Goal: Task Accomplishment & Management: Use online tool/utility

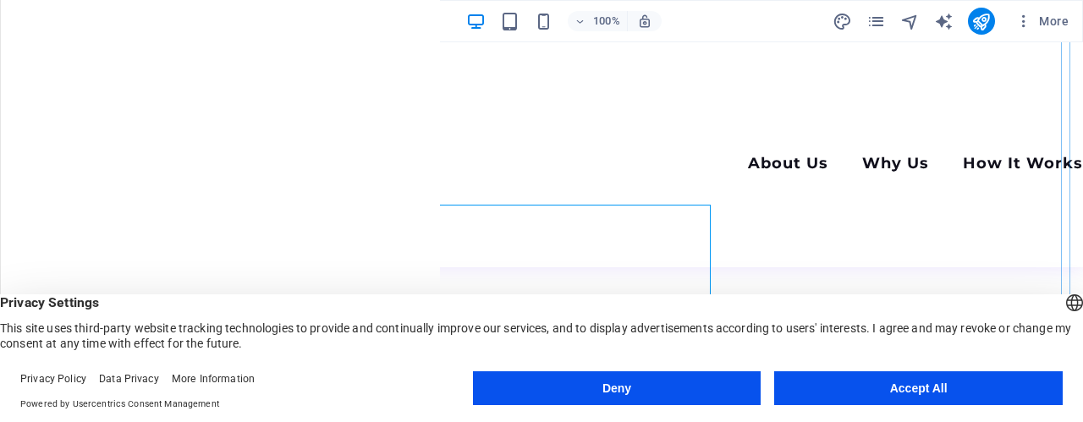
scroll to position [85, 0]
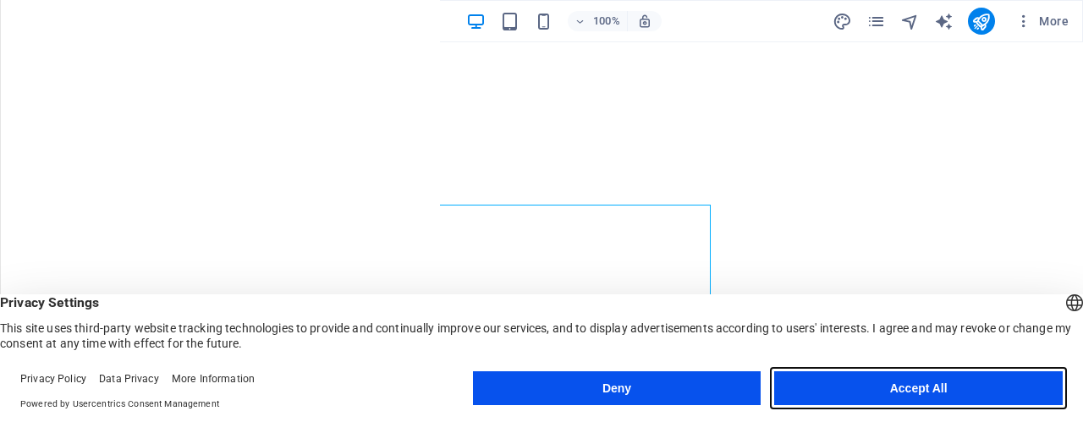
click at [837, 388] on button "Accept All" at bounding box center [918, 389] width 289 height 34
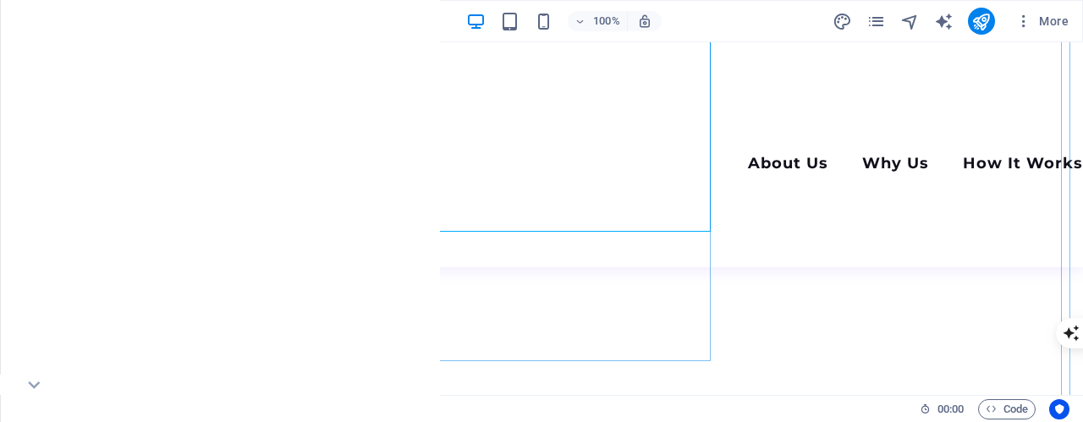
scroll to position [0, 0]
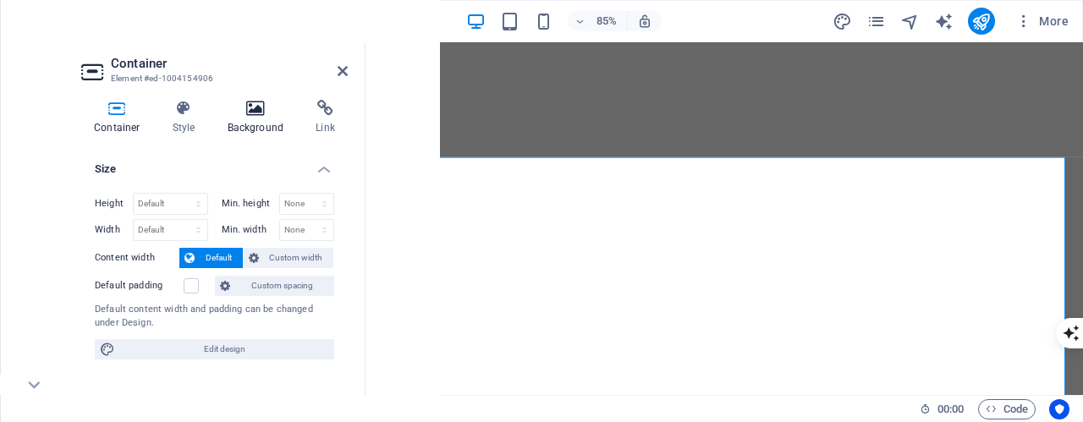
click at [238, 108] on icon at bounding box center [256, 108] width 82 height 17
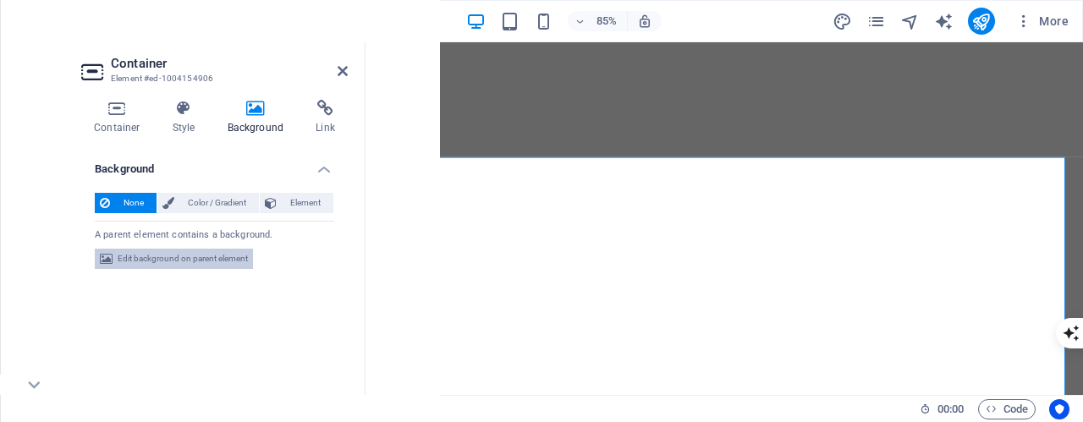
click at [201, 254] on span "Edit background on parent element" at bounding box center [183, 259] width 130 height 20
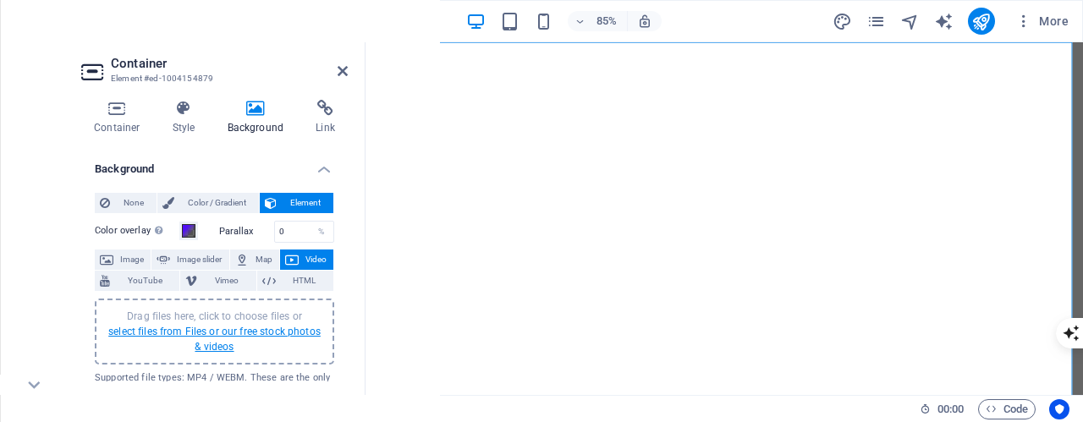
click at [240, 333] on link "select files from Files or our free stock photos & videos" at bounding box center [214, 339] width 212 height 27
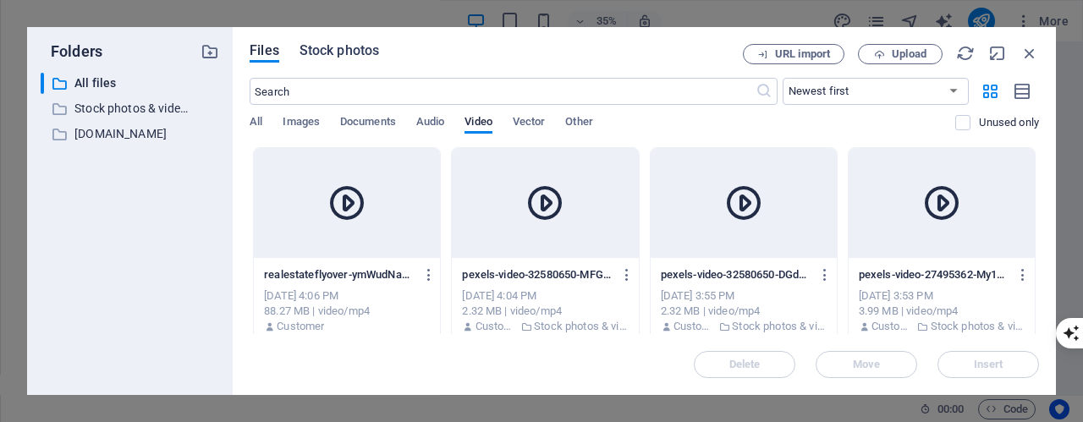
click at [366, 52] on span "Stock photos" at bounding box center [340, 51] width 80 height 20
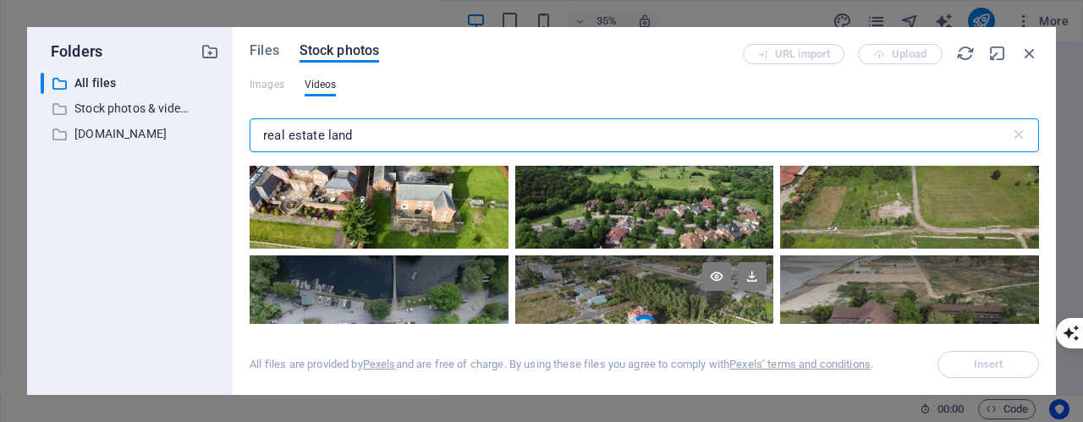
scroll to position [592, 0]
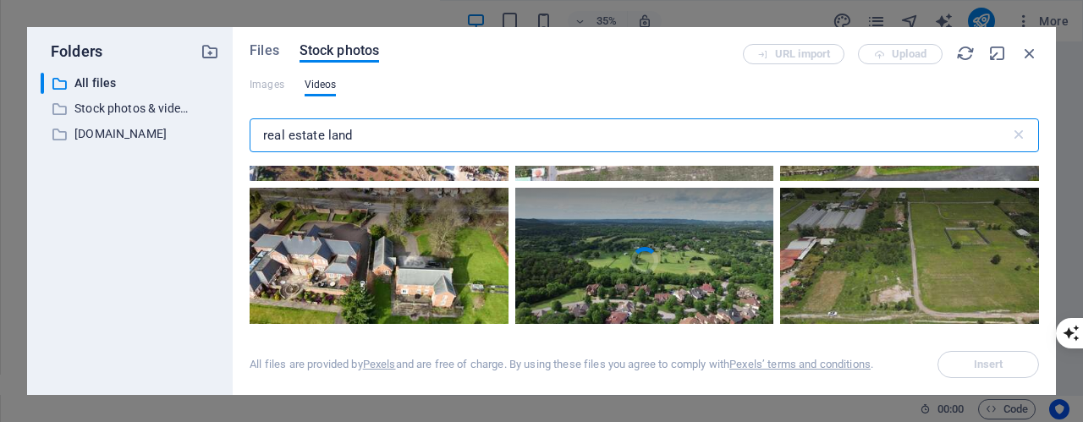
type input "real estate land"
click at [676, 257] on div at bounding box center [644, 224] width 259 height 73
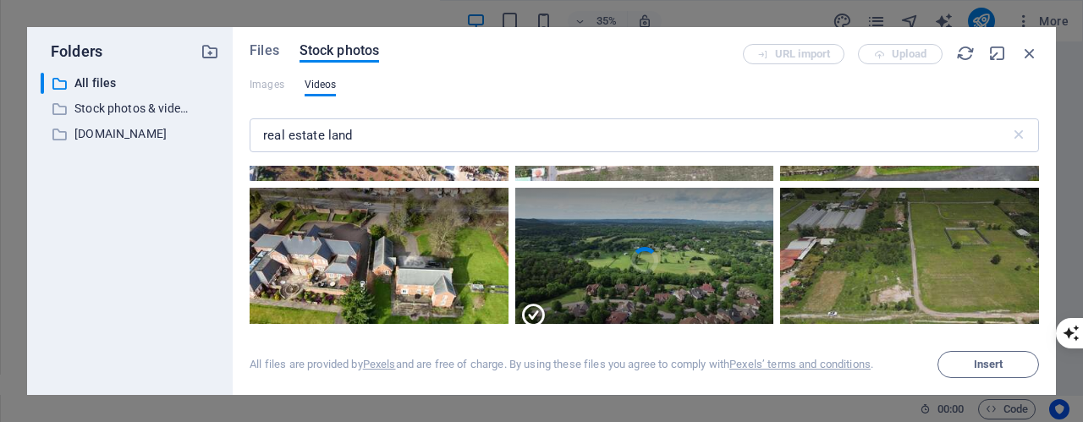
click at [676, 257] on div at bounding box center [644, 224] width 259 height 73
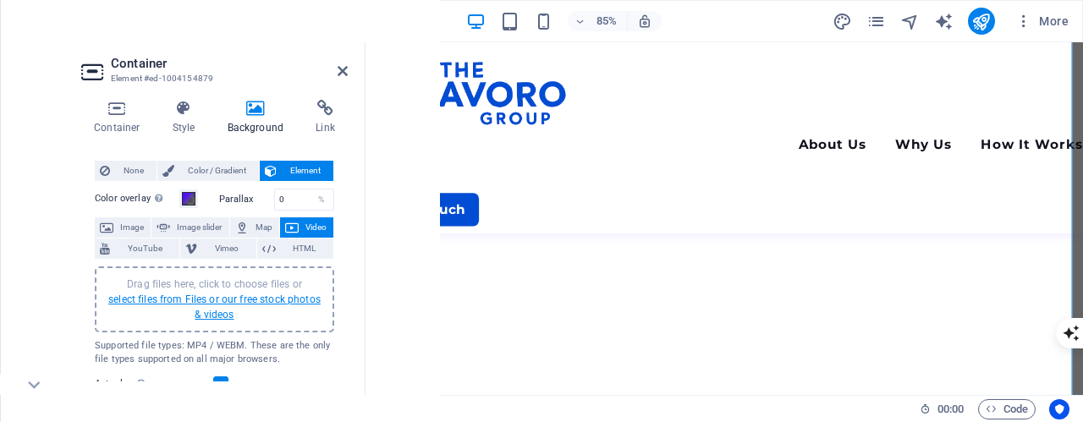
scroll to position [0, 0]
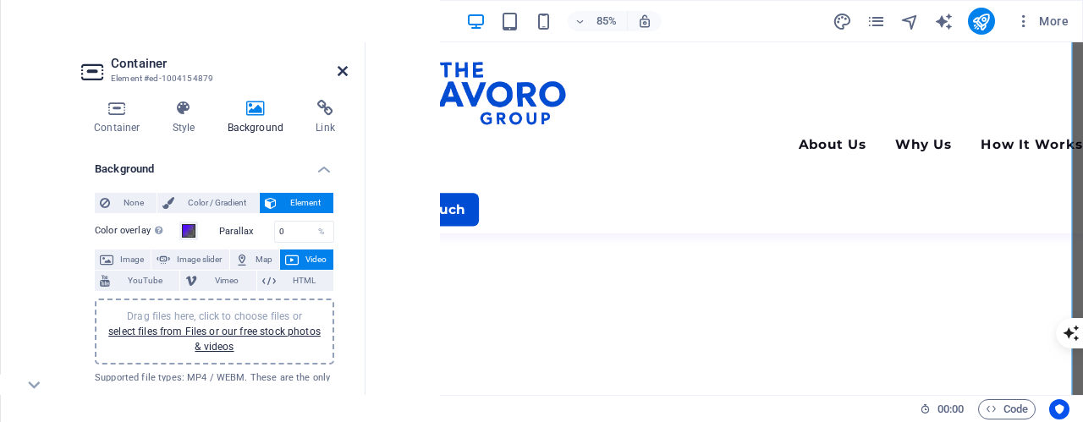
click at [344, 72] on icon at bounding box center [343, 71] width 10 height 14
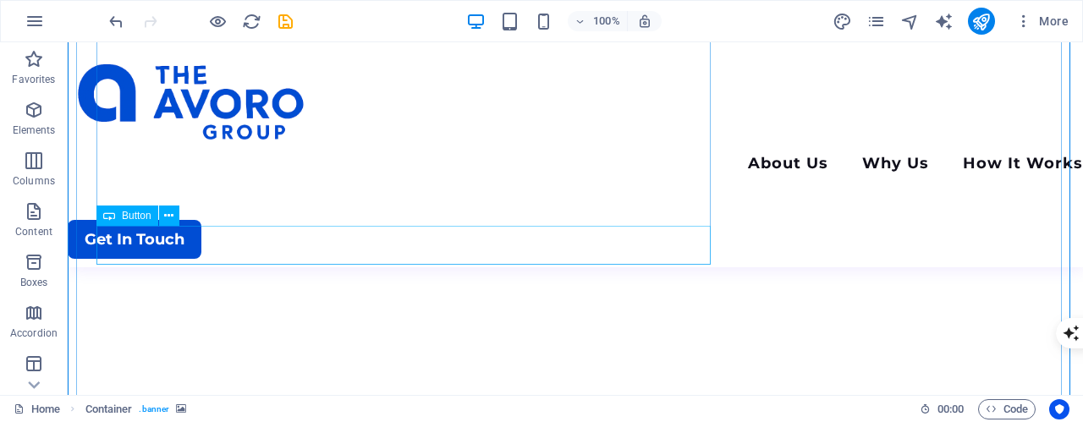
scroll to position [339, 0]
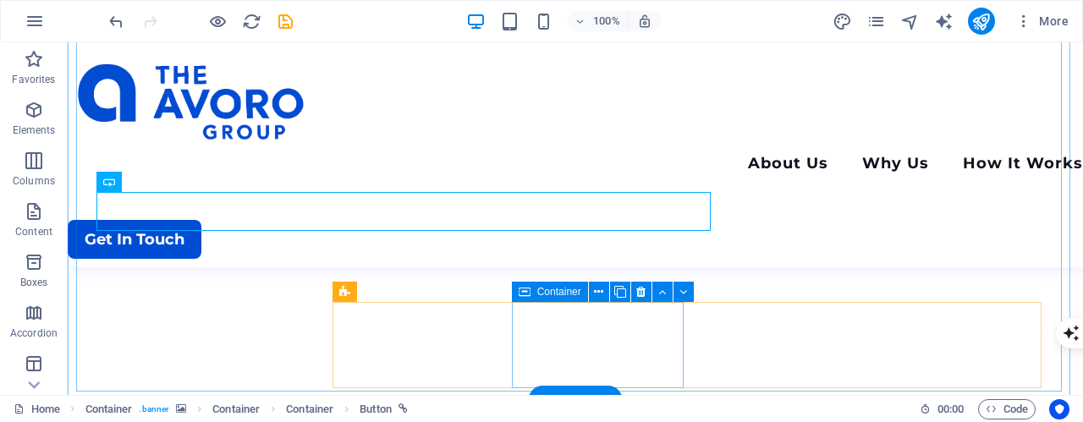
scroll to position [423, 0]
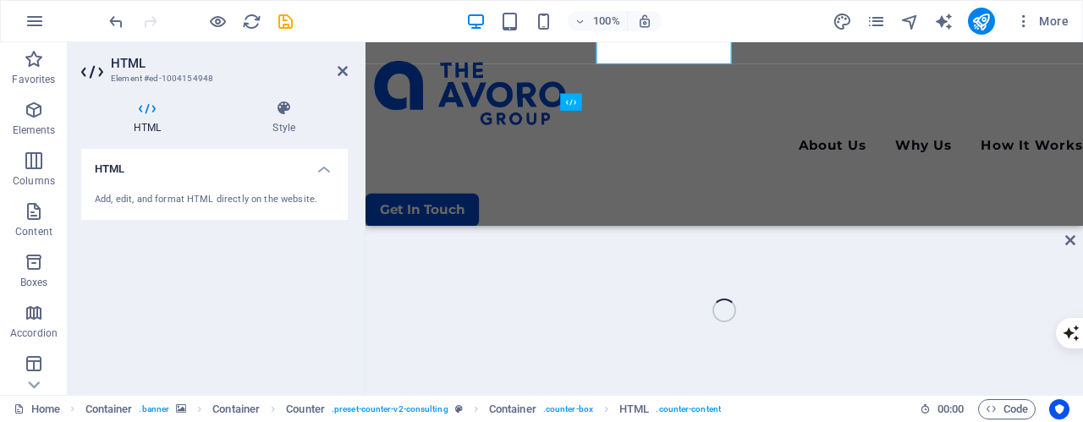
scroll to position [677, 0]
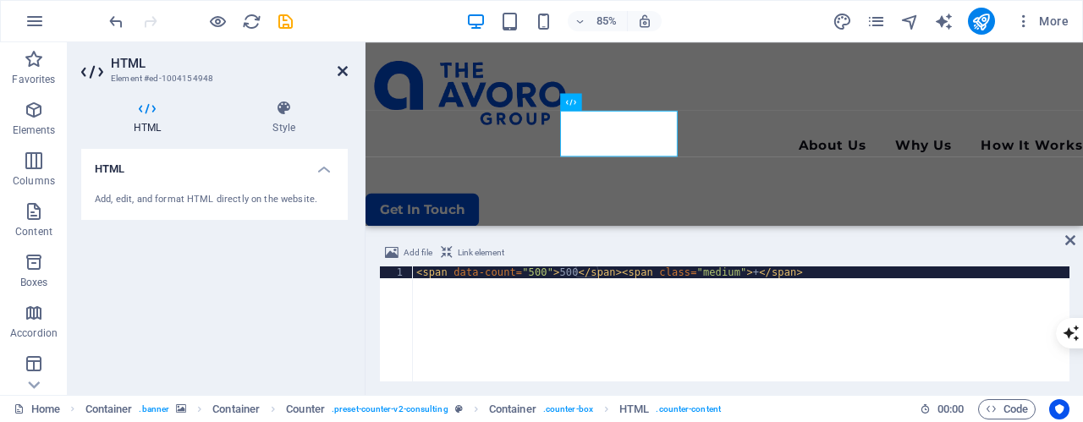
click at [342, 72] on icon at bounding box center [343, 71] width 10 height 14
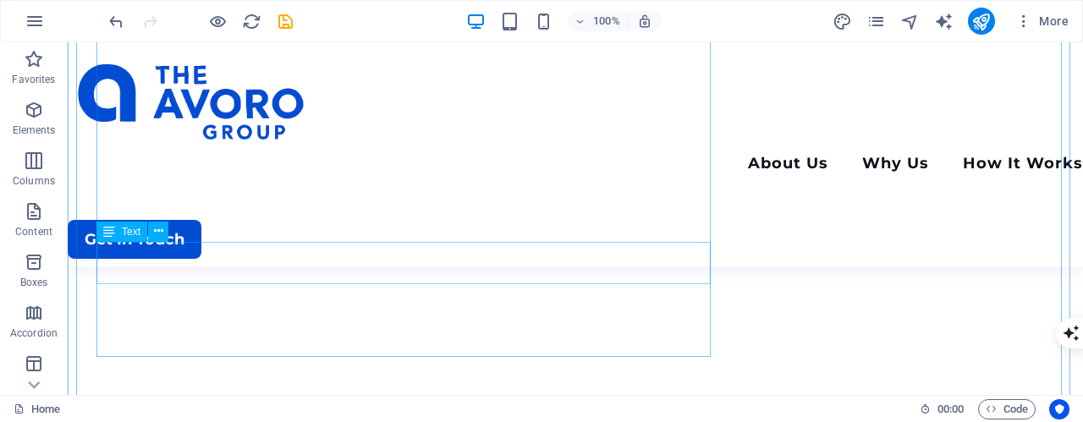
scroll to position [508, 0]
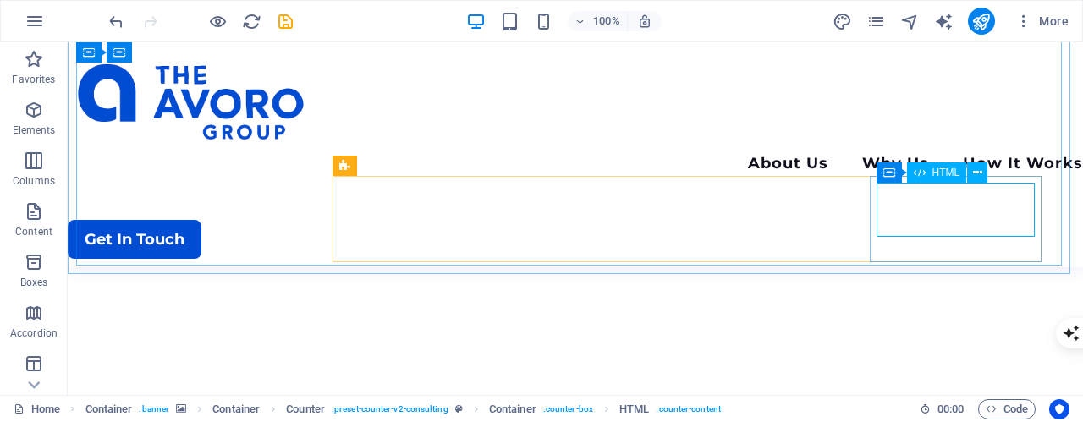
click at [938, 178] on span "HTML" at bounding box center [947, 173] width 28 height 10
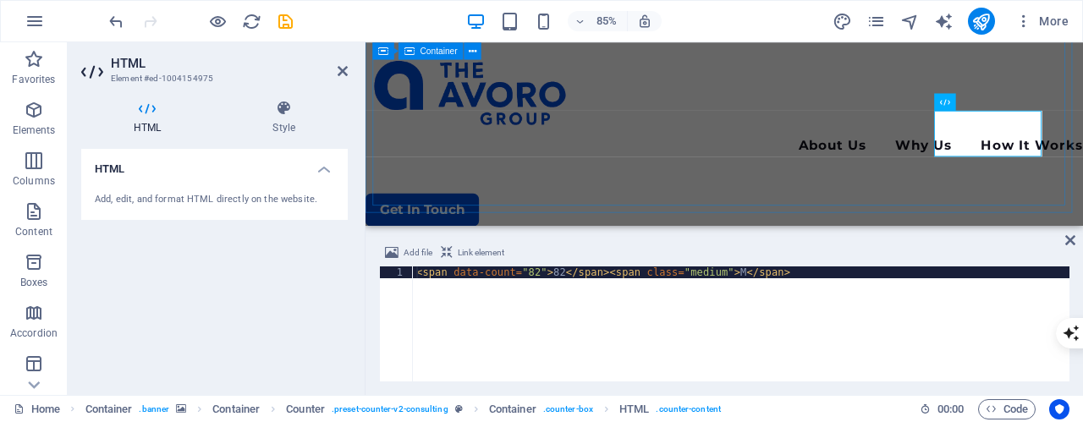
scroll to position [683, 0]
click at [348, 70] on aside "HTML Element #ed-1004154975 HTML Style HTML Add, edit, and format HTML directly…" at bounding box center [217, 218] width 298 height 353
click at [340, 64] on icon at bounding box center [343, 71] width 10 height 14
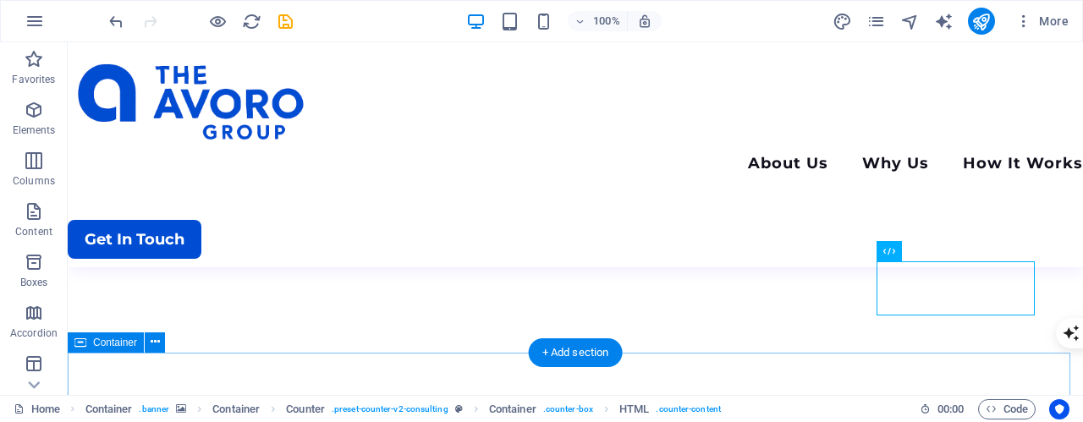
scroll to position [429, 0]
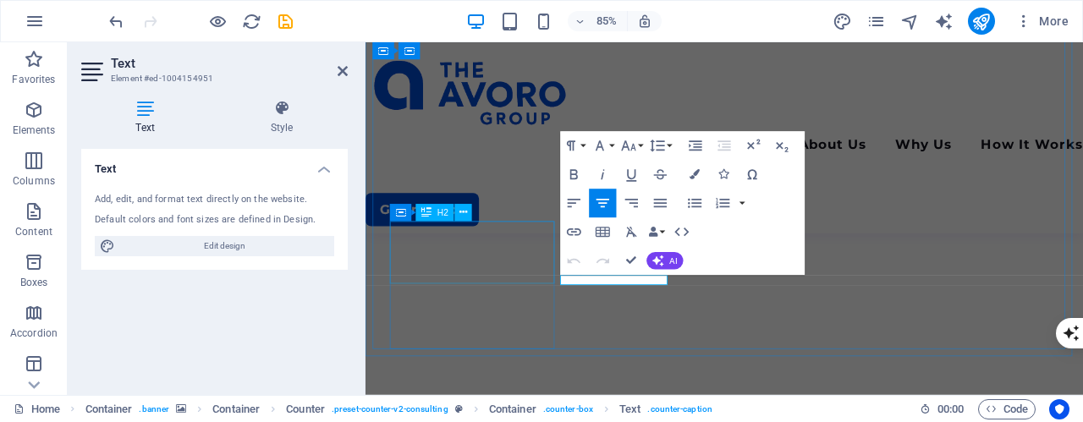
scroll to position [514, 0]
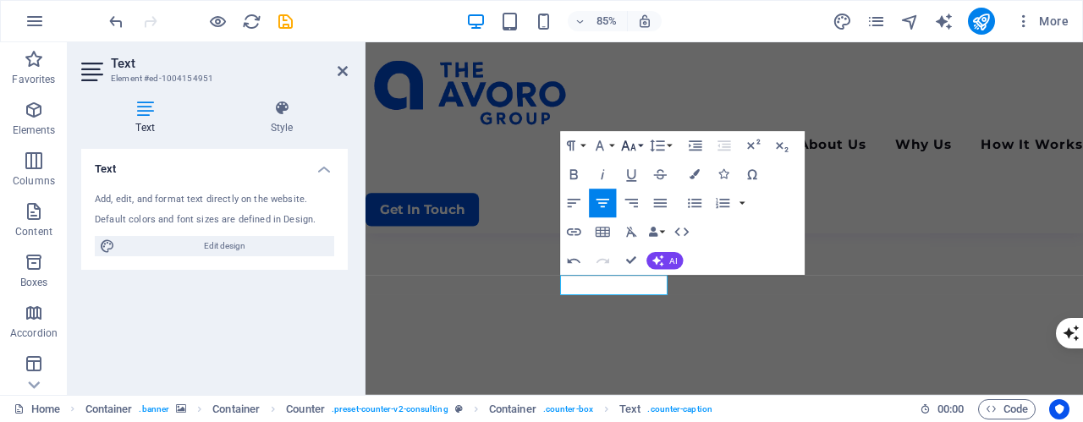
click at [633, 148] on icon "button" at bounding box center [628, 146] width 14 height 10
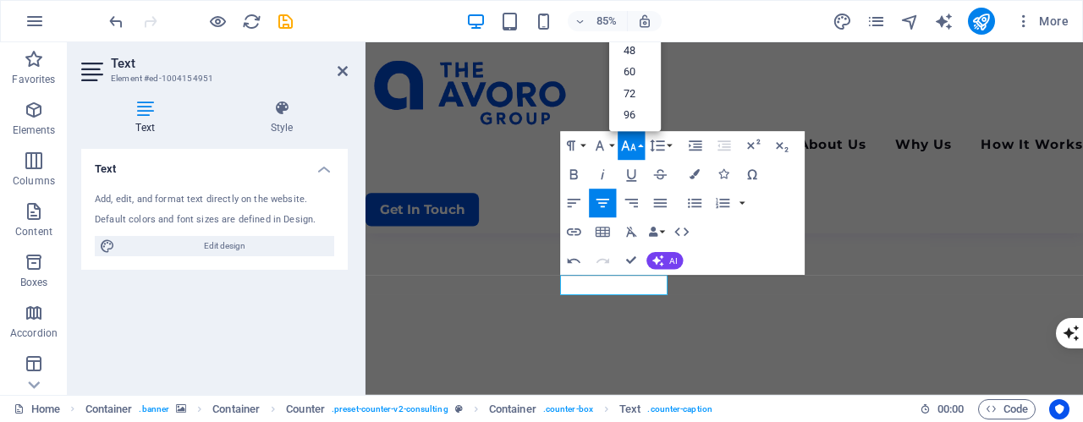
scroll to position [136, 0]
click at [639, 111] on link "96" at bounding box center [635, 115] width 52 height 22
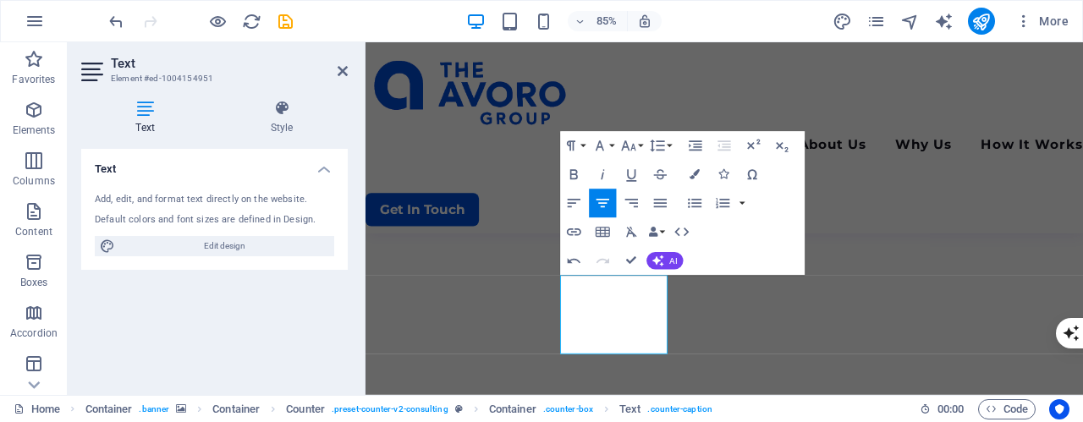
scroll to position [479, 0]
click at [636, 144] on icon "button" at bounding box center [628, 145] width 17 height 17
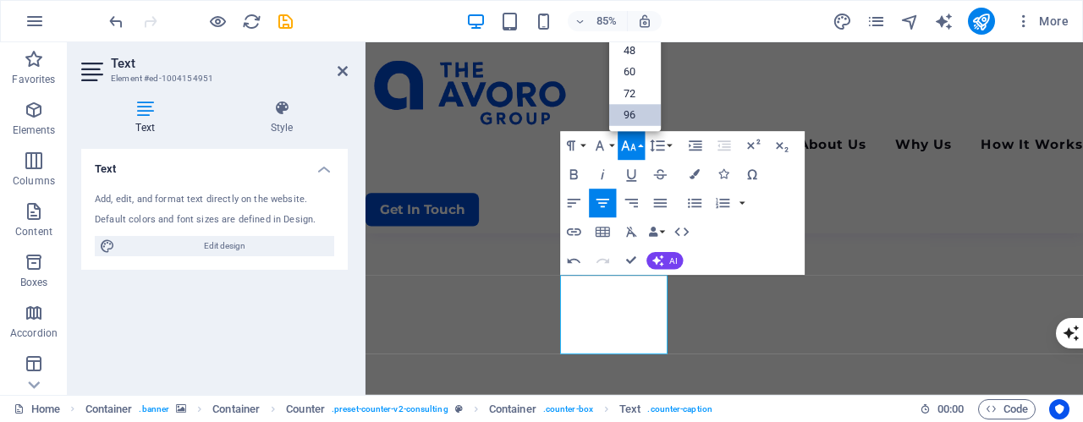
scroll to position [136, 0]
click at [759, 238] on div "Paragraph Format Normal Heading 1 Heading 2 Heading 3 Heading 4 Heading 5 Headi…" at bounding box center [682, 204] width 245 height 144
click at [957, 153] on nav "About Us Why Us How It Works" at bounding box center [788, 165] width 845 height 25
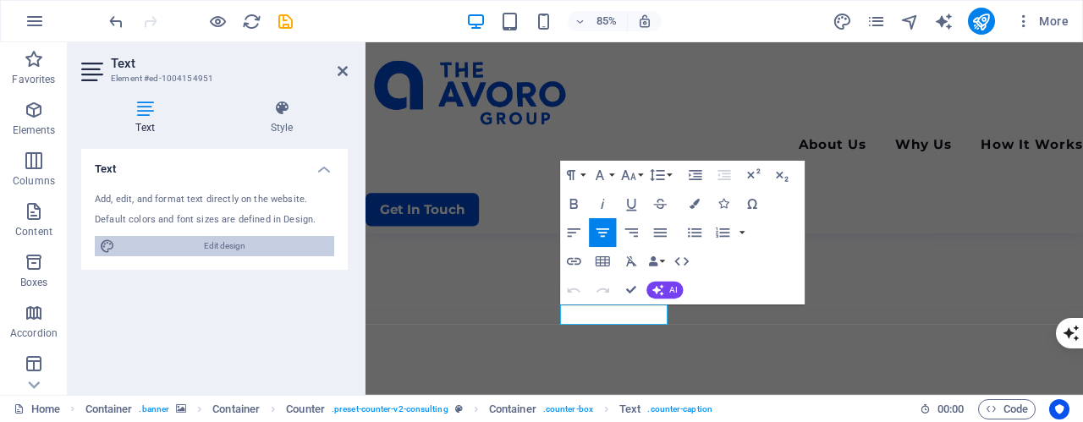
click at [146, 244] on span "Edit design" at bounding box center [224, 246] width 209 height 20
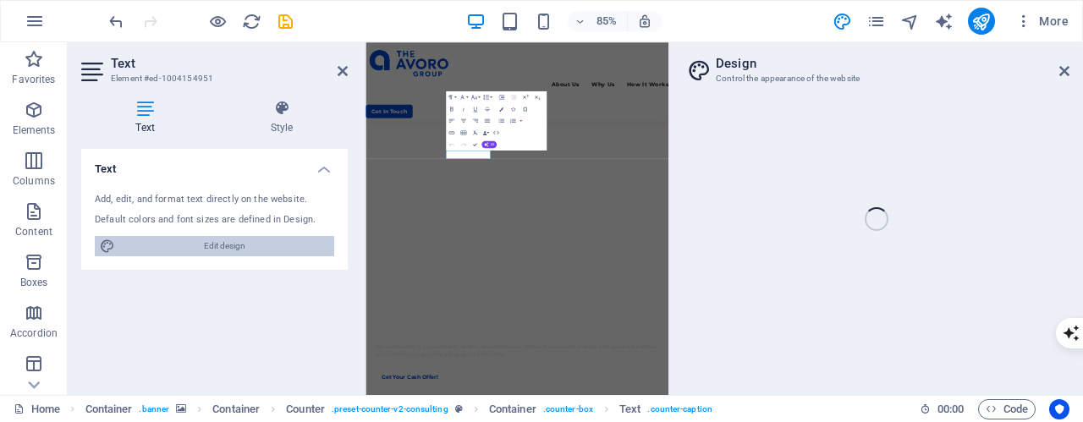
select select "700"
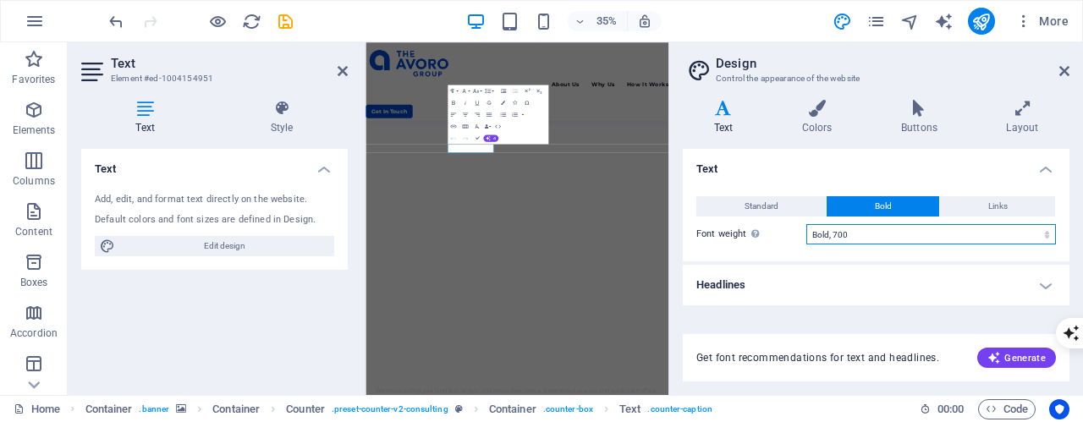
click at [1052, 225] on select "Thin, 100 Extra-light, 200 Light, 300 Regular, 400 Medium, 500 Semi-bold, 600 B…" at bounding box center [932, 234] width 250 height 20
click at [909, 317] on div "Get font recommendations for text and headlines. Generate" at bounding box center [876, 348] width 387 height 68
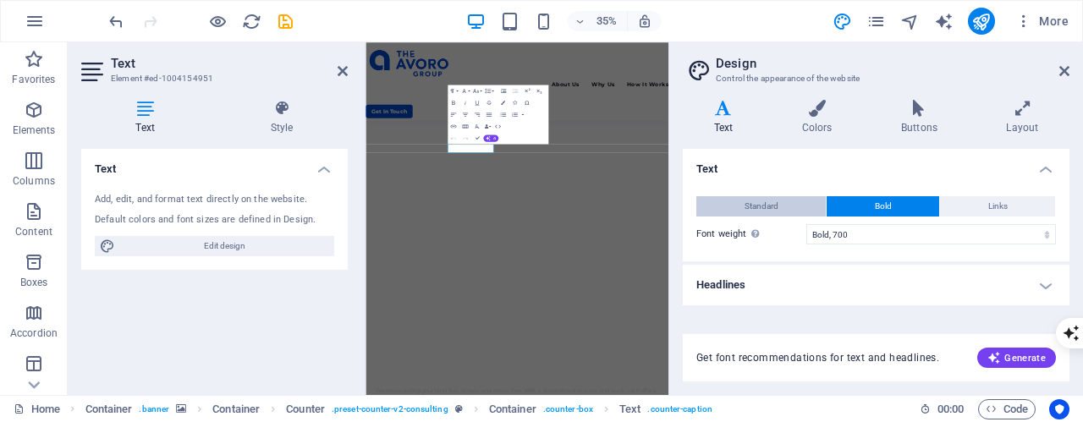
click at [800, 200] on button "Standard" at bounding box center [761, 206] width 129 height 20
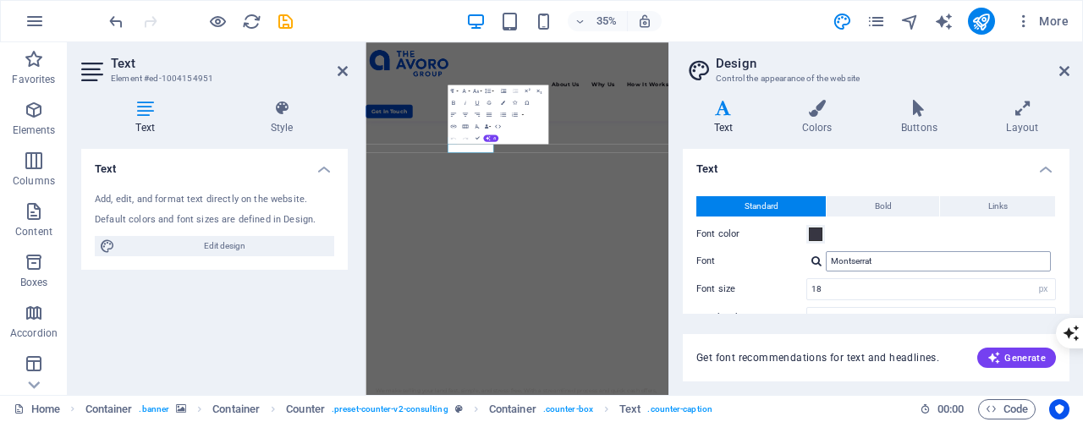
scroll to position [85, 0]
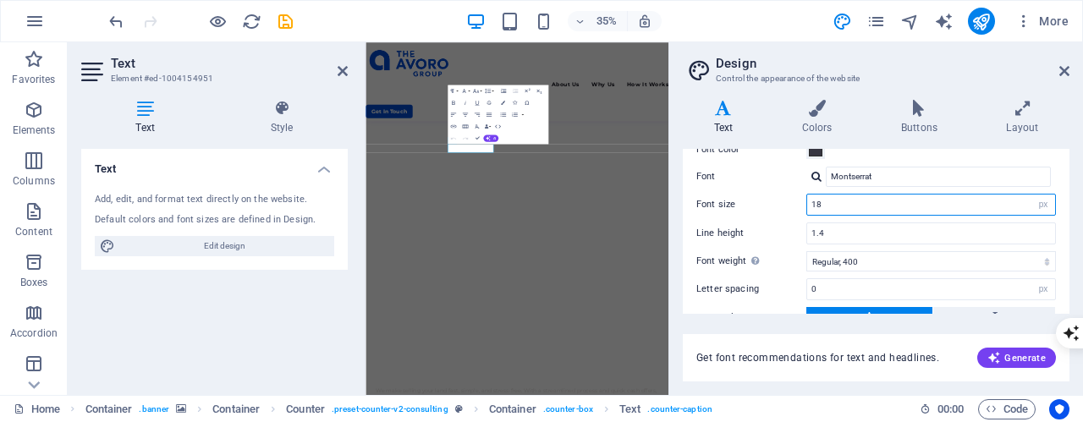
drag, startPoint x: 850, startPoint y: 208, endPoint x: 752, endPoint y: 208, distance: 97.3
click at [752, 208] on div "Font size 18 rem px" at bounding box center [877, 205] width 360 height 22
type input "28"
click at [780, 323] on div "Get font recommendations for text and headlines. Generate" at bounding box center [876, 348] width 387 height 68
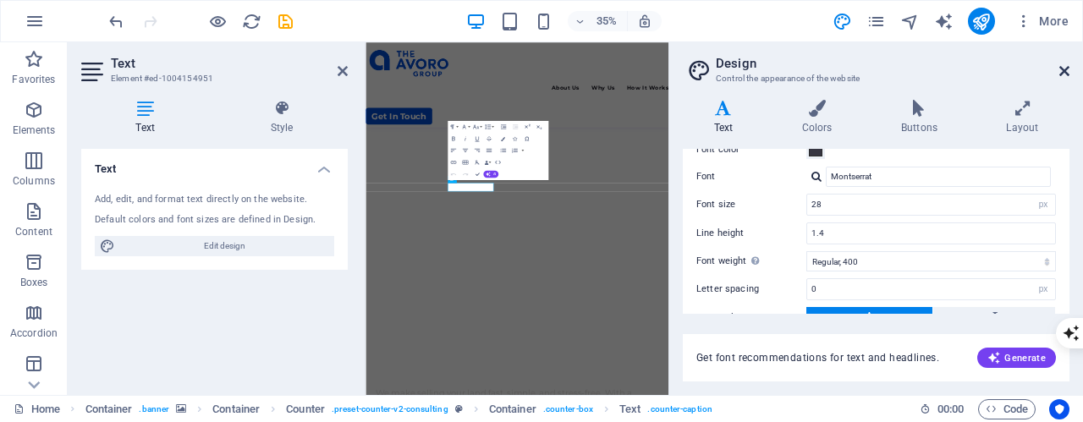
drag, startPoint x: 1066, startPoint y: 71, endPoint x: 823, endPoint y: 34, distance: 245.8
click at [1066, 71] on icon at bounding box center [1065, 71] width 10 height 14
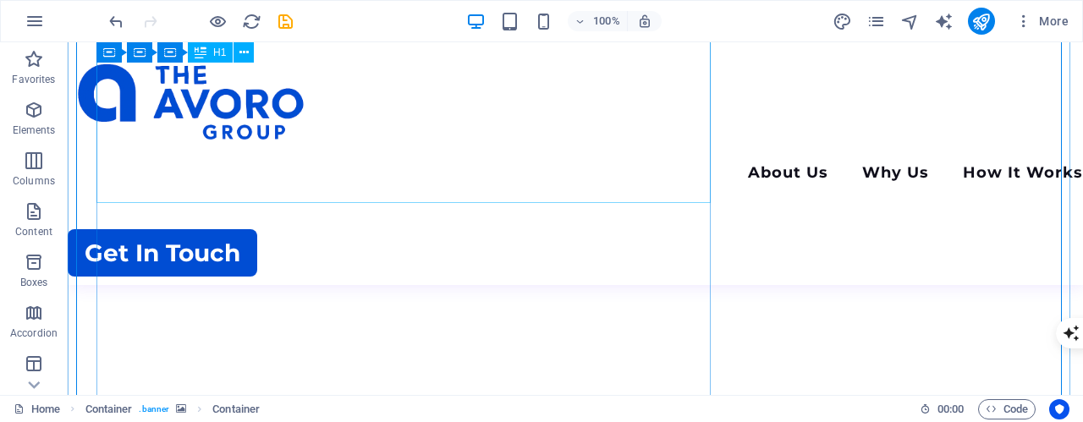
scroll to position [535, 0]
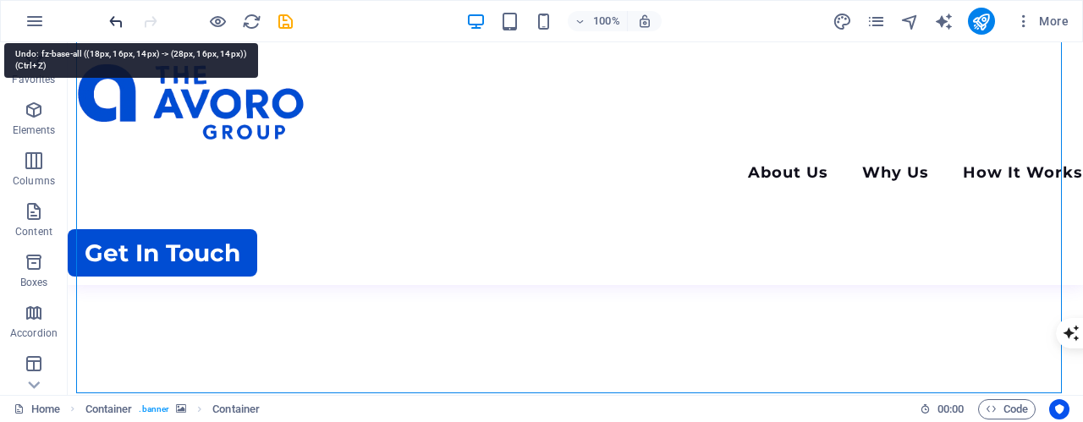
click at [112, 19] on icon "undo" at bounding box center [116, 21] width 19 height 19
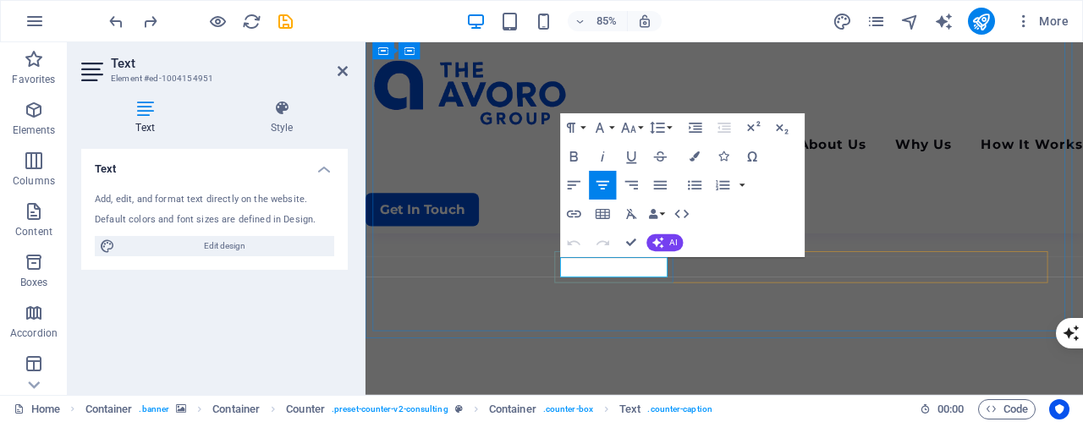
click at [636, 127] on icon "button" at bounding box center [628, 127] width 17 height 17
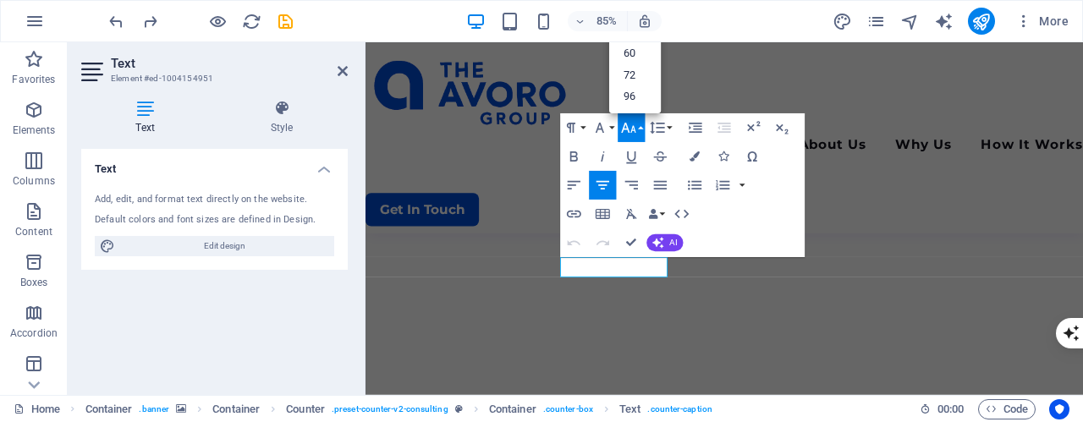
scroll to position [136, 0]
click at [638, 58] on link "60" at bounding box center [635, 54] width 52 height 22
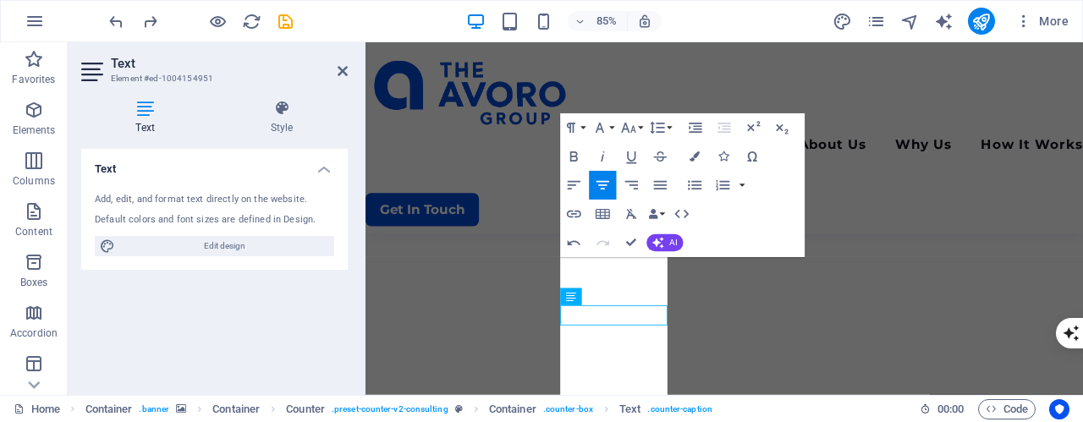
scroll to position [478, 0]
click at [636, 131] on icon "button" at bounding box center [628, 127] width 17 height 17
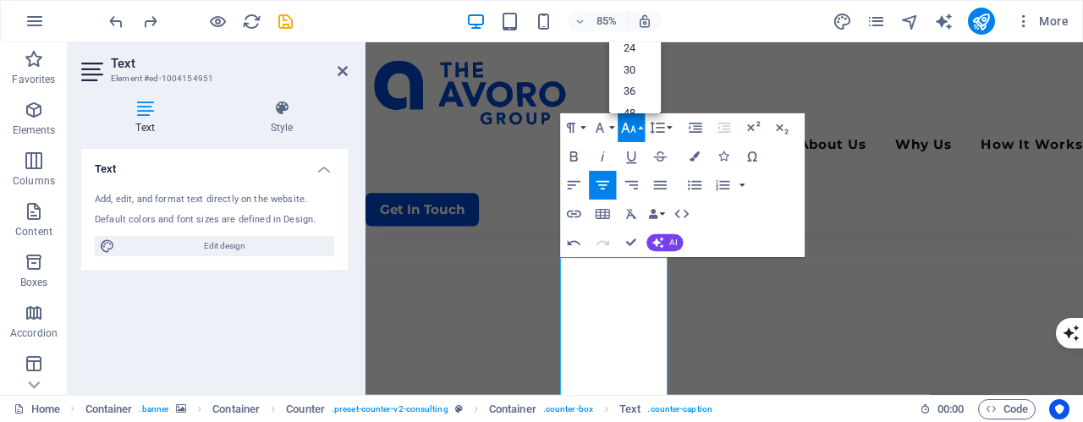
scroll to position [0, 0]
click at [637, 83] on link "24" at bounding box center [635, 84] width 52 height 22
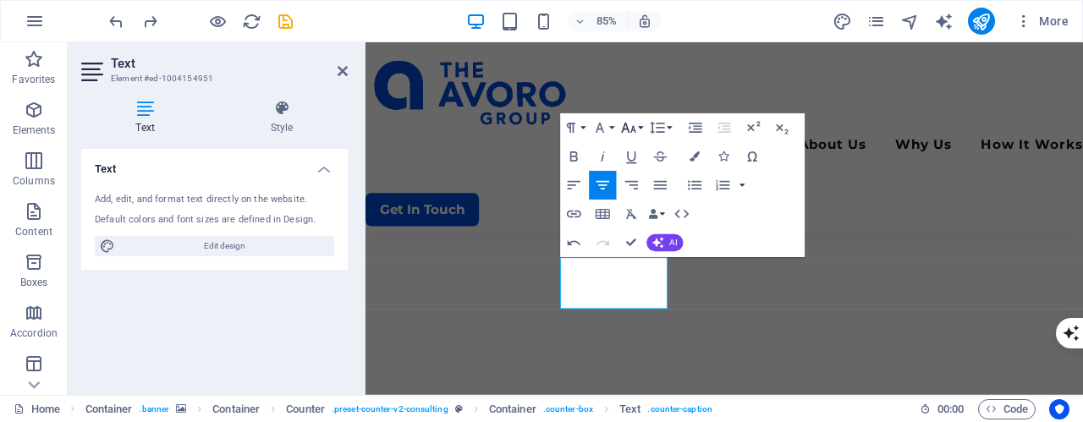
click at [636, 130] on icon "button" at bounding box center [628, 127] width 17 height 17
click at [642, 64] on link "18" at bounding box center [635, 62] width 52 height 22
click at [631, 133] on icon "button" at bounding box center [628, 127] width 17 height 17
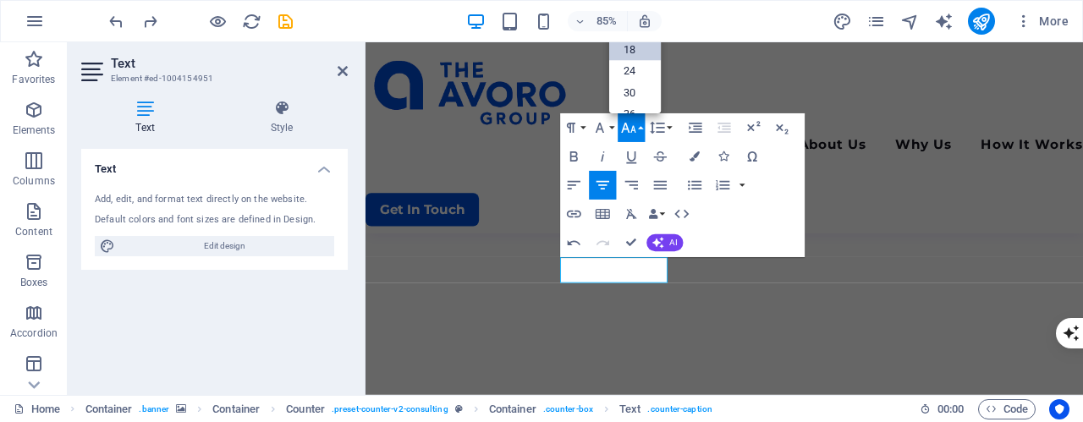
scroll to position [0, 0]
click at [646, 79] on link "24" at bounding box center [635, 84] width 52 height 22
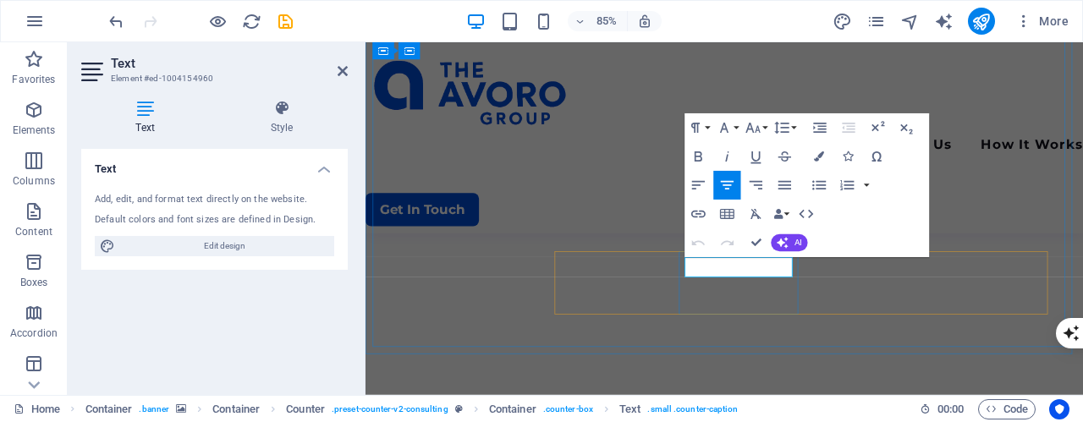
drag, startPoint x: 786, startPoint y: 300, endPoint x: 846, endPoint y: 317, distance: 62.4
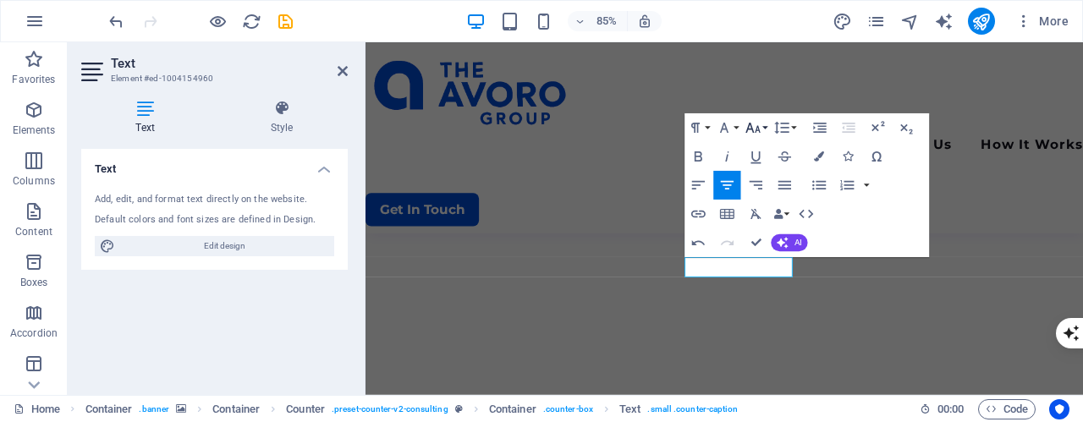
click at [764, 127] on button "Font Size" at bounding box center [755, 127] width 27 height 29
click at [763, 88] on link "24" at bounding box center [760, 84] width 52 height 22
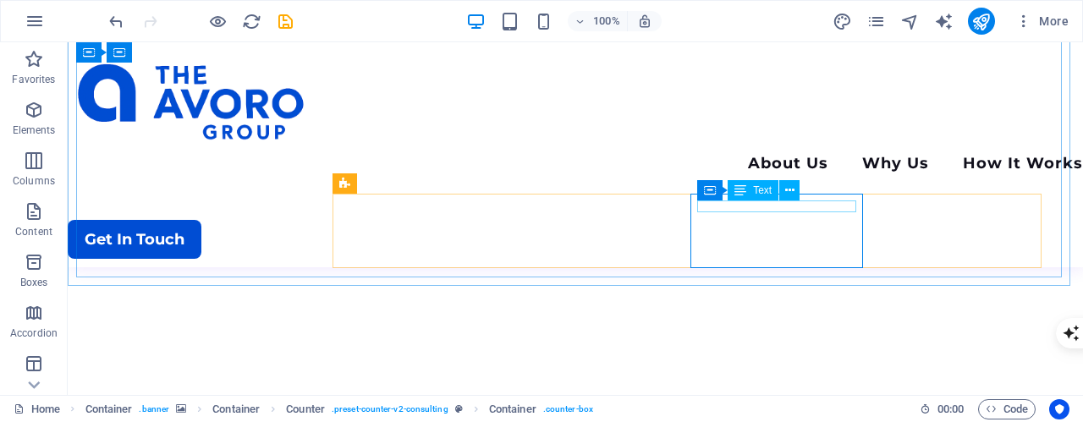
click at [782, 201] on button at bounding box center [790, 190] width 20 height 20
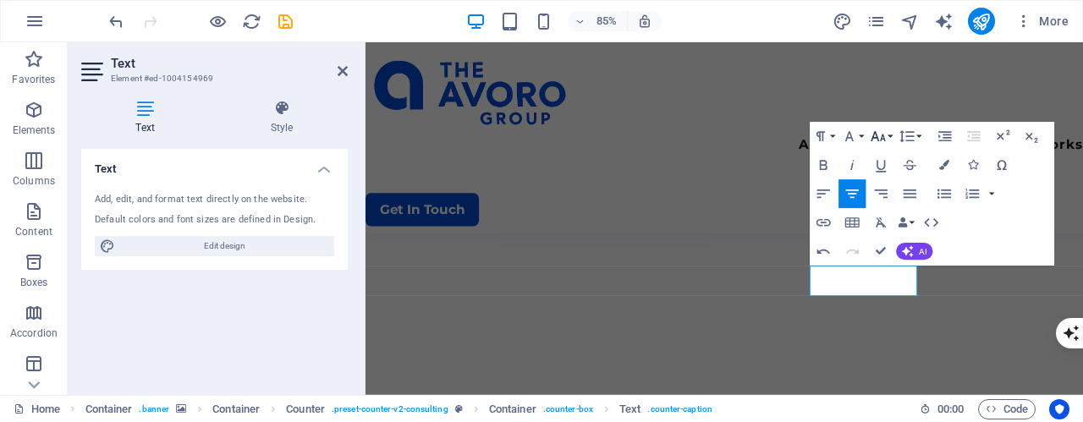
click at [891, 141] on button "Font Size" at bounding box center [881, 137] width 27 height 29
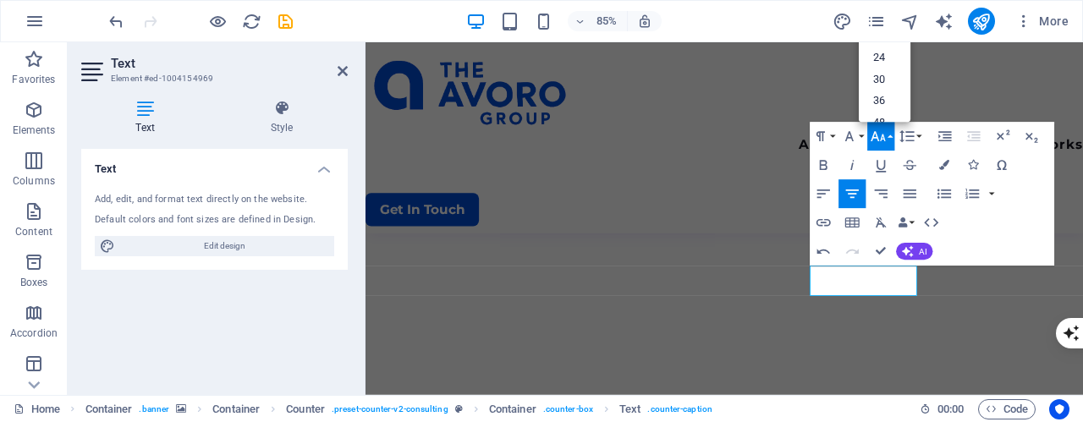
scroll to position [0, 0]
click at [895, 91] on link "24" at bounding box center [885, 92] width 52 height 22
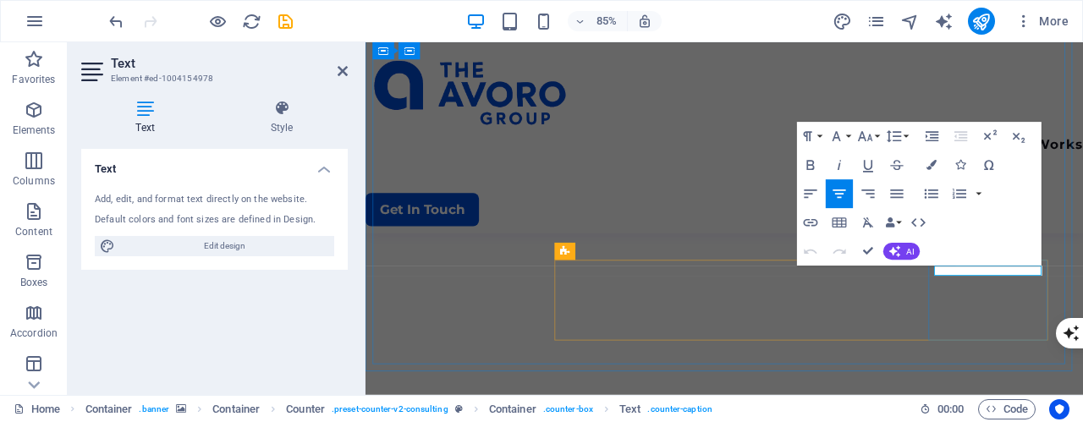
scroll to position [31, 6]
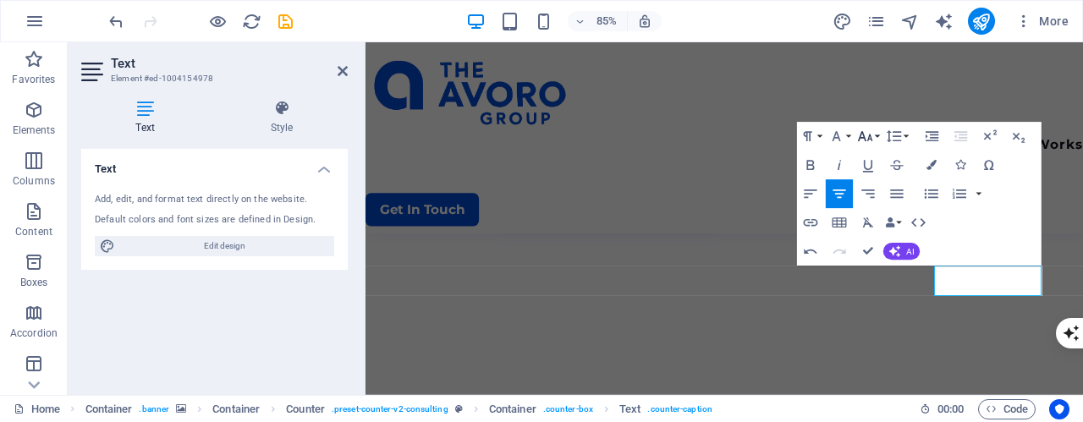
click at [879, 140] on button "Font Size" at bounding box center [868, 137] width 27 height 29
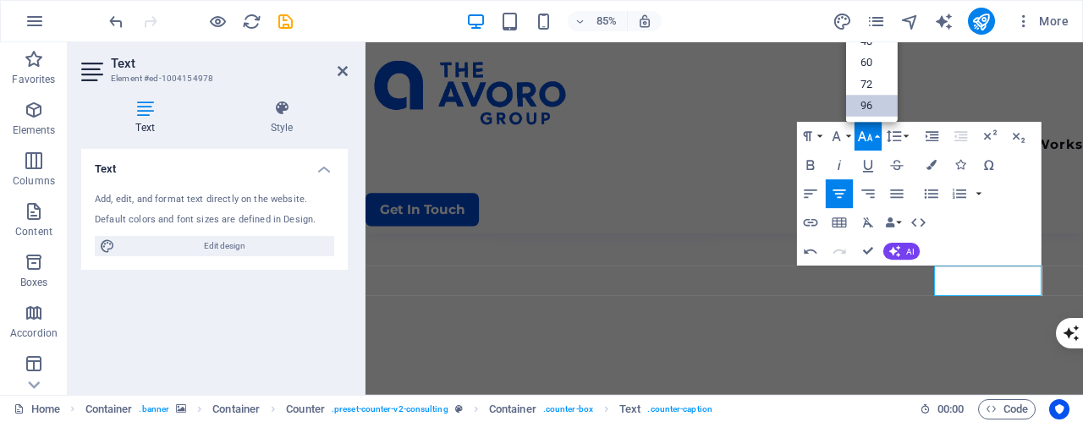
scroll to position [52, 0]
click at [873, 54] on link "24" at bounding box center [872, 47] width 52 height 21
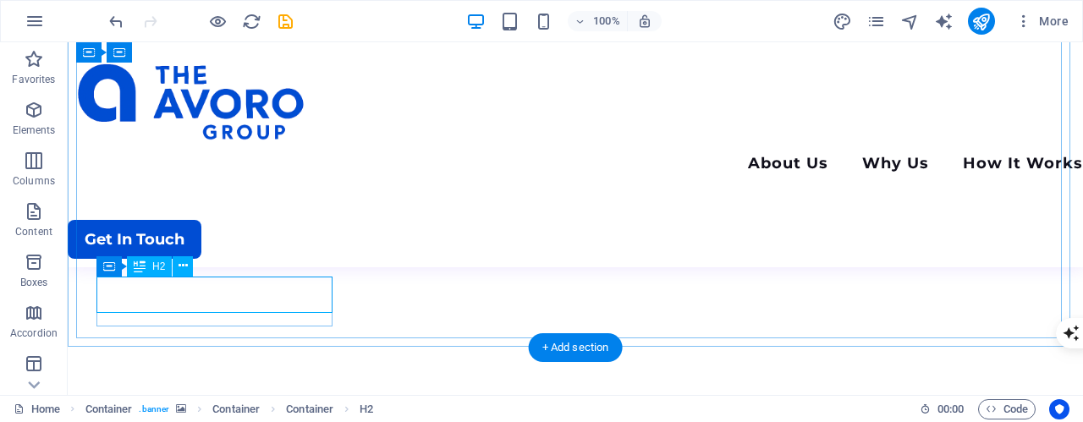
scroll to position [411, 0]
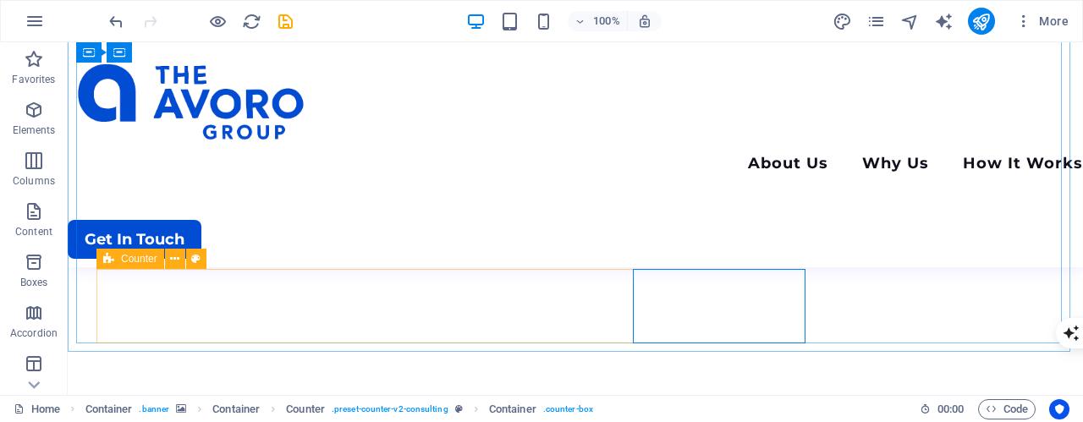
click at [106, 261] on icon at bounding box center [108, 259] width 11 height 20
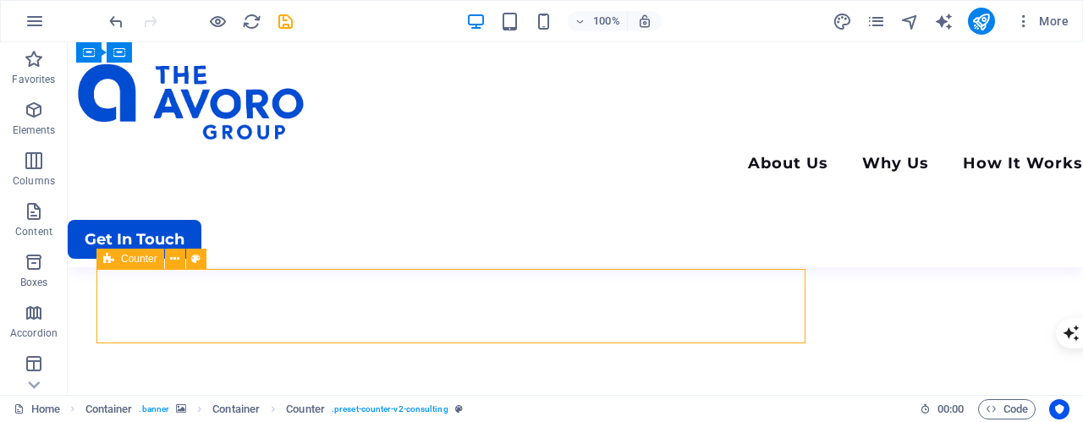
click at [136, 262] on span "Counter" at bounding box center [139, 259] width 36 height 10
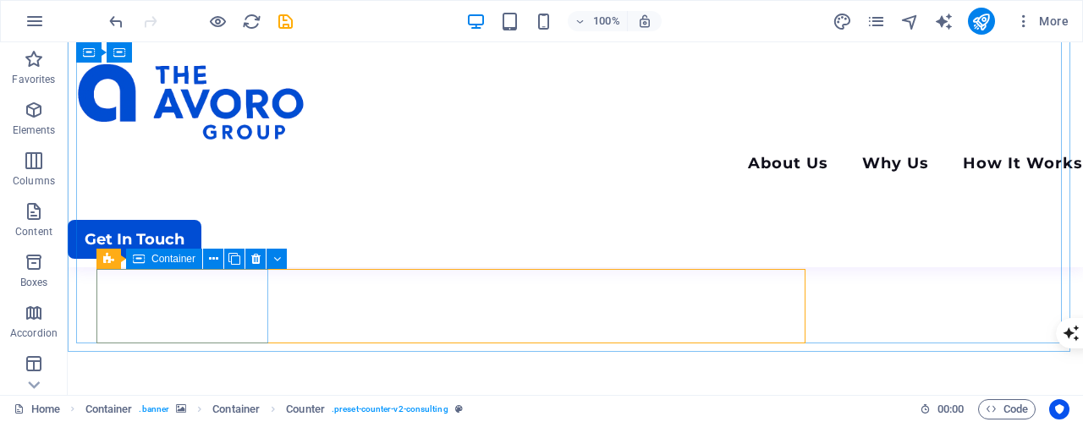
click at [156, 260] on span "Container" at bounding box center [174, 259] width 44 height 10
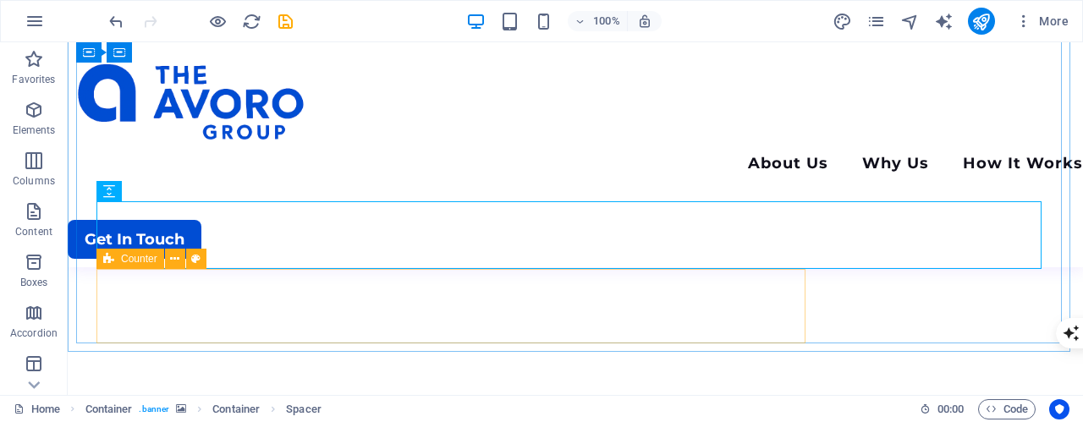
click at [106, 258] on icon at bounding box center [108, 259] width 11 height 20
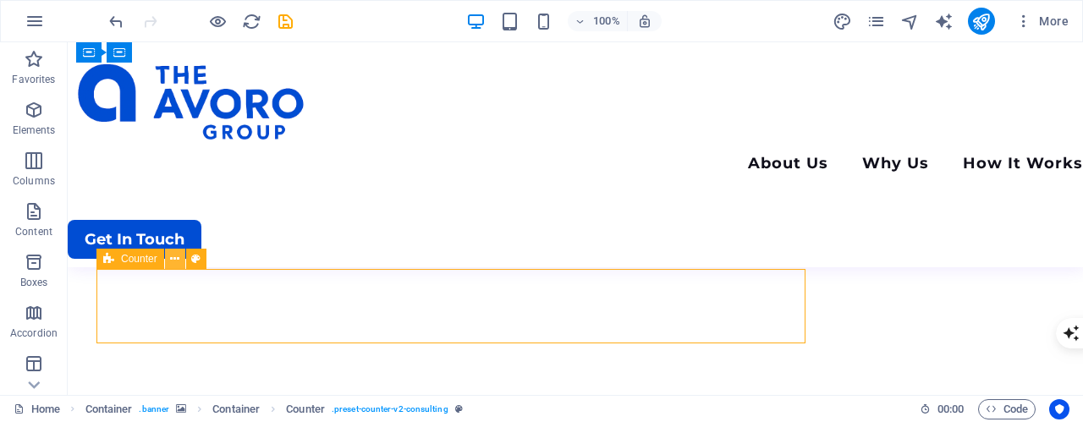
click at [174, 253] on icon at bounding box center [174, 260] width 9 height 18
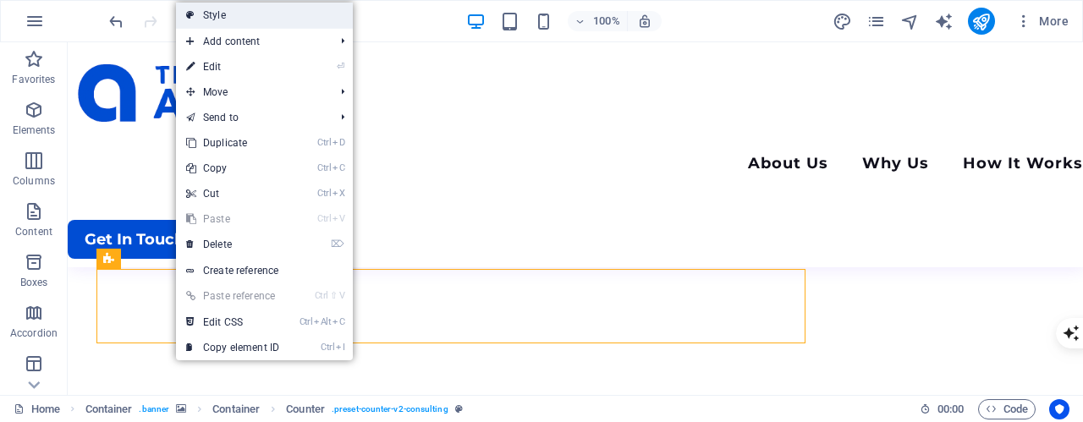
click at [321, 26] on link "Style" at bounding box center [264, 15] width 177 height 25
select select "rem"
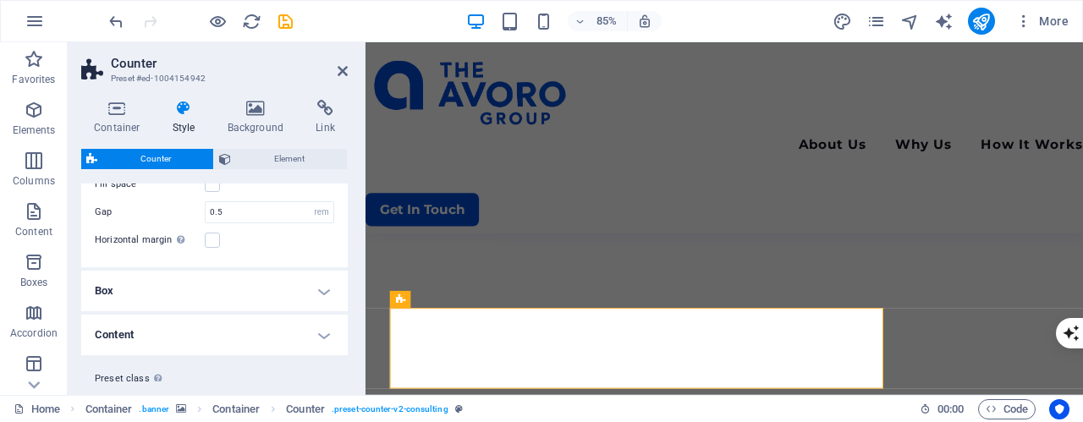
scroll to position [125, 0]
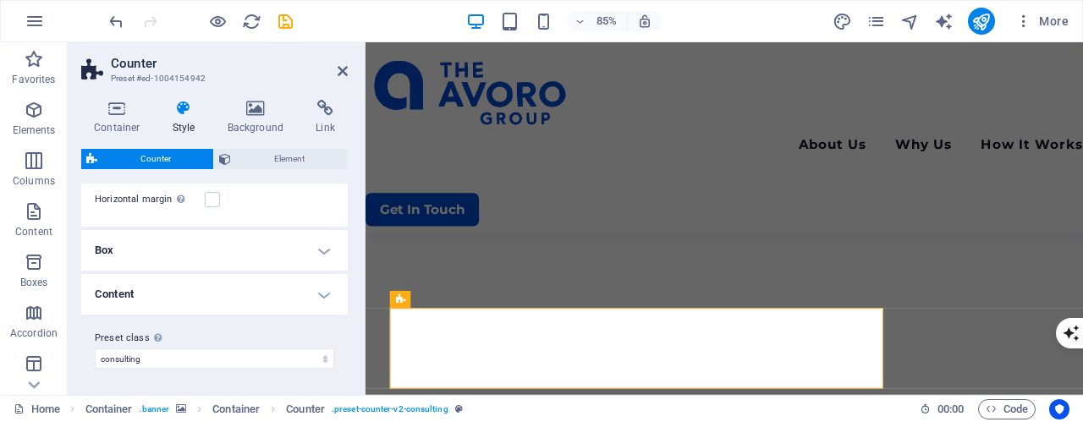
click at [207, 268] on h4 "Box" at bounding box center [214, 250] width 267 height 41
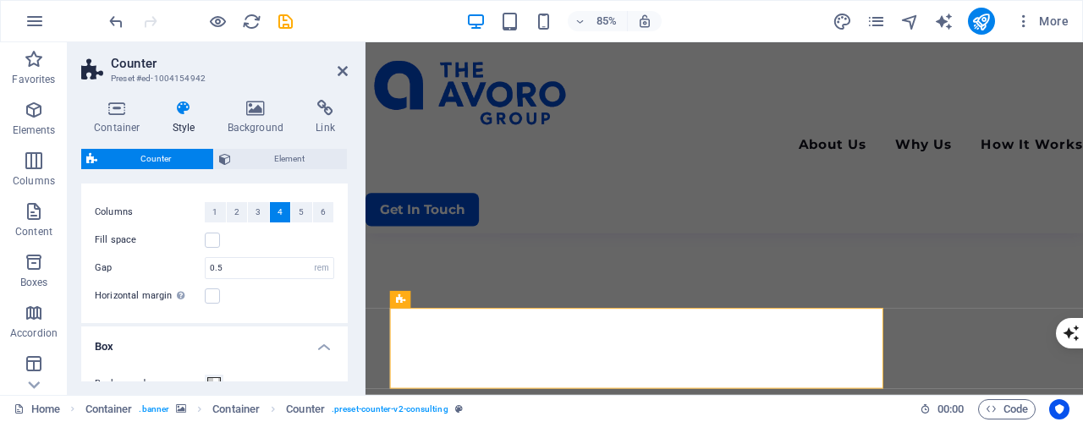
scroll to position [0, 0]
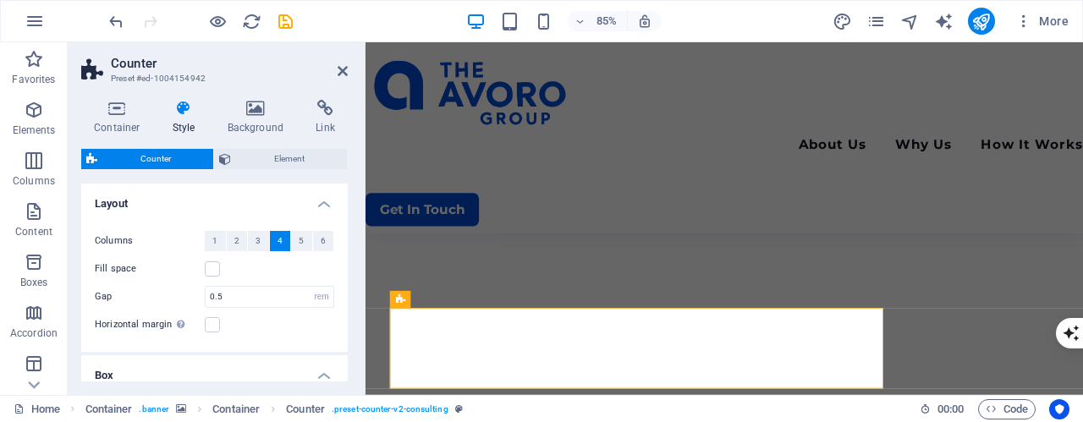
click at [271, 144] on div "Container Style Background Link Size Height Default px rem % vh vw Min. height …" at bounding box center [214, 241] width 267 height 282
click at [272, 155] on span "Element" at bounding box center [289, 159] width 106 height 20
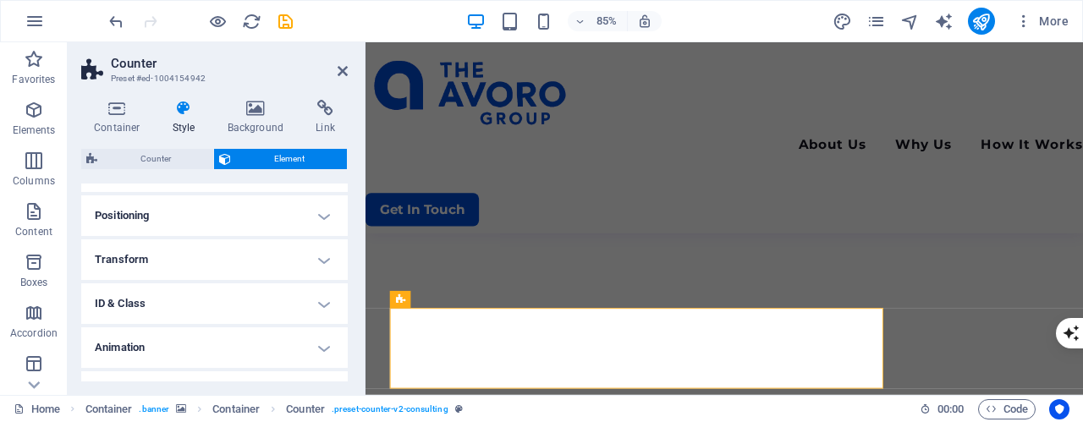
scroll to position [508, 0]
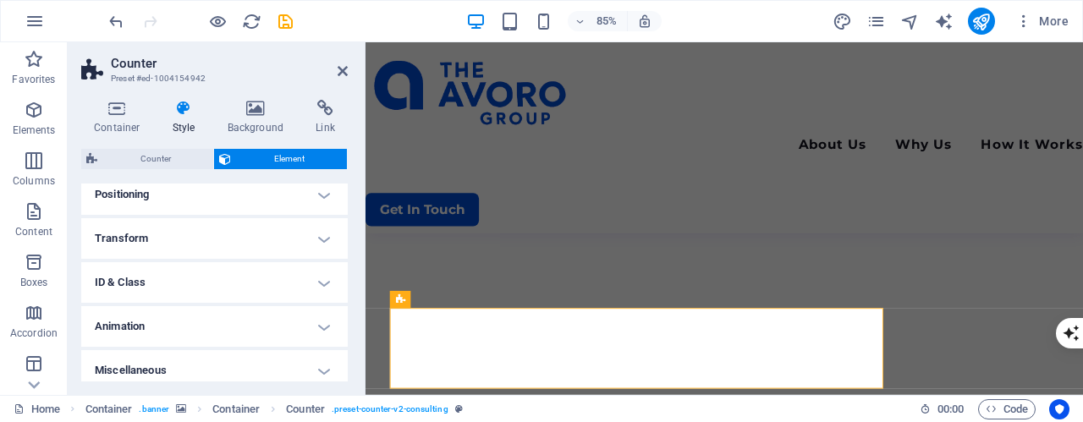
click at [255, 185] on h4 "Positioning" at bounding box center [214, 194] width 267 height 41
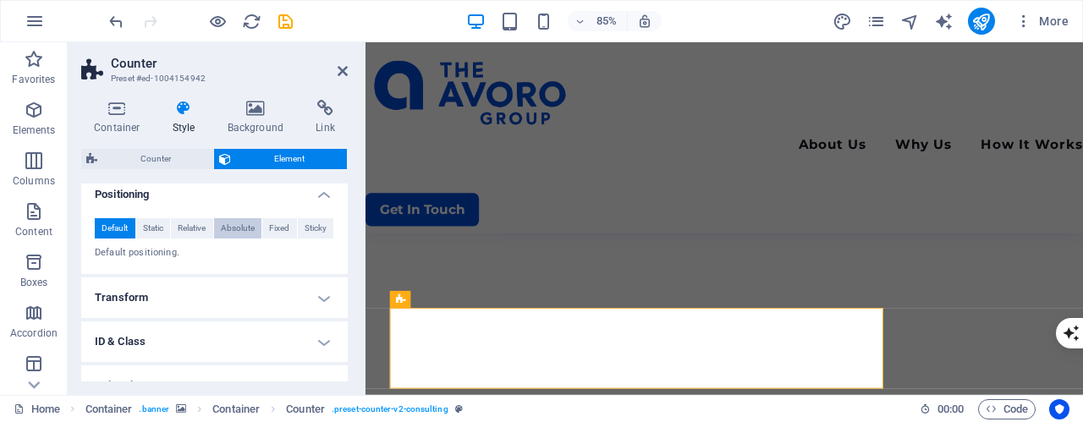
scroll to position [576, 0]
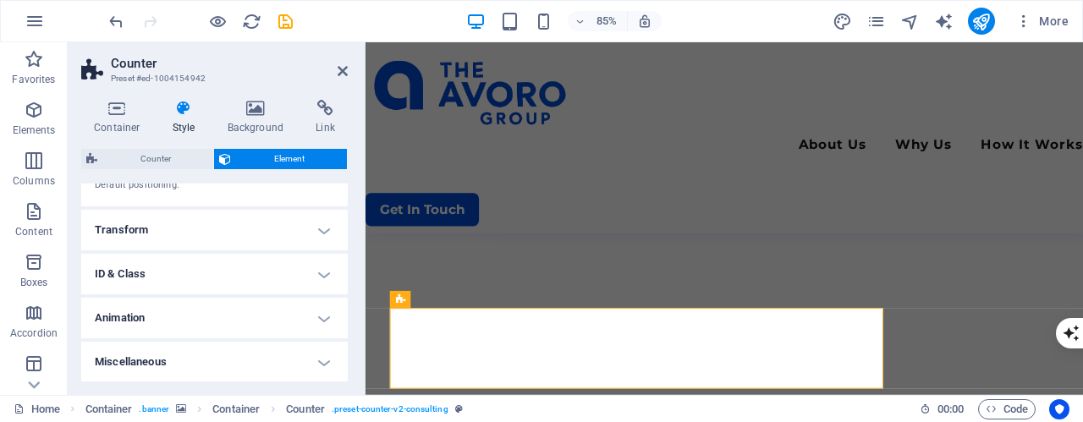
click at [225, 229] on h4 "Transform" at bounding box center [214, 230] width 267 height 41
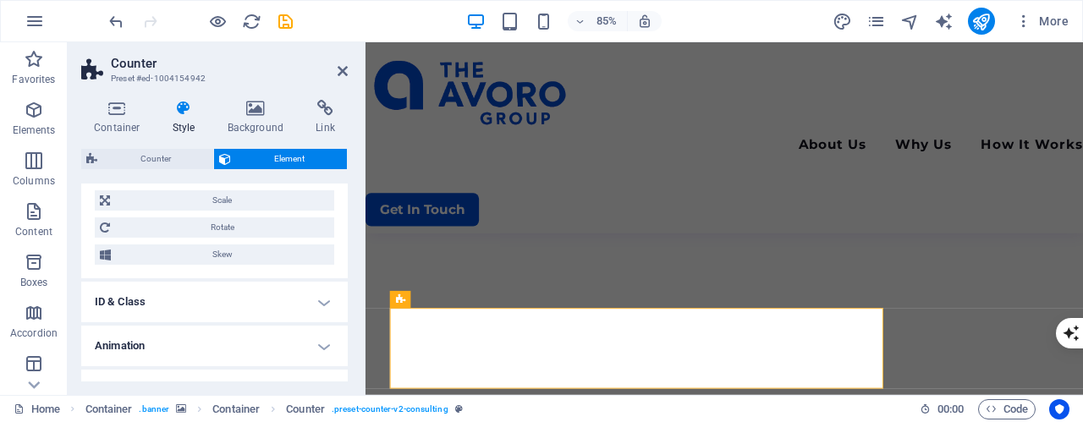
scroll to position [694, 0]
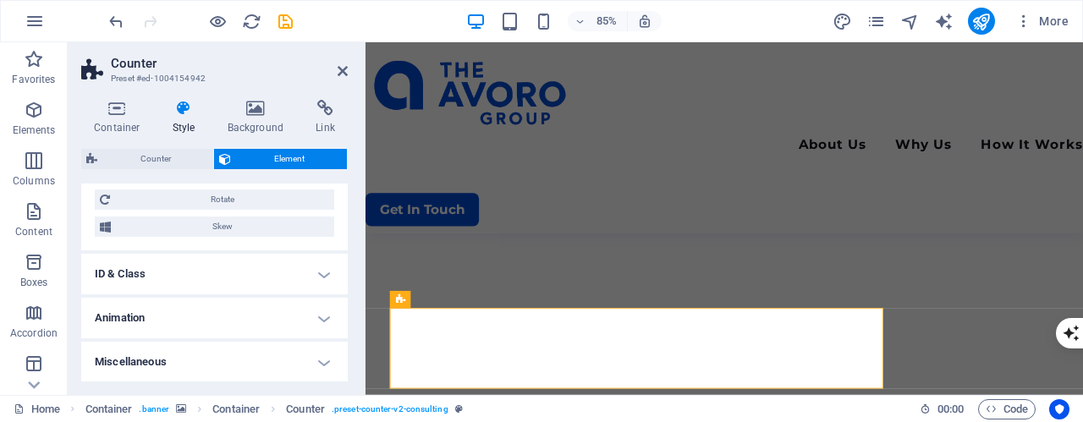
click at [255, 355] on h4 "Miscellaneous" at bounding box center [214, 362] width 267 height 41
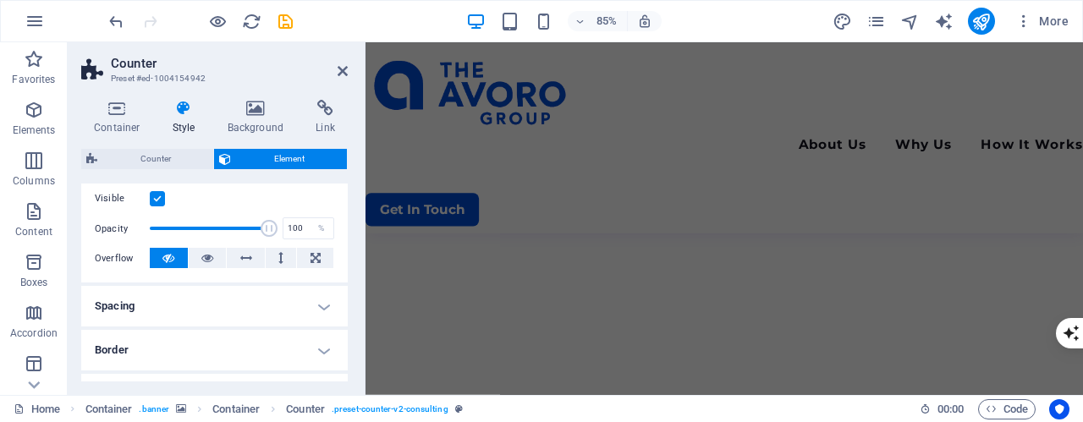
scroll to position [207, 0]
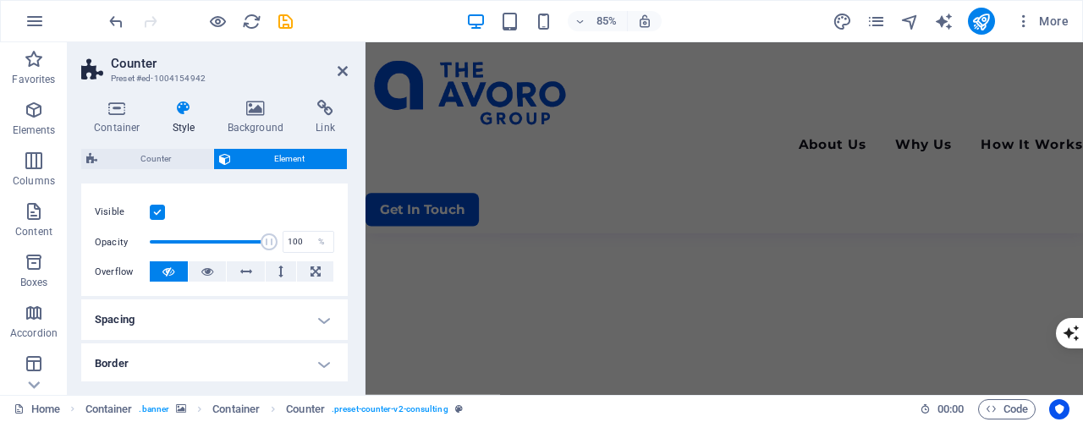
click at [261, 329] on h4 "Spacing" at bounding box center [214, 320] width 267 height 41
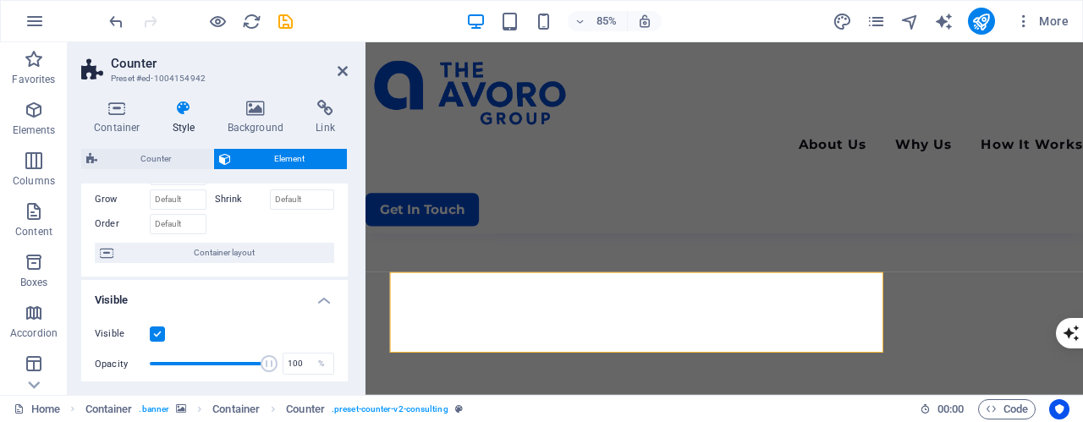
scroll to position [0, 0]
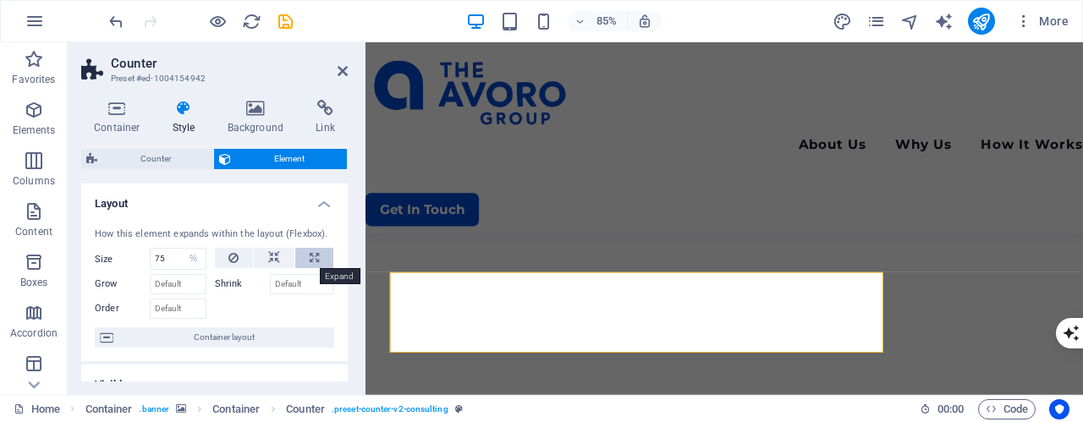
click at [314, 252] on icon at bounding box center [314, 258] width 9 height 20
type input "100"
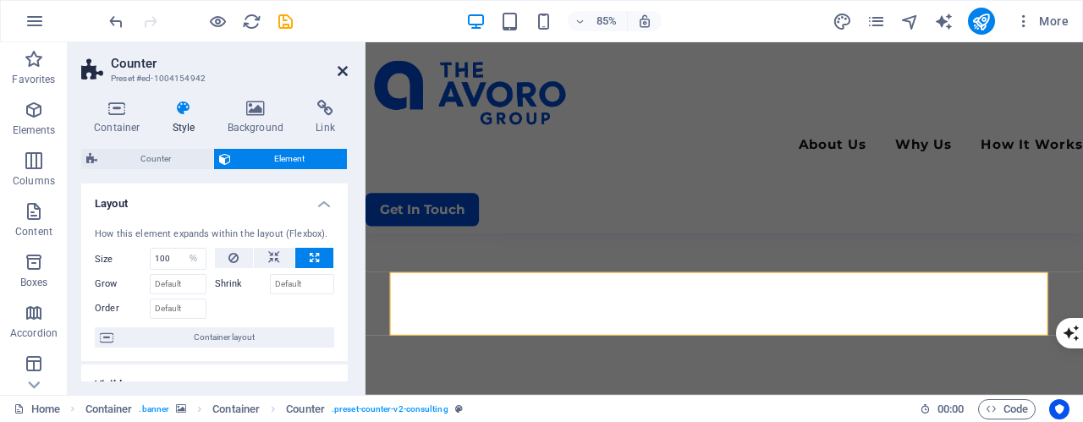
click at [340, 76] on icon at bounding box center [343, 71] width 10 height 14
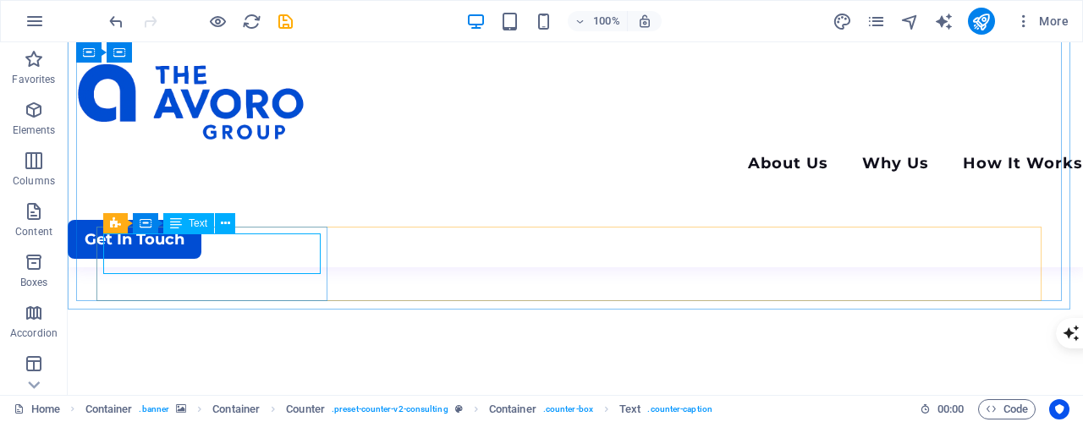
click at [190, 231] on div "Text" at bounding box center [188, 223] width 51 height 20
click at [191, 224] on span "Text" at bounding box center [198, 223] width 19 height 10
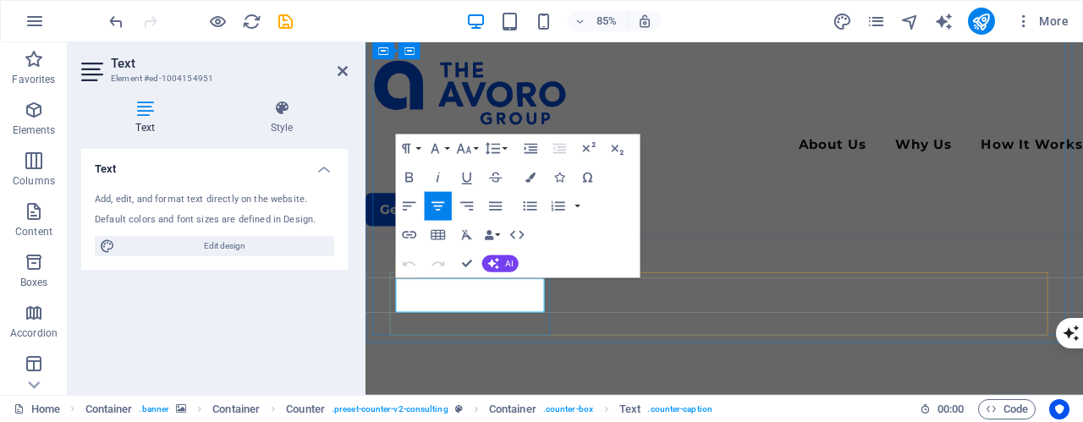
click at [474, 149] on button "Font Size" at bounding box center [467, 149] width 27 height 29
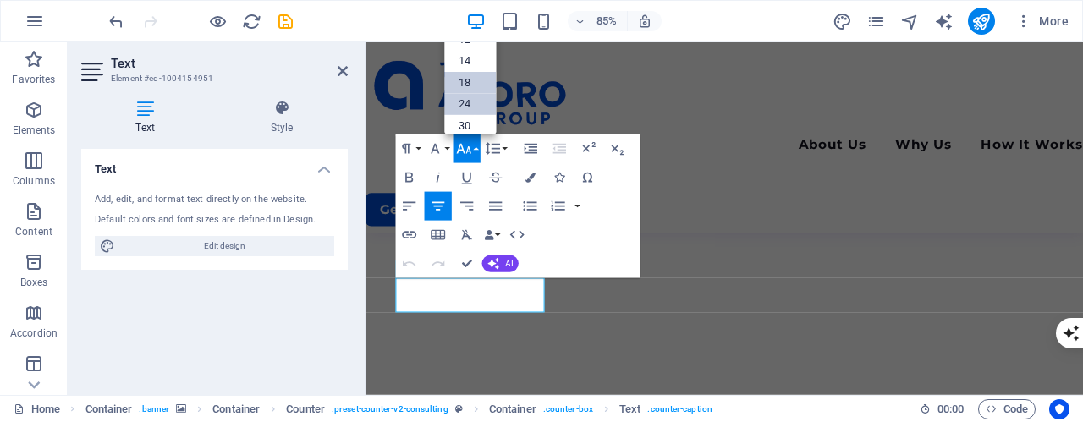
click at [465, 83] on link "18" at bounding box center [471, 83] width 52 height 22
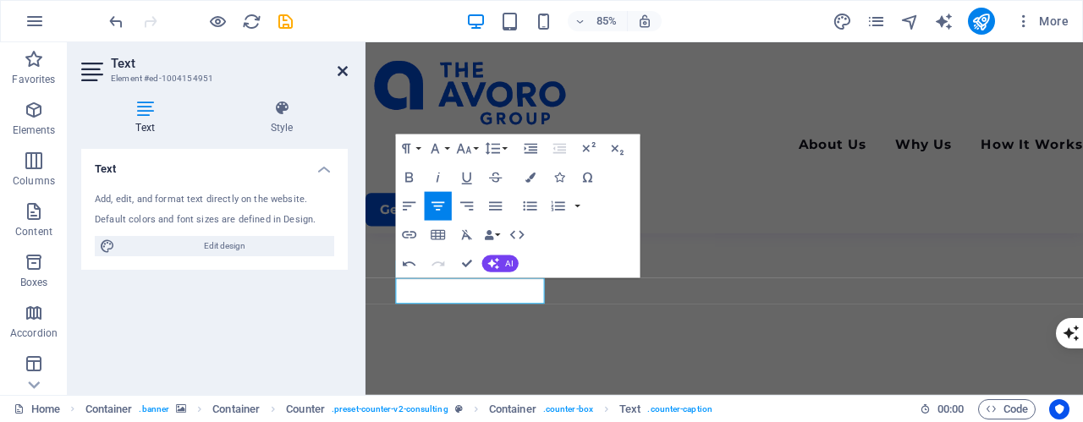
click at [346, 65] on icon at bounding box center [343, 71] width 10 height 14
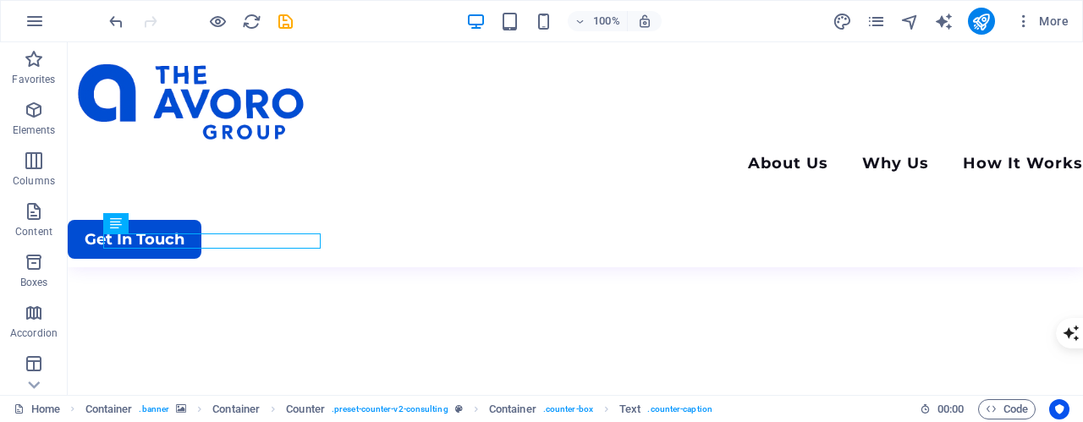
click at [111, 30] on div at bounding box center [201, 21] width 190 height 27
click at [111, 28] on icon "undo" at bounding box center [116, 21] width 19 height 19
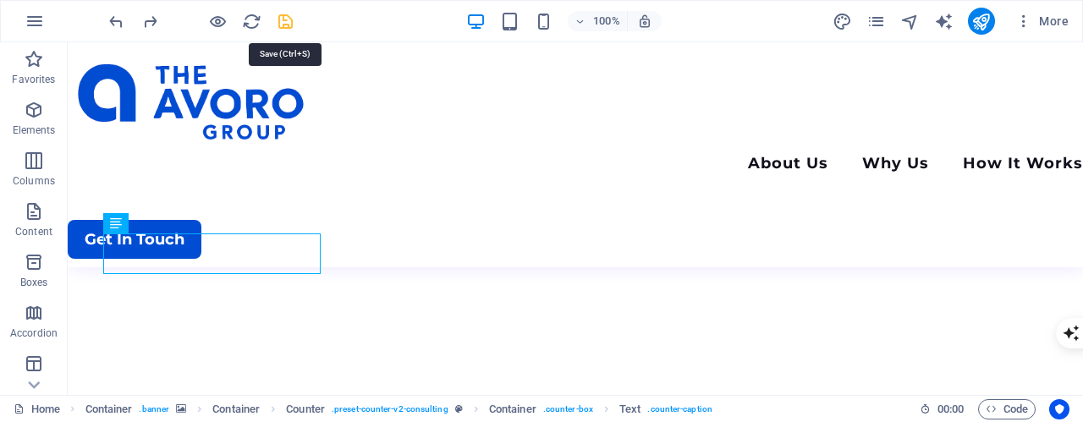
click at [288, 17] on icon "save" at bounding box center [285, 21] width 19 height 19
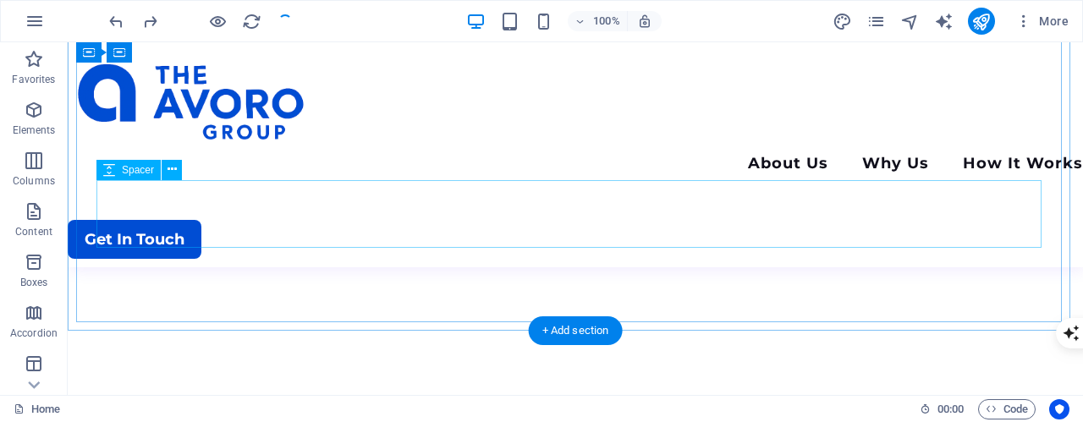
scroll to position [200, 0]
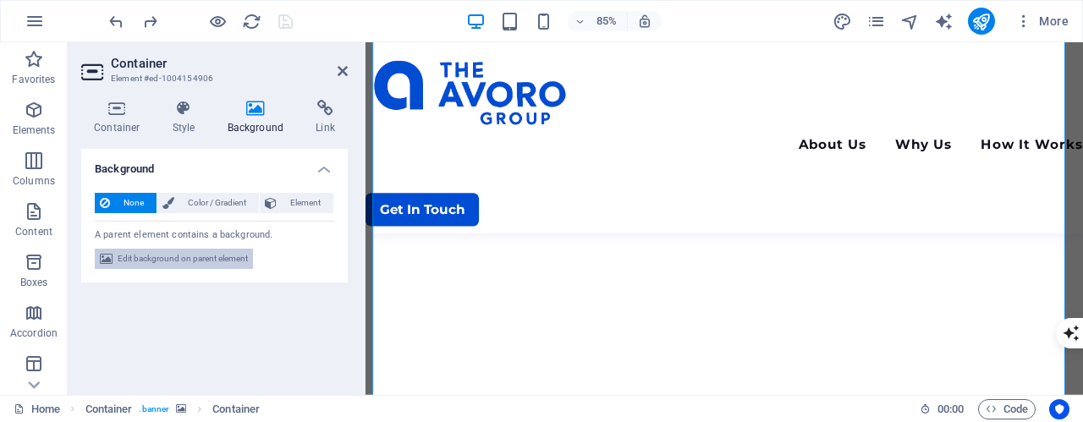
click at [181, 257] on span "Edit background on parent element" at bounding box center [183, 259] width 130 height 20
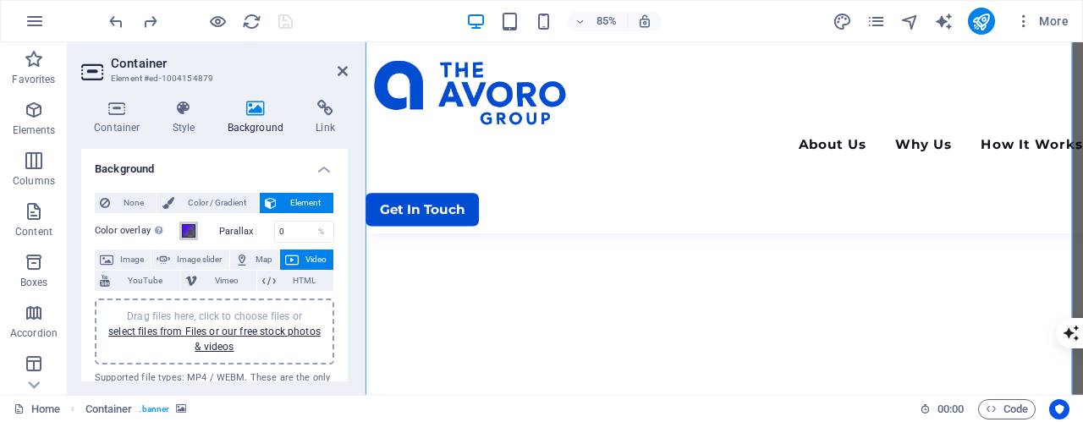
click at [189, 234] on span at bounding box center [189, 231] width 14 height 14
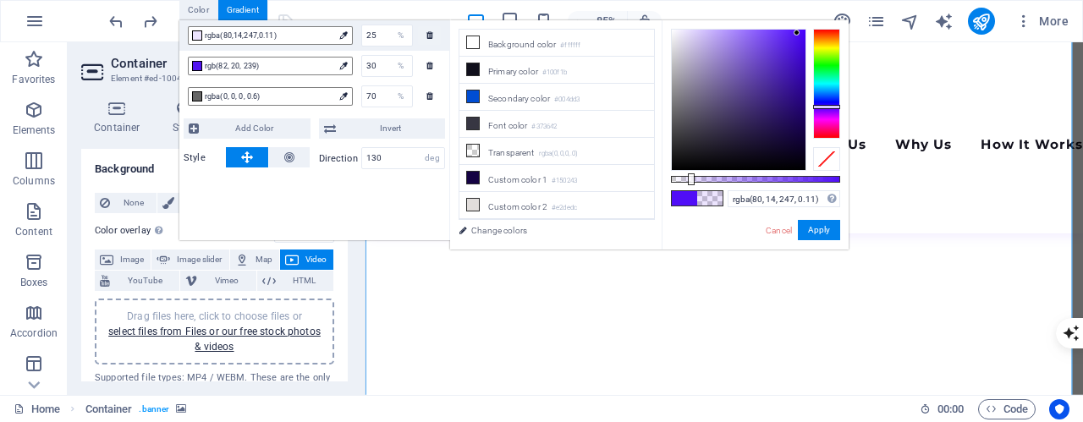
drag, startPoint x: 840, startPoint y: 180, endPoint x: 690, endPoint y: 190, distance: 150.2
click at [690, 190] on div "rgba(80, 14, 247, 0.11) Supported formats #0852ed rgb(8, 82, 237) rgba(8, 82, 2…" at bounding box center [755, 257] width 187 height 475
drag, startPoint x: 692, startPoint y: 181, endPoint x: 894, endPoint y: 179, distance: 201.5
click at [894, 179] on body "[DOMAIN_NAME] Home Favorites Elements Columns Content Boxes Accordion Tables Fe…" at bounding box center [541, 211] width 1083 height 422
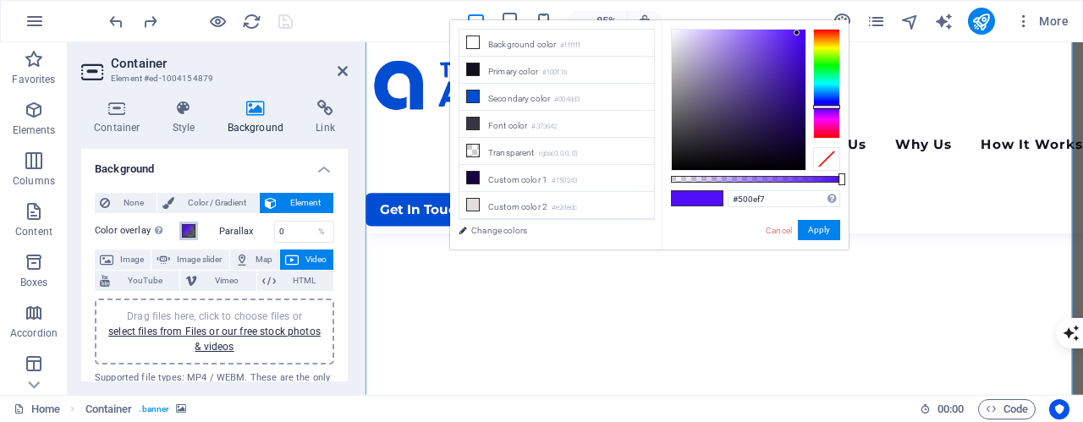
drag, startPoint x: 843, startPoint y: 177, endPoint x: 726, endPoint y: 157, distance: 118.4
click at [1004, 184] on body "[DOMAIN_NAME] Home Favorites Elements Columns Content Boxes Accordion Tables Fe…" at bounding box center [541, 211] width 1083 height 422
click at [516, 208] on li "Custom color 5 #5214ef" at bounding box center [557, 209] width 195 height 27
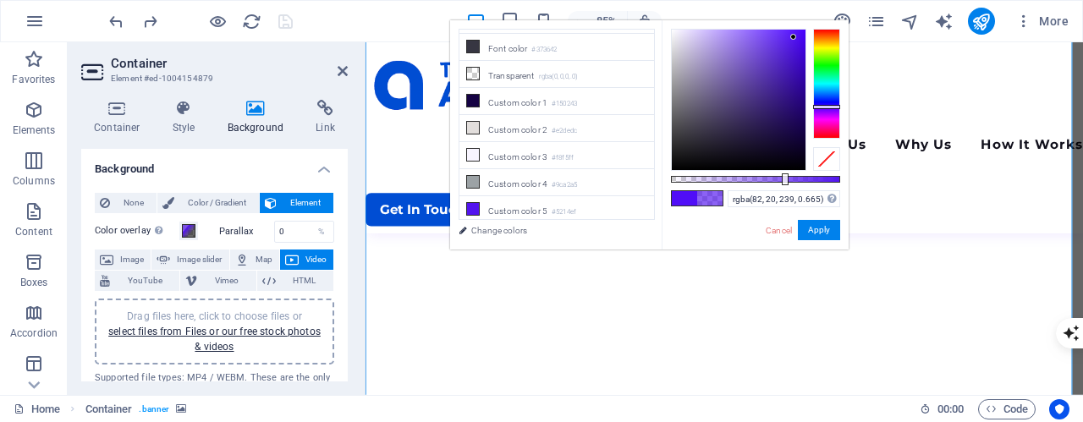
drag, startPoint x: 842, startPoint y: 180, endPoint x: 784, endPoint y: 189, distance: 59.0
click at [784, 189] on div "rgba(82, 20, 239, 0.665) Supported formats #0852ed rgb(8, 82, 237) rgba(8, 82, …" at bounding box center [755, 257] width 187 height 475
click at [574, 102] on small "#004dd3" at bounding box center [566, 100] width 25 height 12
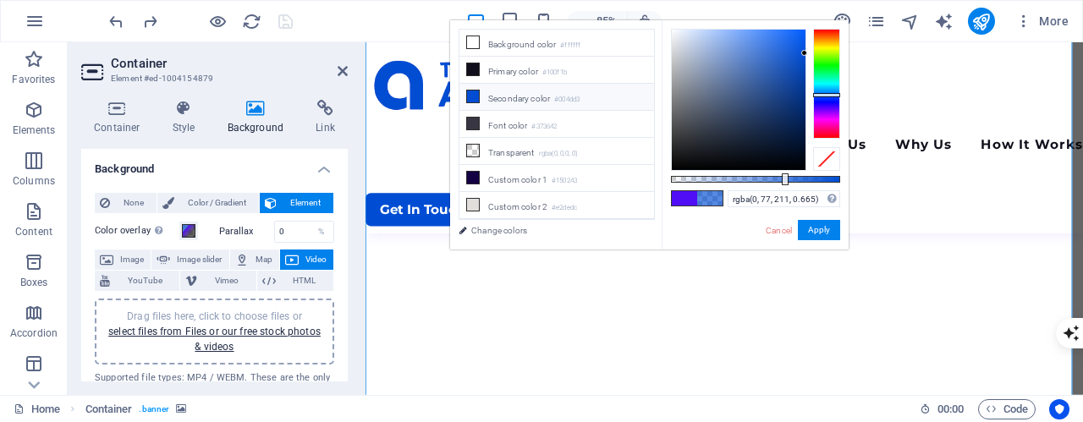
click at [529, 96] on li "Secondary color #004dd3" at bounding box center [557, 97] width 195 height 27
click at [526, 201] on li "Custom color 5 #5214ef" at bounding box center [557, 209] width 195 height 27
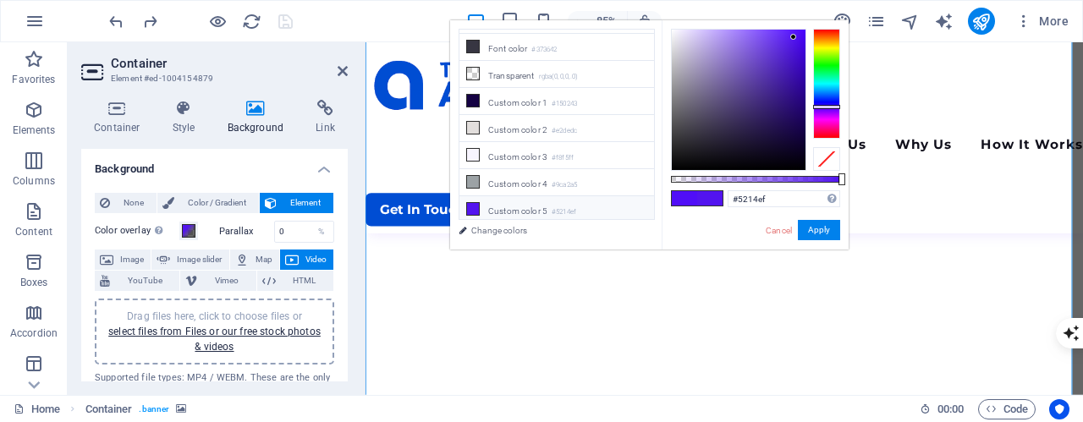
drag, startPoint x: 786, startPoint y: 180, endPoint x: 959, endPoint y: 180, distance: 172.7
click at [959, 180] on body "[DOMAIN_NAME] Home Favorites Elements Columns Content Boxes Accordion Tables Fe…" at bounding box center [541, 211] width 1083 height 422
click at [538, 94] on li "Secondary color #004dd3" at bounding box center [557, 97] width 195 height 27
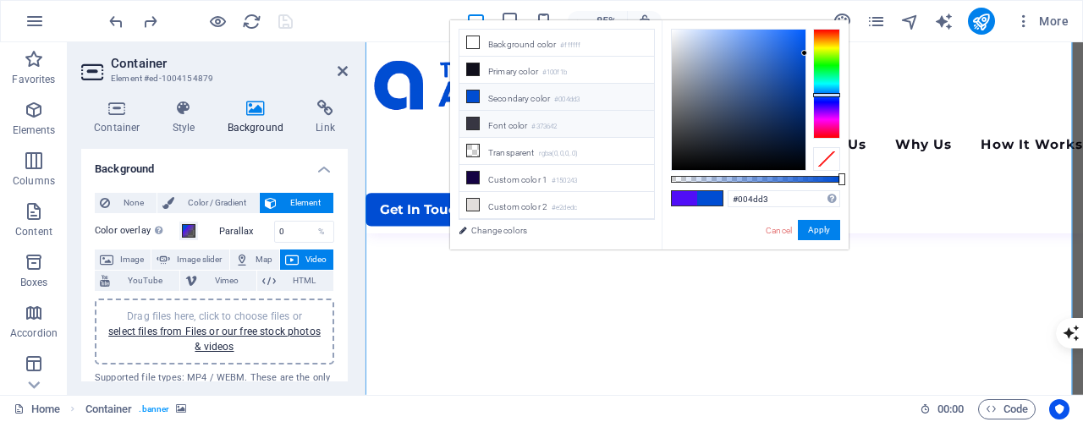
click at [537, 117] on li "Font color #373642" at bounding box center [557, 124] width 195 height 27
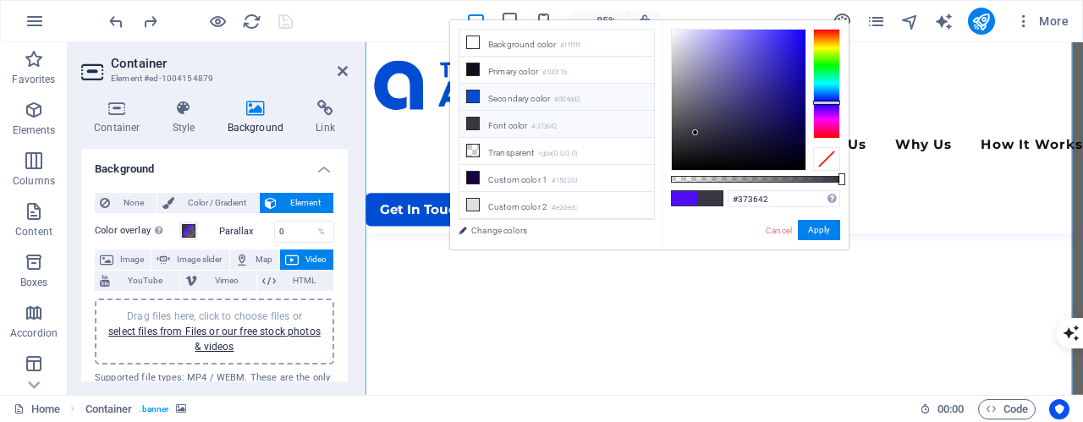
click at [538, 100] on li "Secondary color #004dd3" at bounding box center [557, 97] width 195 height 27
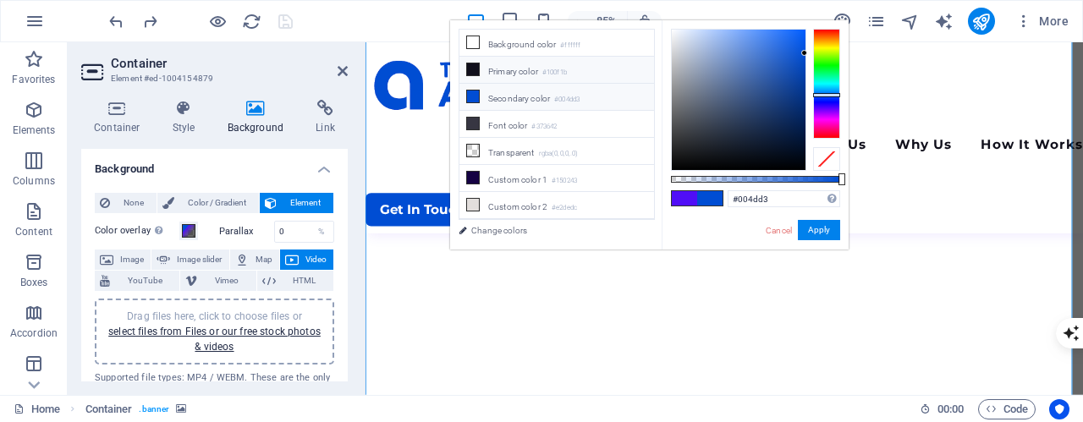
click at [541, 74] on li "Primary color #100f1b" at bounding box center [557, 70] width 195 height 27
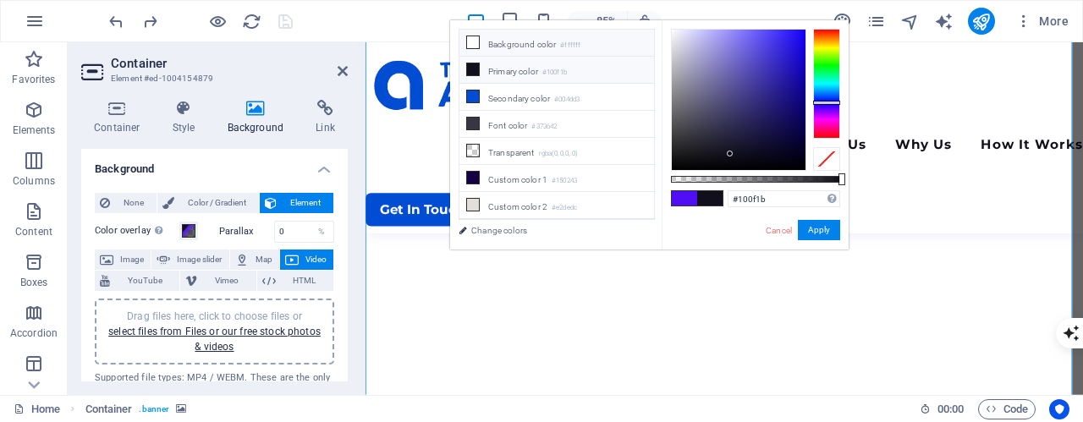
click at [543, 46] on li "Background color #ffffff" at bounding box center [557, 43] width 195 height 27
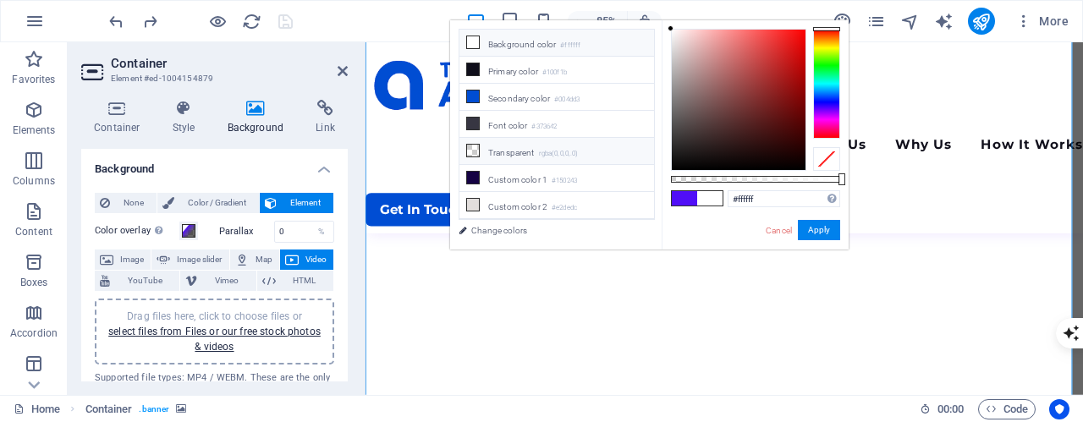
click at [524, 157] on li "Transparent rgba(0,0,0,.0)" at bounding box center [557, 151] width 195 height 27
click at [521, 180] on li "Custom color 1 #150243" at bounding box center [557, 178] width 195 height 27
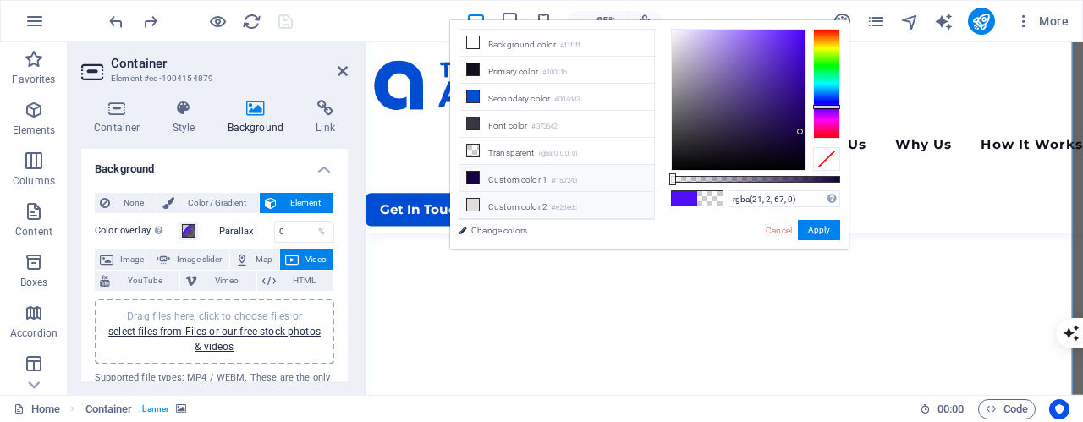
click at [518, 203] on li "Custom color 2 #e2dedc" at bounding box center [557, 205] width 195 height 27
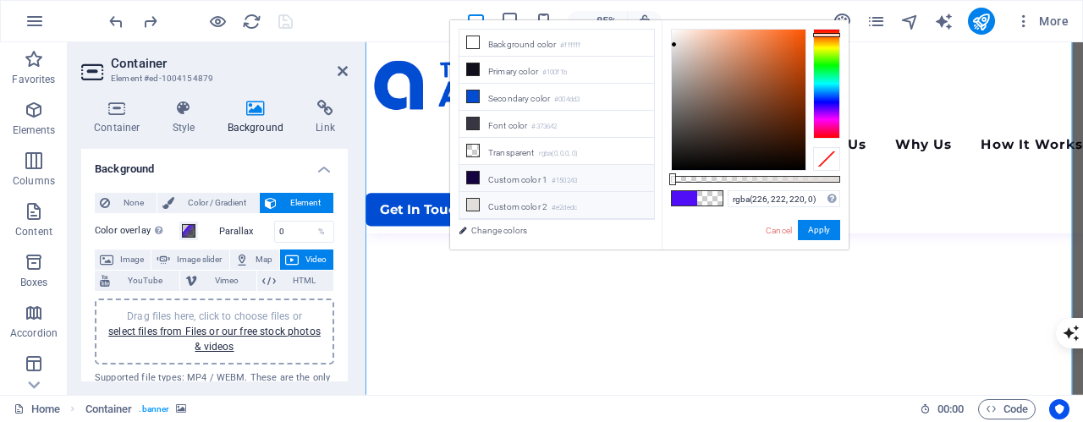
scroll to position [77, 0]
click at [520, 180] on li "Custom color 4 #9ca2a5" at bounding box center [557, 182] width 195 height 27
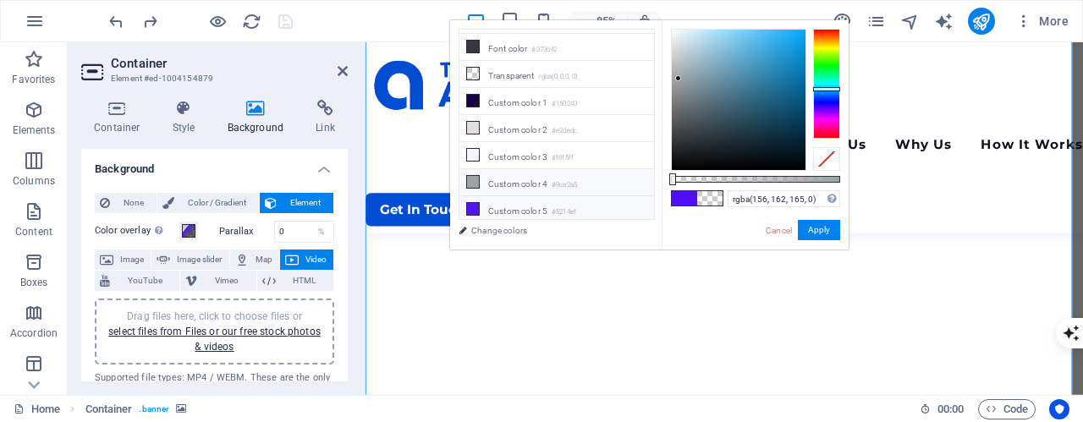
click at [519, 214] on li "Custom color 5 #5214ef" at bounding box center [557, 209] width 195 height 27
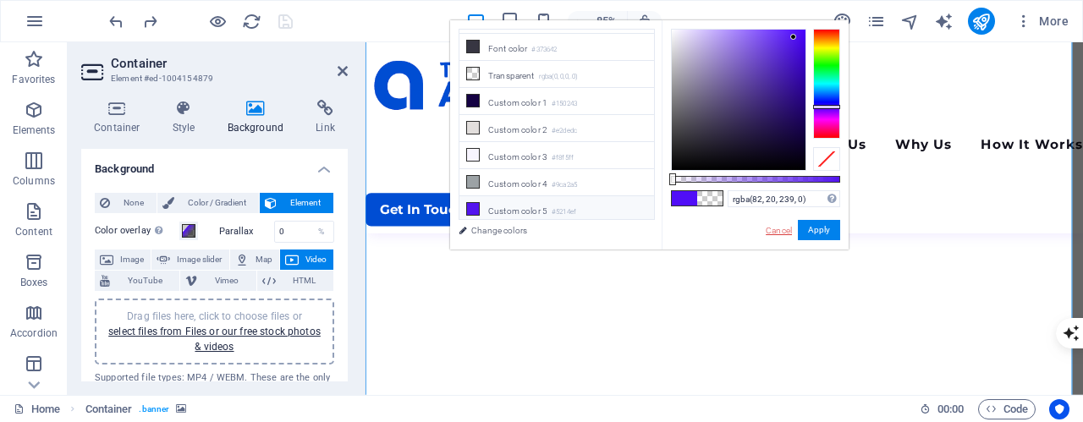
click at [785, 232] on link "Cancel" at bounding box center [779, 230] width 30 height 13
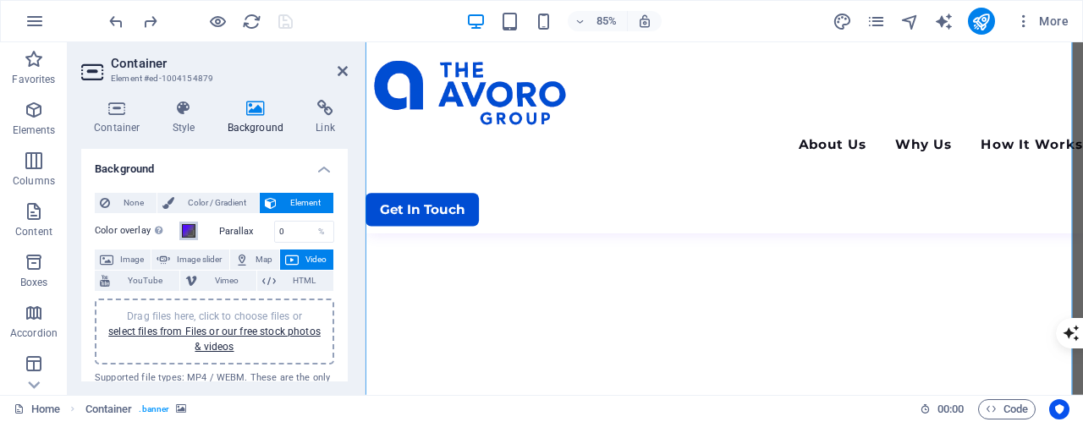
click at [185, 229] on span at bounding box center [189, 231] width 14 height 14
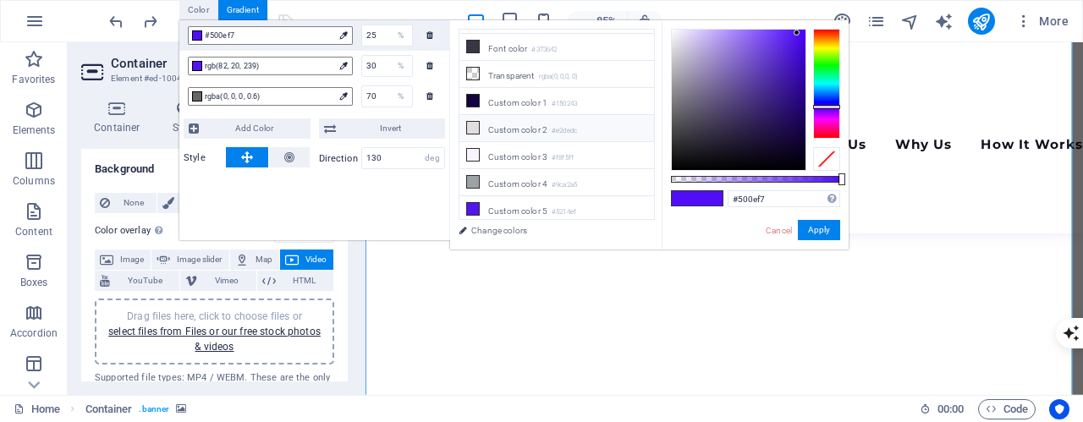
scroll to position [0, 0]
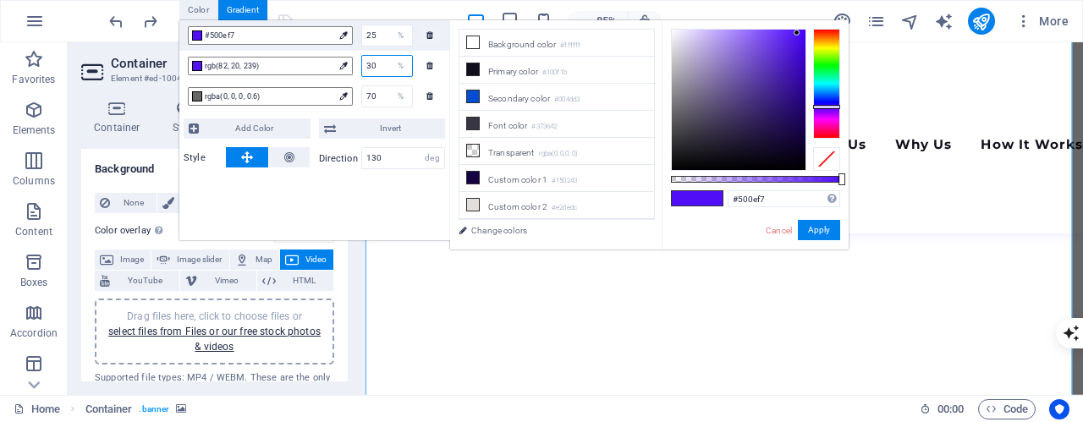
drag, startPoint x: 375, startPoint y: 68, endPoint x: 336, endPoint y: 75, distance: 39.7
click at [336, 75] on div "rgb(82, 20, 239) 30 %" at bounding box center [314, 66] width 270 height 30
type input "#5214ef"
type input "15"
drag, startPoint x: 377, startPoint y: 95, endPoint x: 331, endPoint y: 111, distance: 48.5
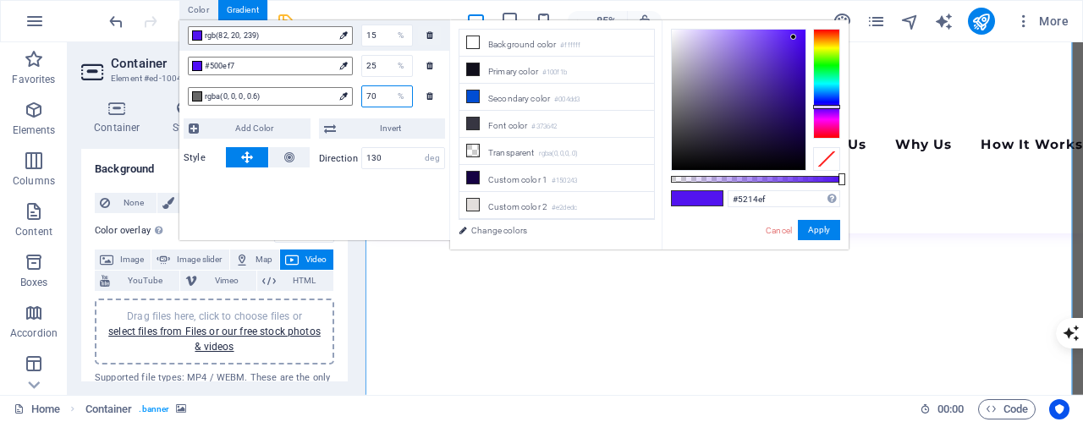
click at [331, 111] on div "rgba(0, 0, 0, 0.6) 70 %" at bounding box center [314, 96] width 270 height 30
type input "rgba(0, 0, 0, 0.6)"
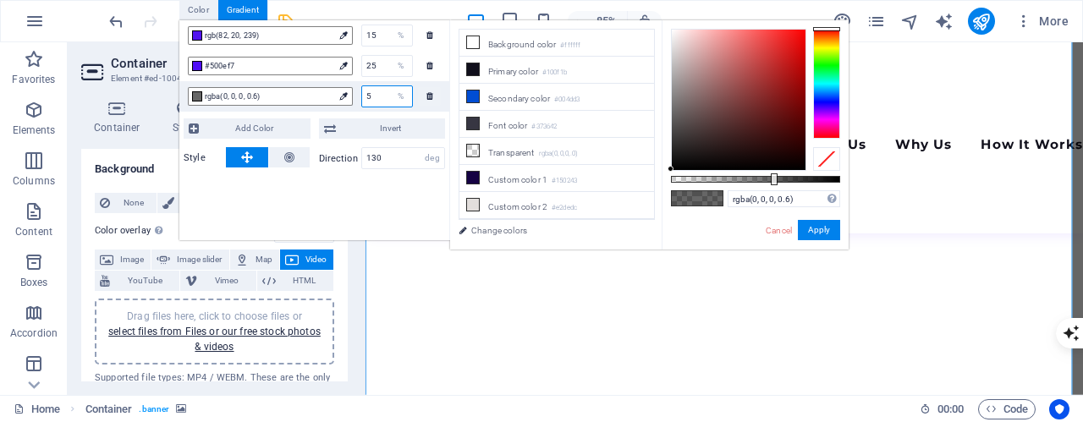
type input "50"
drag, startPoint x: 380, startPoint y: 37, endPoint x: 304, endPoint y: 56, distance: 78.4
click at [304, 56] on div "rgb(82, 20, 239) 15 % #500ef7 25 % rgba(0, 0, 0, 0.6) 50 %" at bounding box center [314, 65] width 270 height 91
type input "10"
click at [824, 235] on button "Apply" at bounding box center [819, 230] width 42 height 20
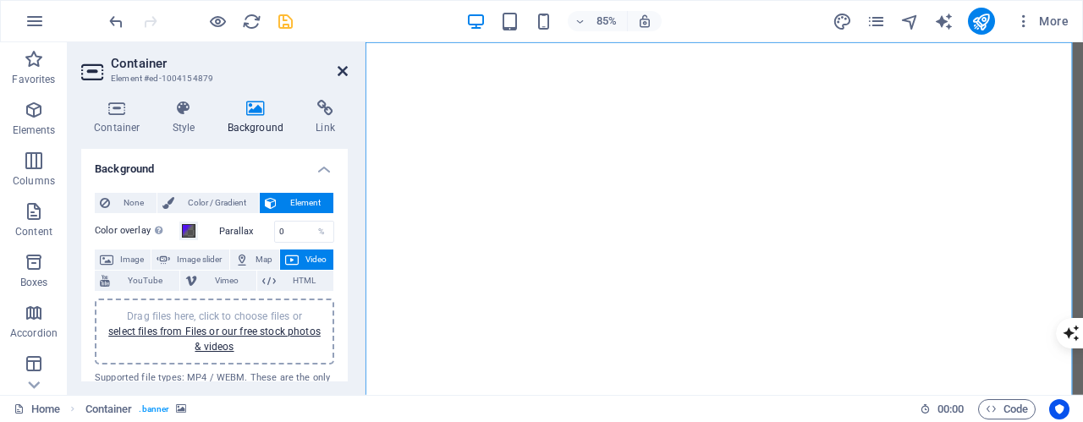
click at [345, 75] on icon at bounding box center [343, 71] width 10 height 14
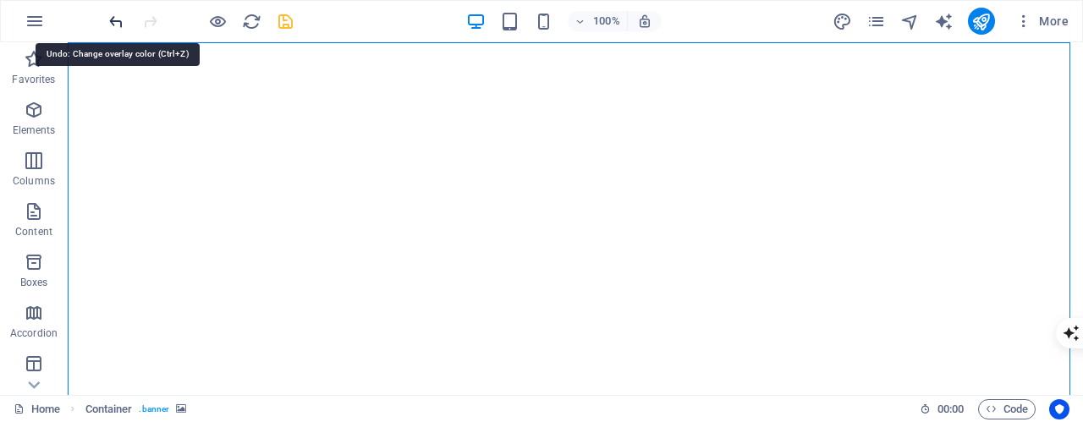
click at [113, 20] on icon "undo" at bounding box center [116, 21] width 19 height 19
click at [113, 19] on icon "undo" at bounding box center [116, 21] width 19 height 19
click at [118, 23] on icon "undo" at bounding box center [116, 21] width 19 height 19
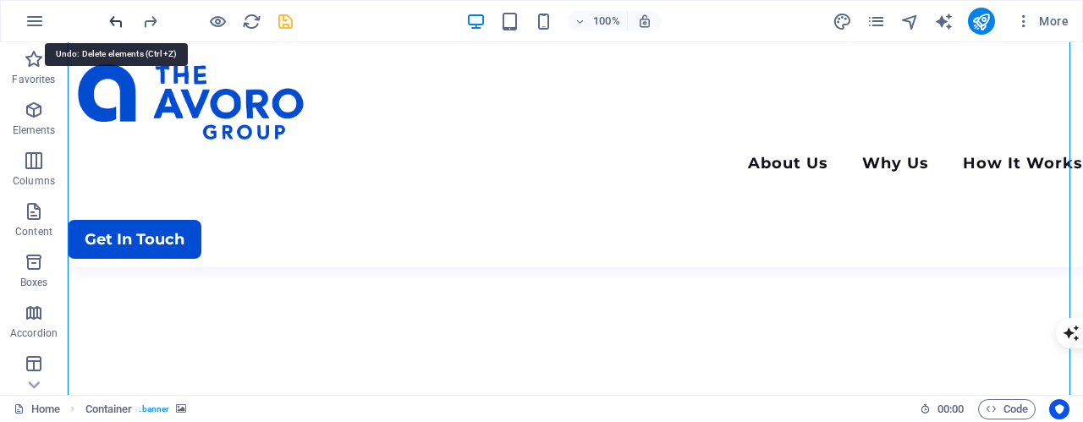
scroll to position [499, 0]
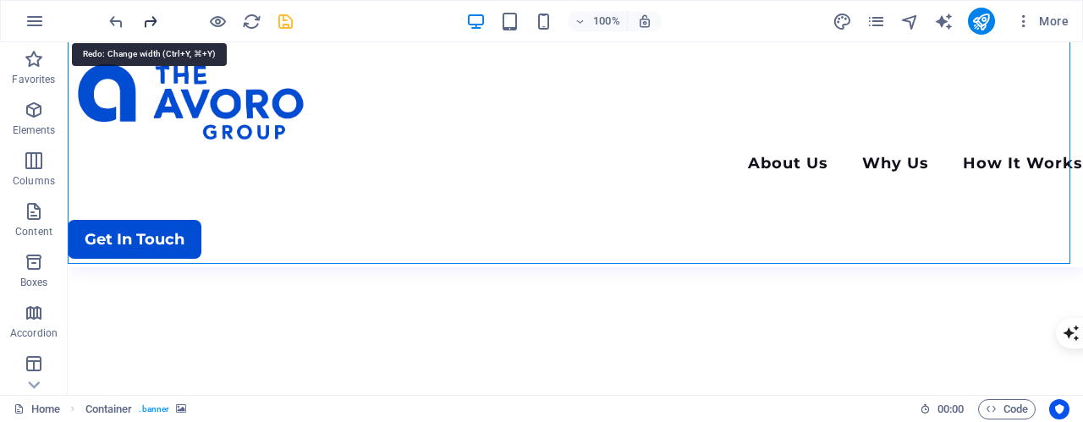
click at [150, 19] on icon "redo" at bounding box center [150, 21] width 19 height 19
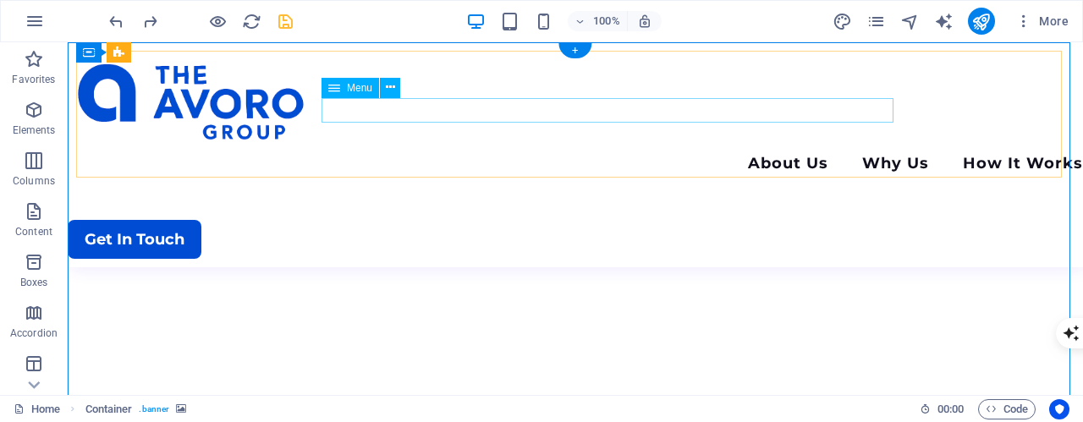
scroll to position [0, 0]
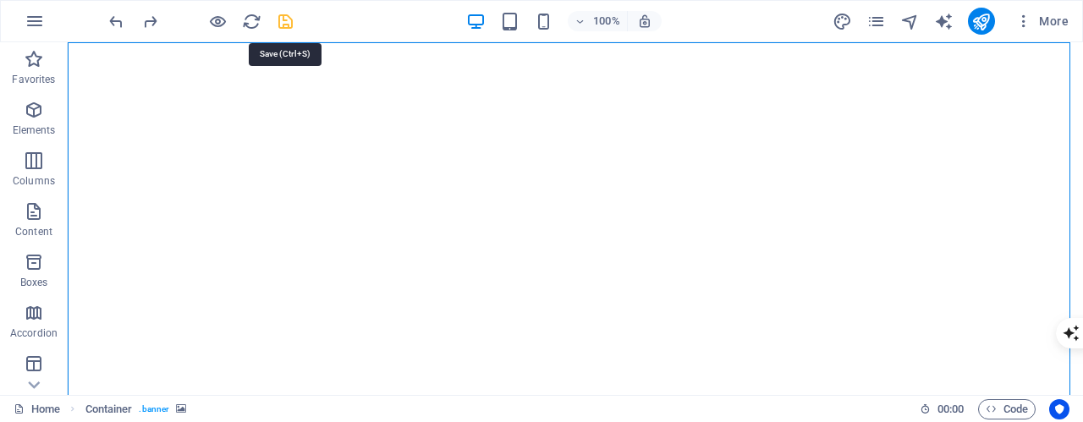
click at [285, 18] on icon "save" at bounding box center [285, 21] width 19 height 19
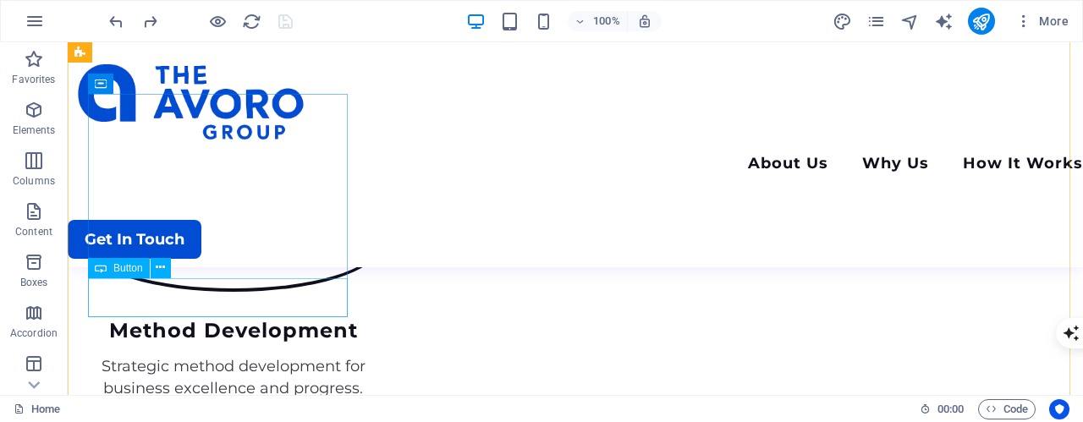
scroll to position [1608, 0]
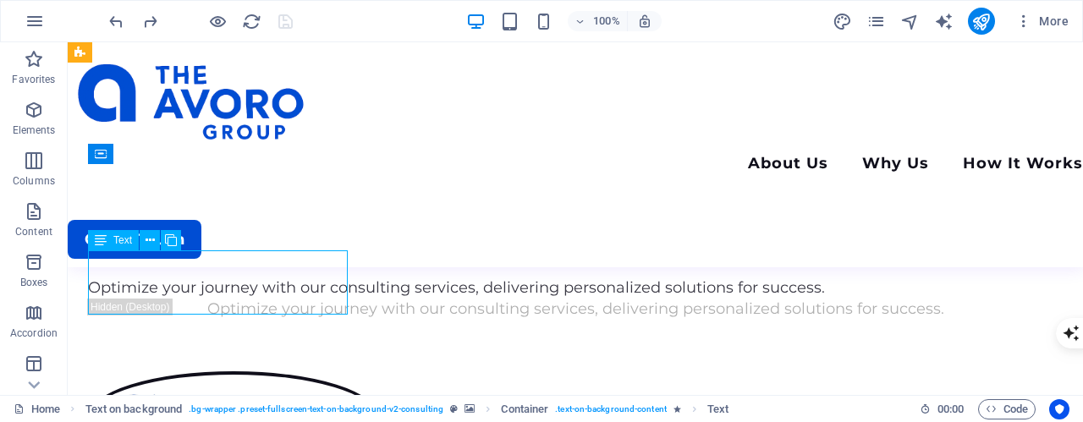
scroll to position [1819, 0]
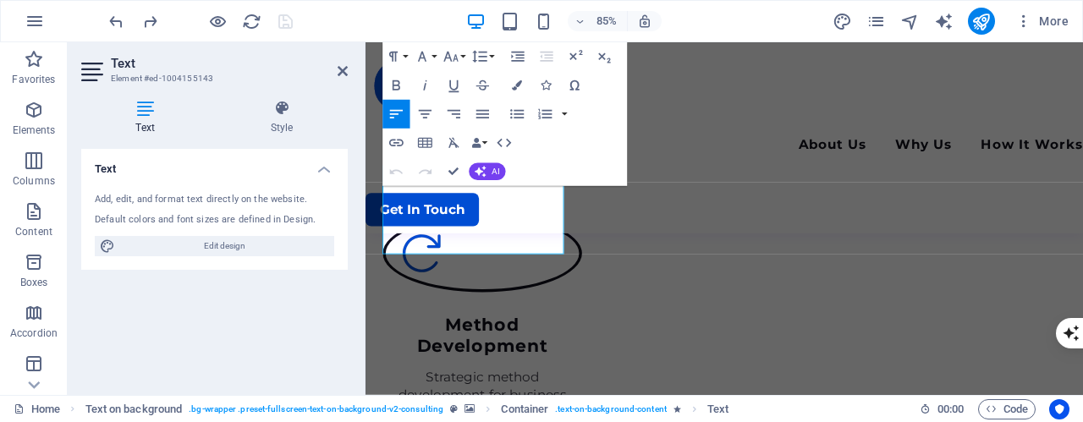
drag, startPoint x: 483, startPoint y: 285, endPoint x: 383, endPoint y: 213, distance: 123.1
click at [480, 164] on button "AI" at bounding box center [487, 171] width 36 height 17
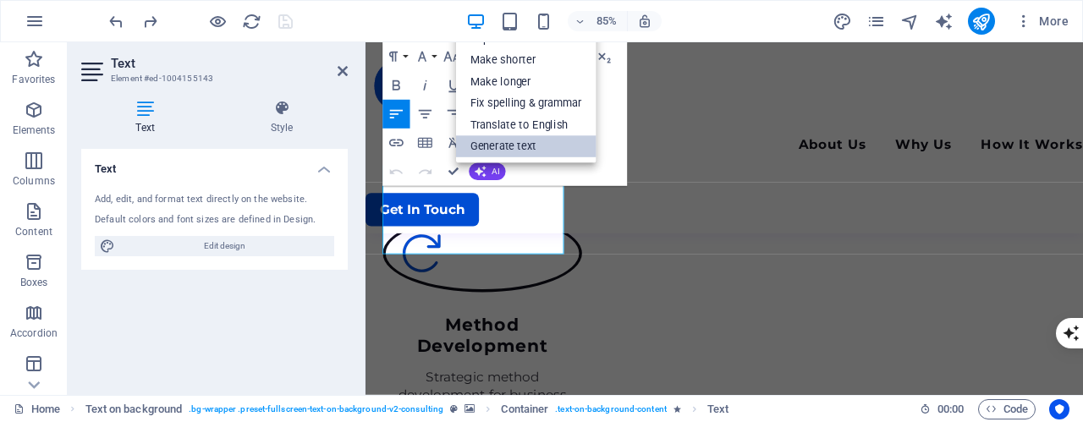
click at [490, 148] on link "Generate text" at bounding box center [526, 147] width 141 height 22
select select "English"
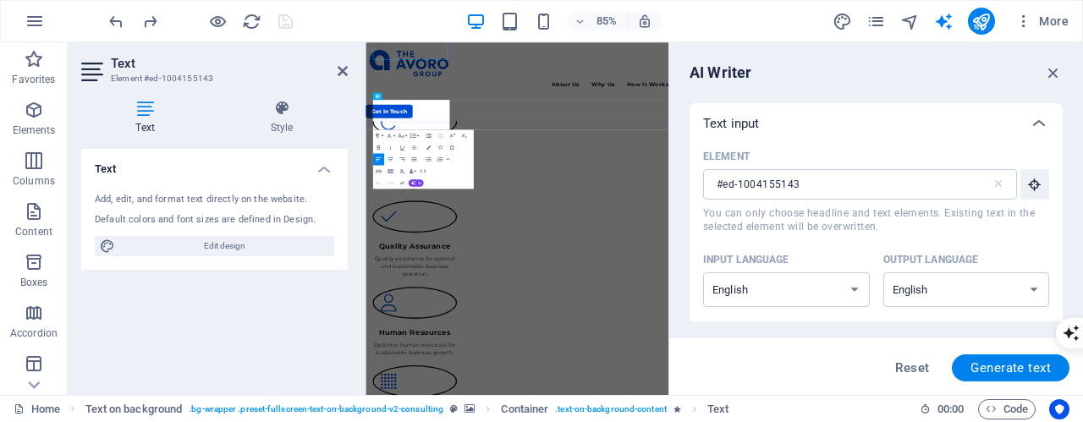
scroll to position [0, 0]
click at [1061, 69] on icon "button" at bounding box center [1053, 72] width 19 height 19
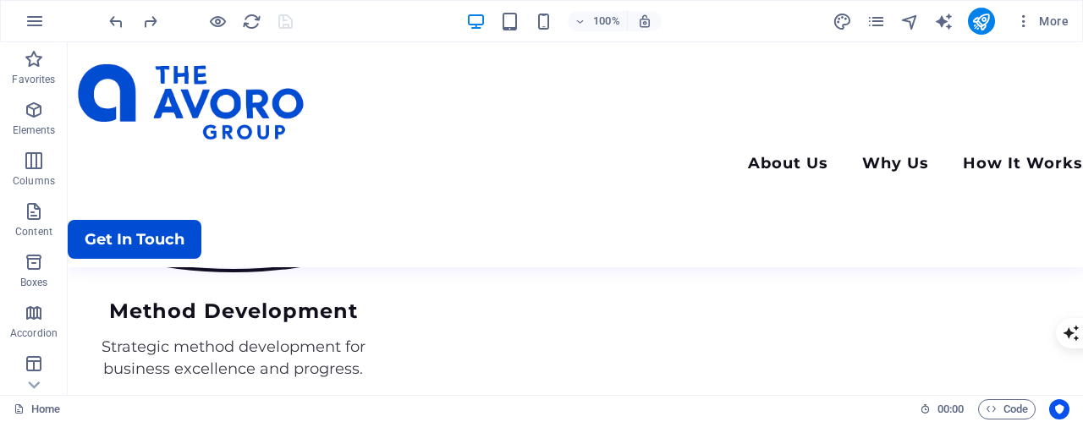
scroll to position [1681, 0]
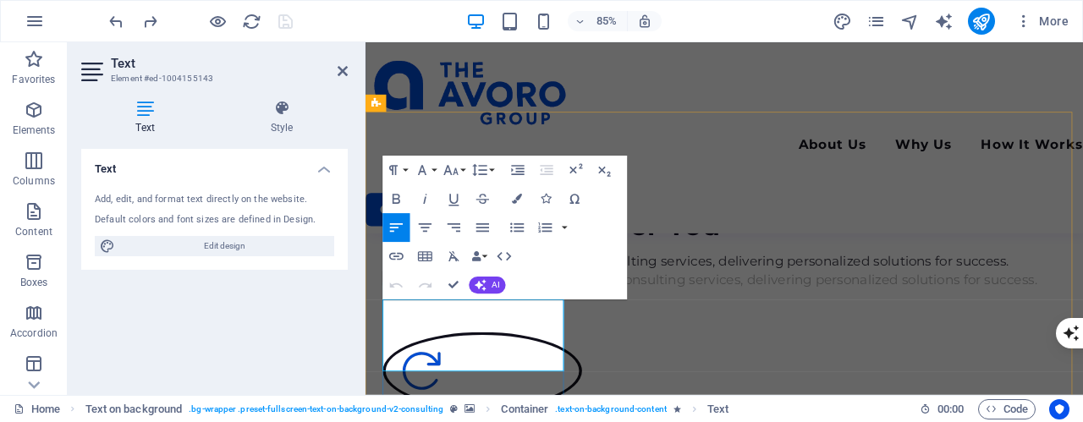
copy span "Founded in [DATE], Nova Consulting is the leading business consulting firm in t…"
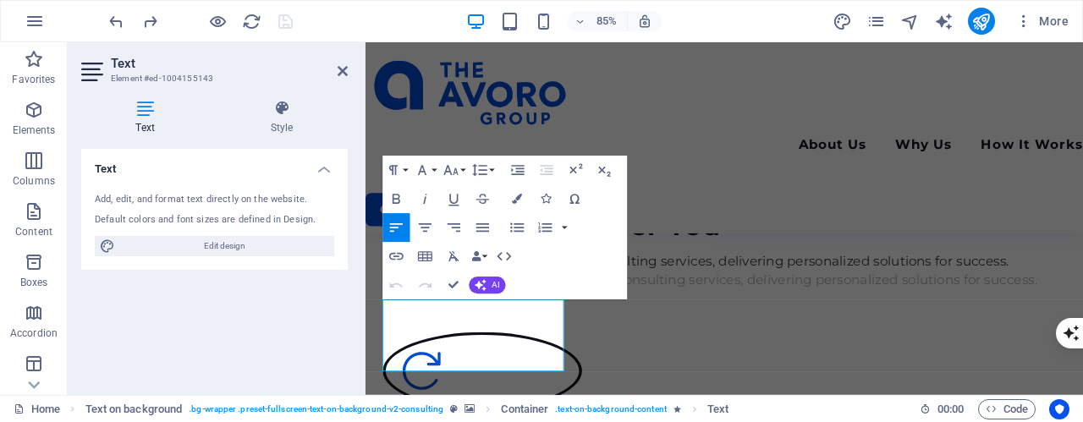
click at [312, 304] on div "Text Add, edit, and format text directly on the website. Default colors and fon…" at bounding box center [214, 265] width 267 height 233
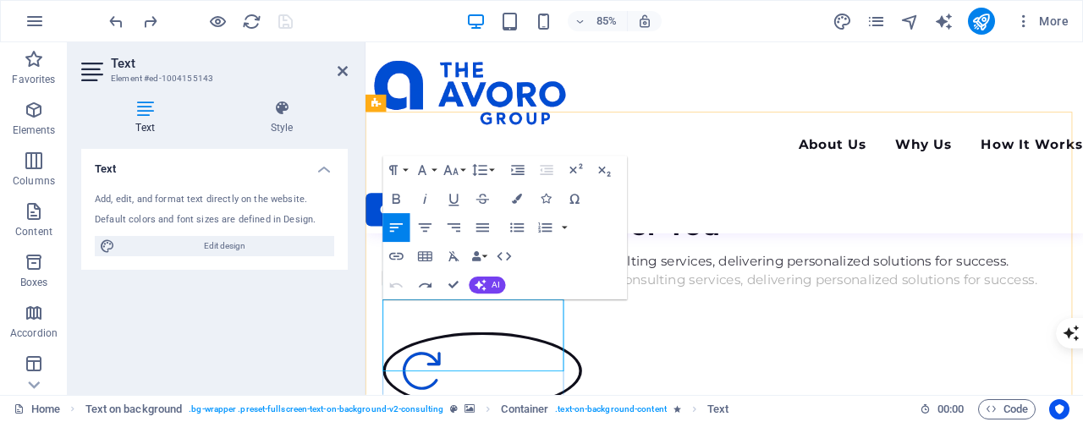
drag, startPoint x: 403, startPoint y: 355, endPoint x: 466, endPoint y: 417, distance: 88.6
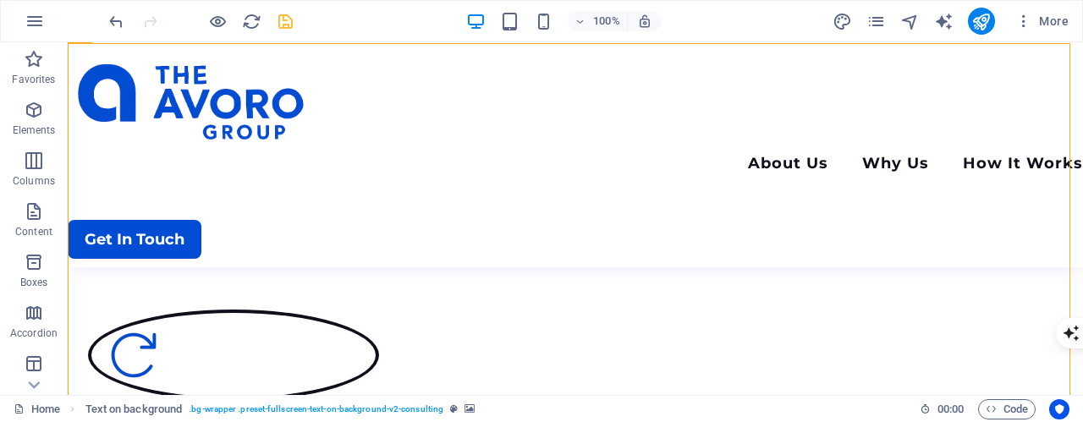
scroll to position [1668, 0]
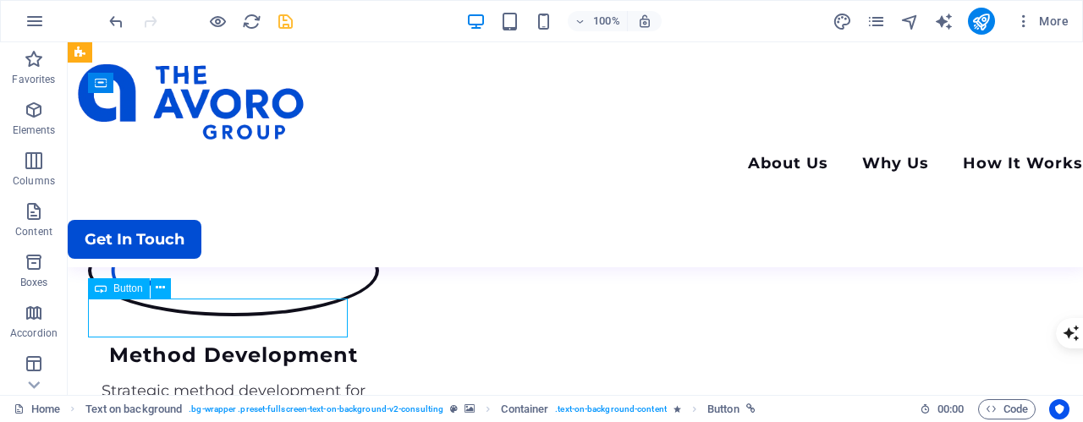
select select "1"
select select
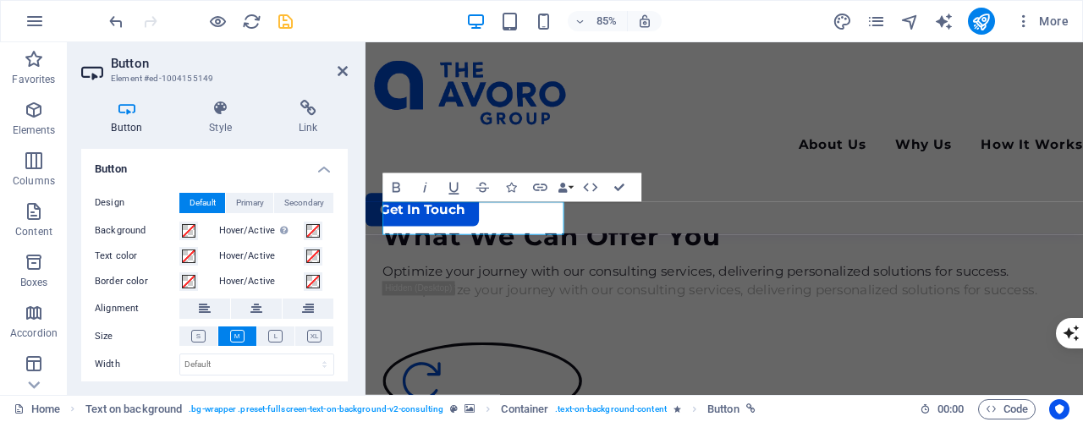
scroll to position [1925, 0]
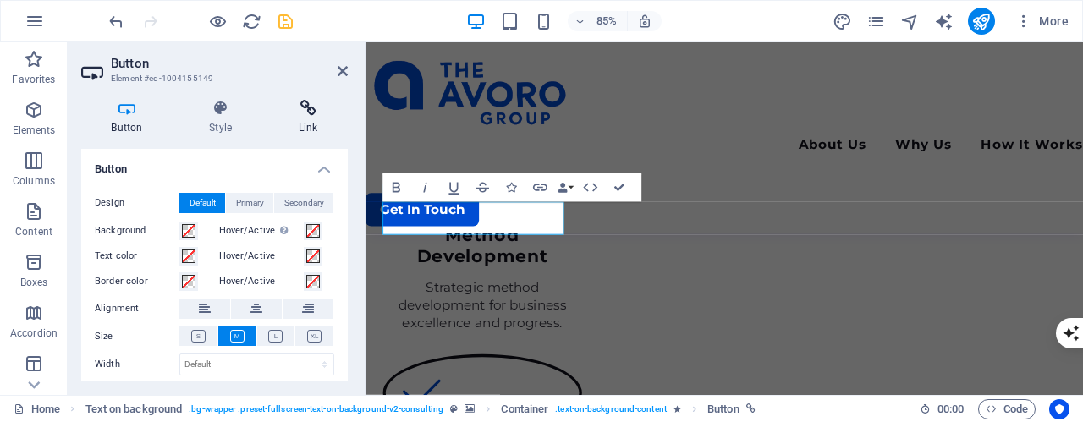
click at [305, 123] on h4 "Link" at bounding box center [308, 118] width 80 height 36
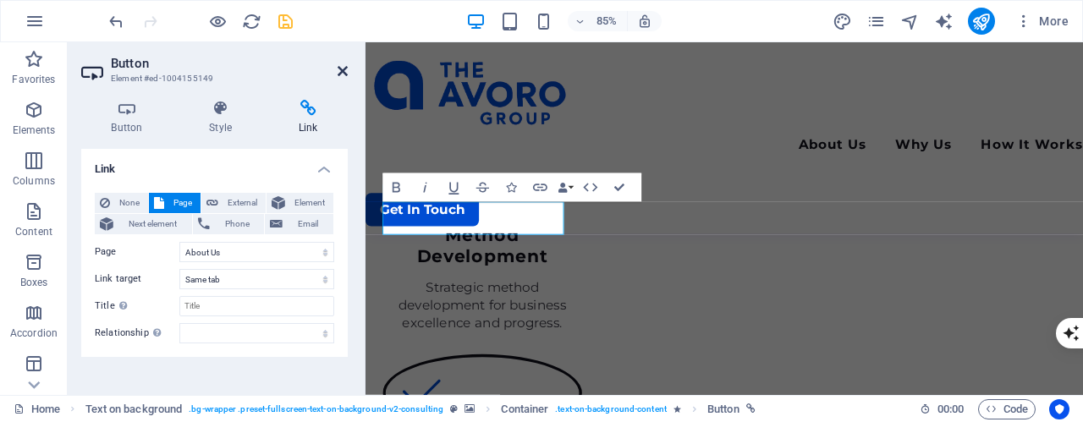
click at [342, 74] on icon at bounding box center [343, 71] width 10 height 14
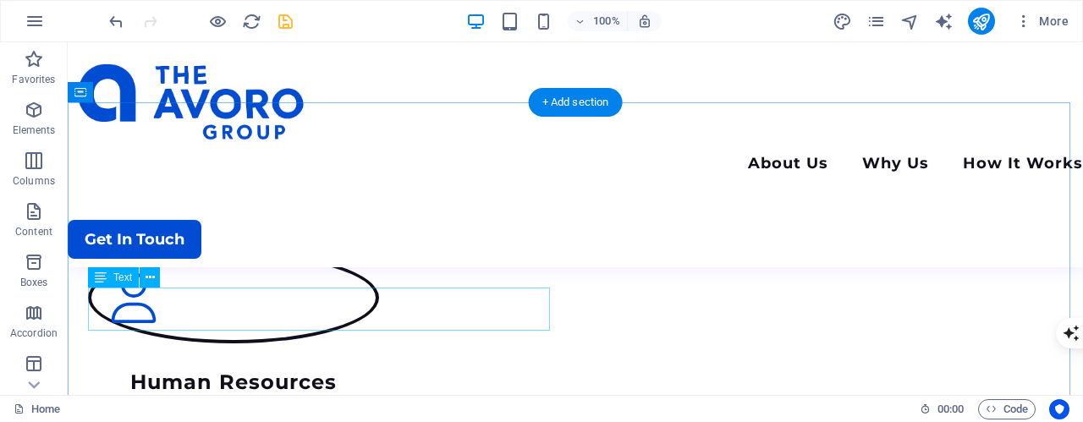
scroll to position [2107, 0]
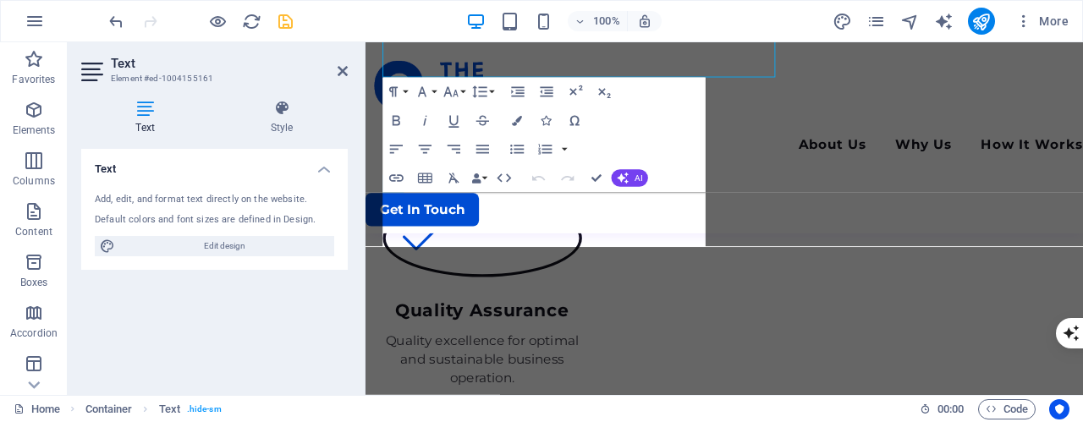
scroll to position [2284, 0]
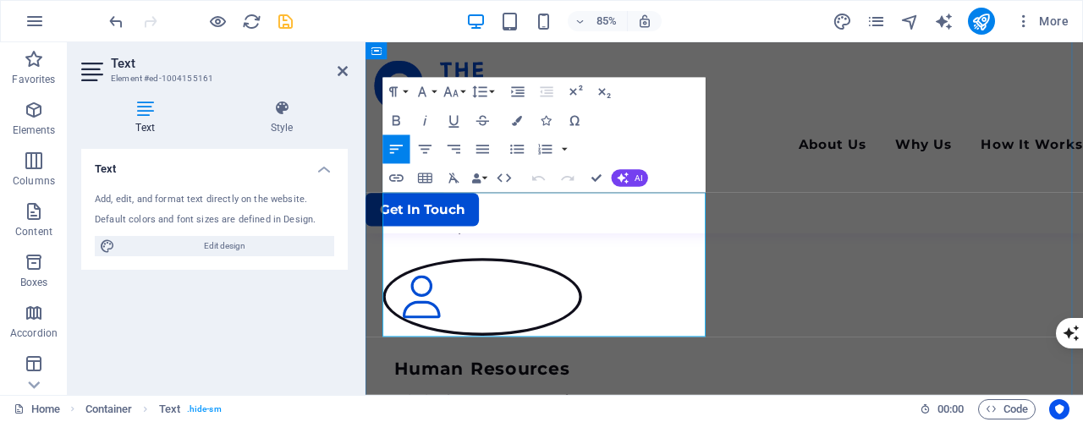
scroll to position [5450, 4]
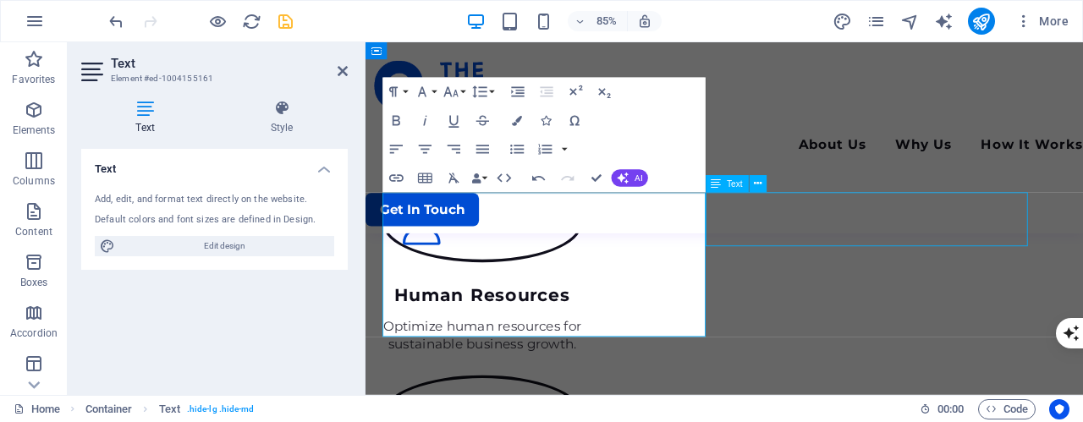
scroll to position [2107, 0]
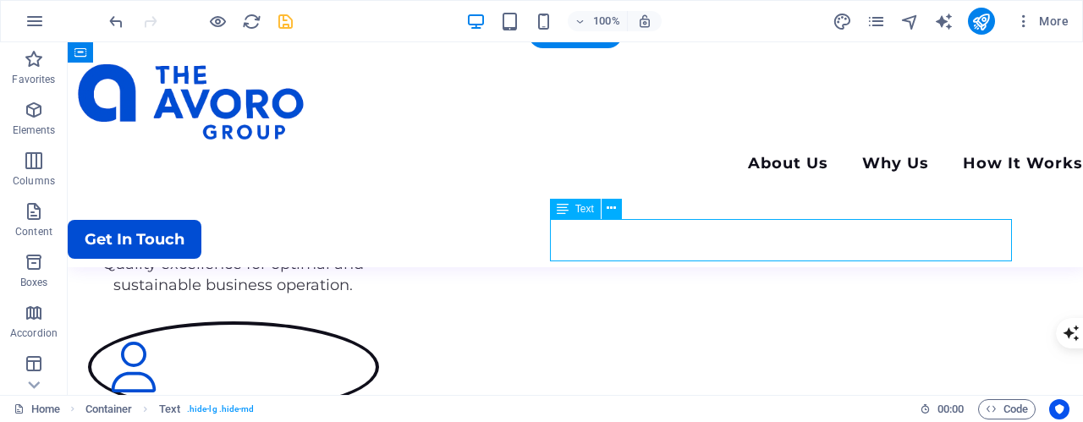
scroll to position [2284, 0]
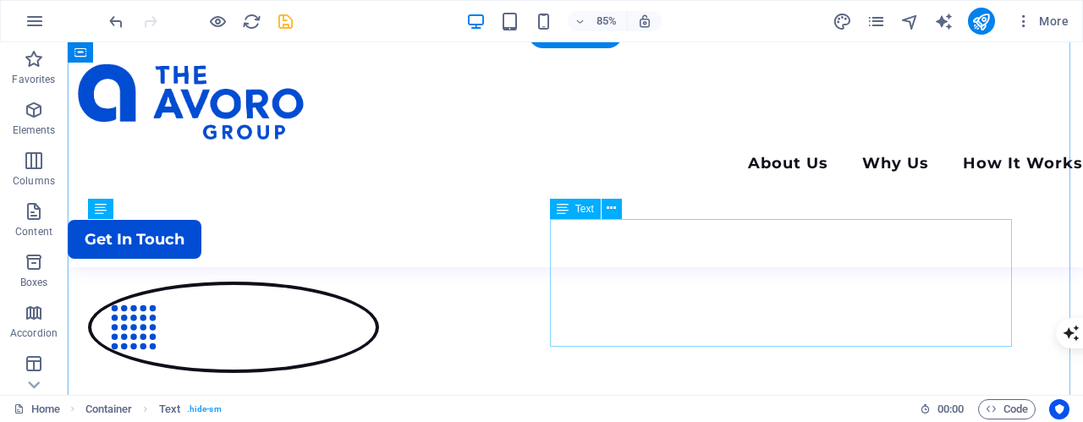
scroll to position [2107, 0]
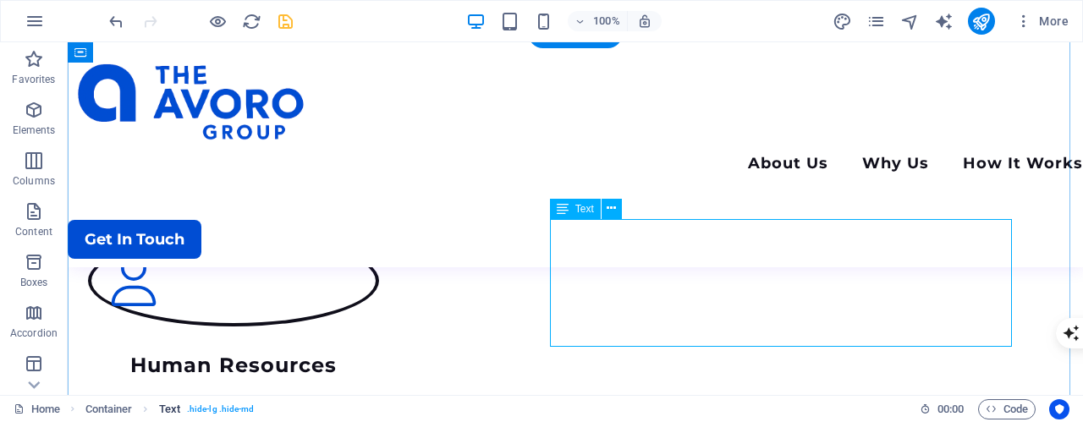
click at [212, 408] on span ". hide-lg .hide-md" at bounding box center [221, 410] width 68 height 20
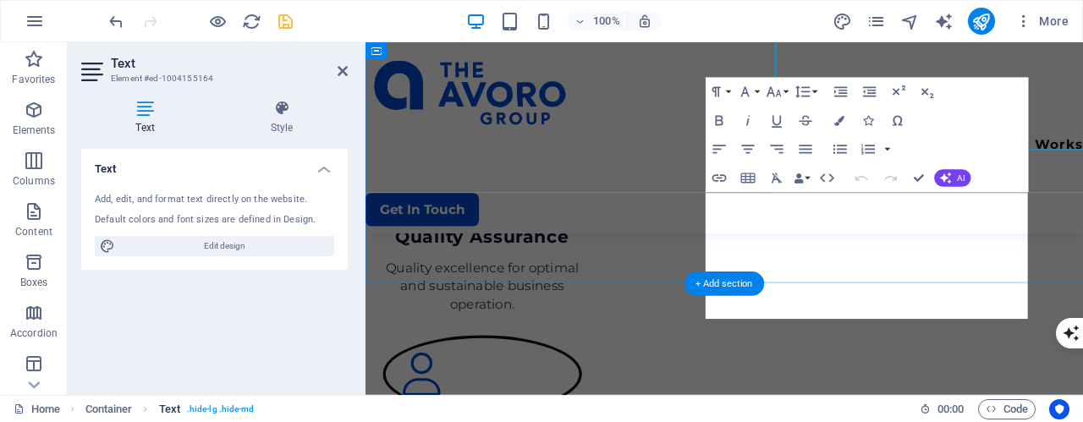
click at [212, 408] on span ". hide-lg .hide-md" at bounding box center [221, 410] width 68 height 20
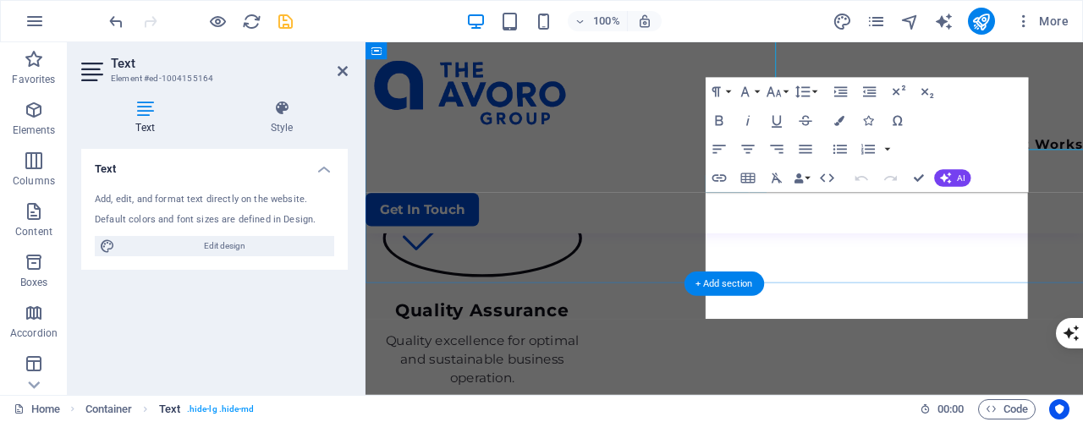
scroll to position [2284, 0]
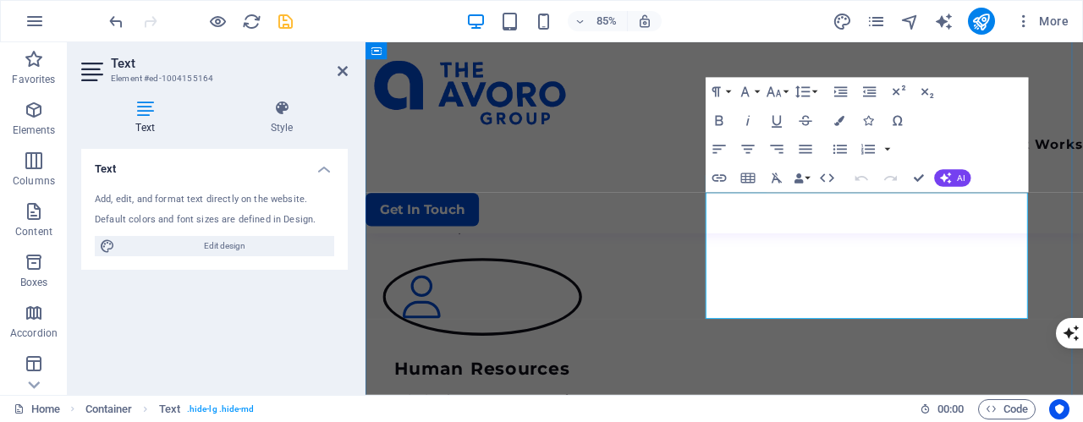
click at [845, 114] on button "Colors" at bounding box center [839, 121] width 27 height 29
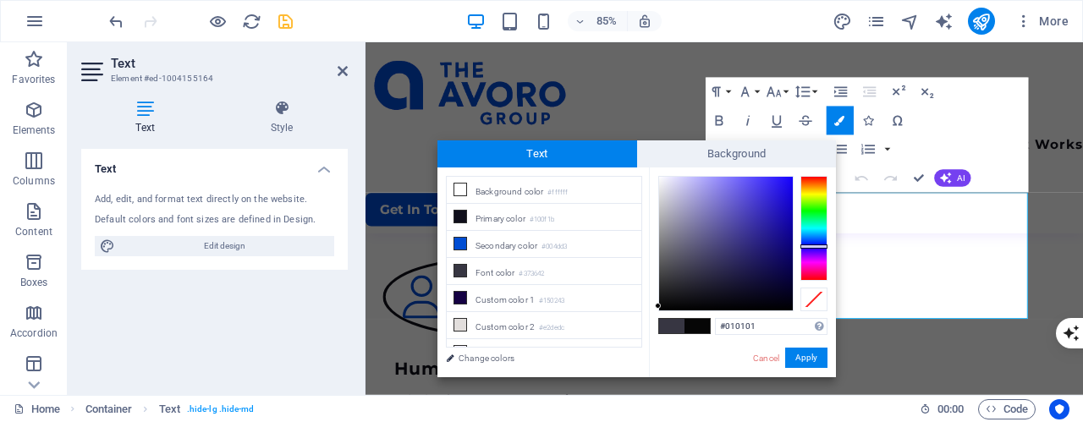
type input "#000000"
drag, startPoint x: 692, startPoint y: 285, endPoint x: 645, endPoint y: 346, distance: 76.7
click at [645, 346] on div "less Background color #ffffff Primary color #100f1b Secondary color #004dd3 Fon…" at bounding box center [637, 273] width 399 height 210
click at [794, 356] on button "Apply" at bounding box center [806, 358] width 42 height 20
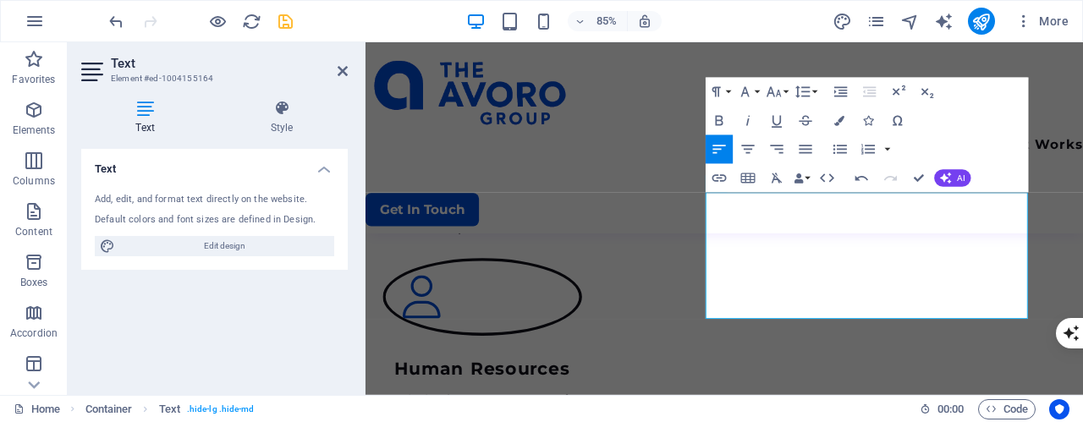
click at [801, 256] on div "Drag here to replace the existing content. Press “Ctrl” if you want to create a…" at bounding box center [725, 218] width 718 height 353
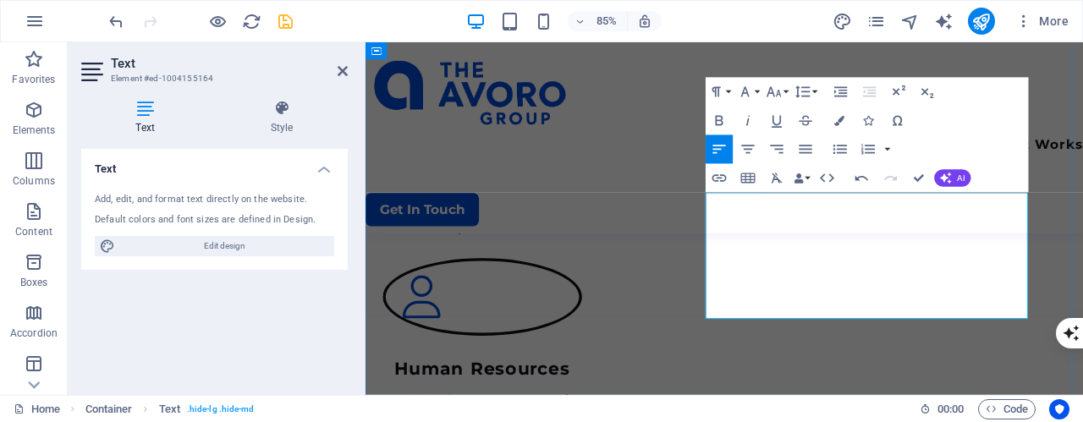
drag, startPoint x: 1000, startPoint y: 352, endPoint x: 712, endPoint y: 187, distance: 332.5
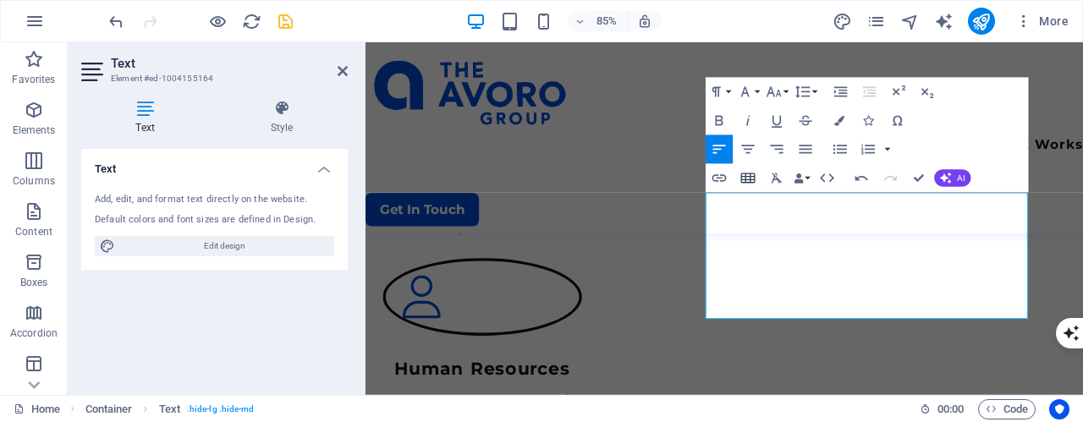
click at [752, 187] on button "Insert Table" at bounding box center [748, 178] width 27 height 29
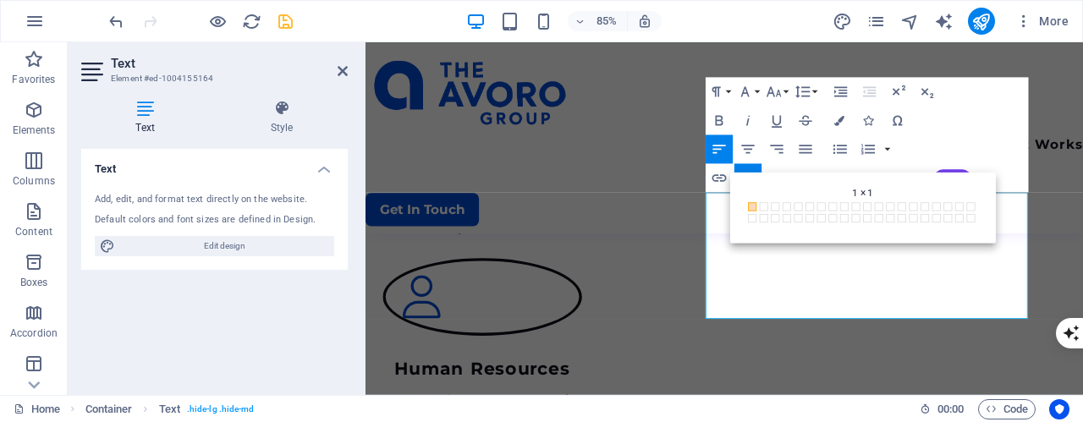
click at [971, 119] on div "Paragraph Format Normal Heading 1 Heading 2 Heading 3 Heading 4 Heading 5 Headi…" at bounding box center [867, 135] width 323 height 115
click at [753, 204] on span at bounding box center [752, 206] width 8 height 8
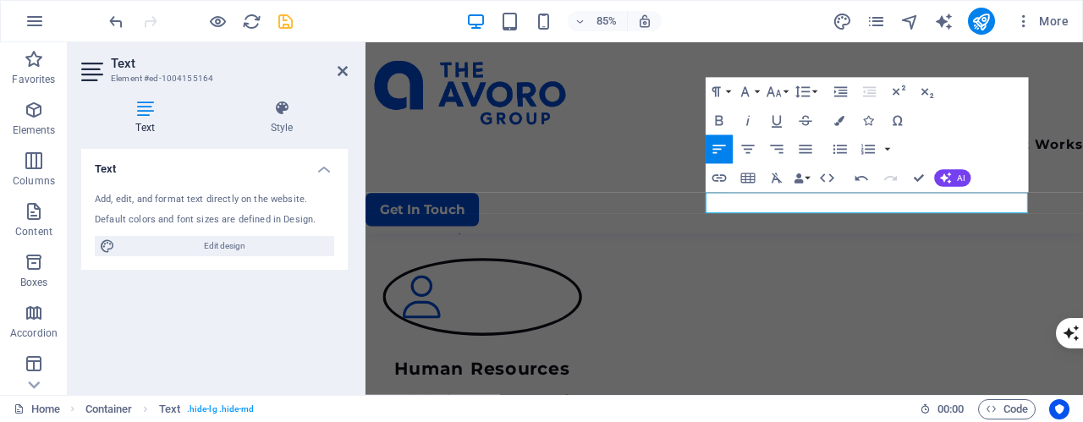
click at [1008, 145] on div "Paragraph Format Normal Heading 1 Heading 2 Heading 3 Heading 4 Heading 5 Headi…" at bounding box center [867, 135] width 323 height 115
click at [119, 21] on icon "undo" at bounding box center [116, 21] width 19 height 19
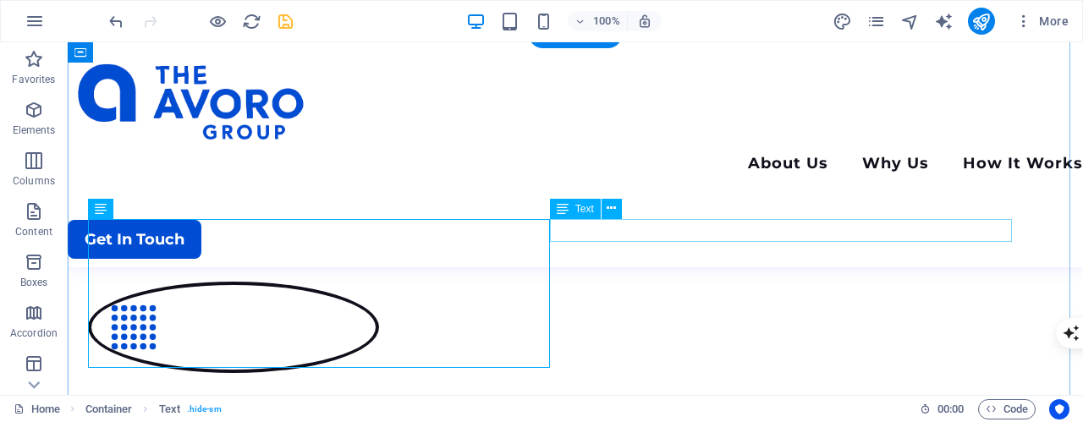
scroll to position [2107, 0]
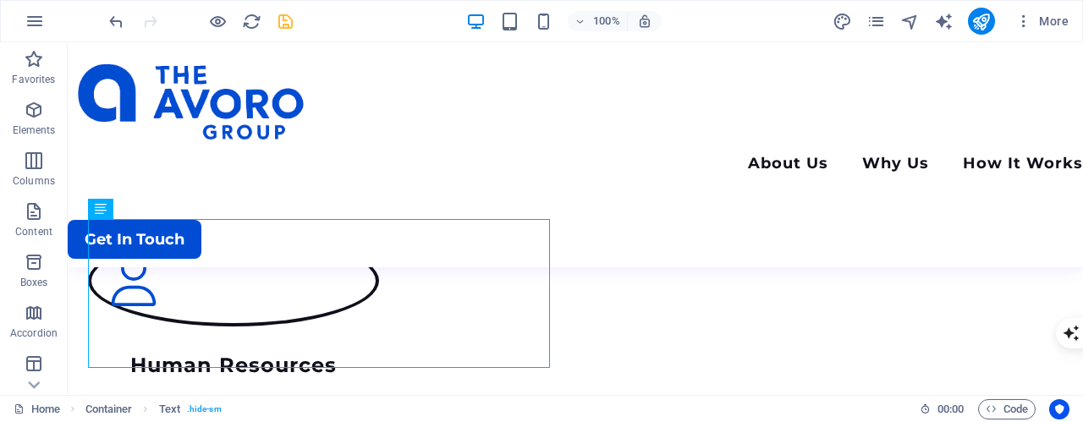
click at [105, 32] on div "100% More" at bounding box center [542, 21] width 1082 height 41
click at [109, 23] on icon "undo" at bounding box center [116, 21] width 19 height 19
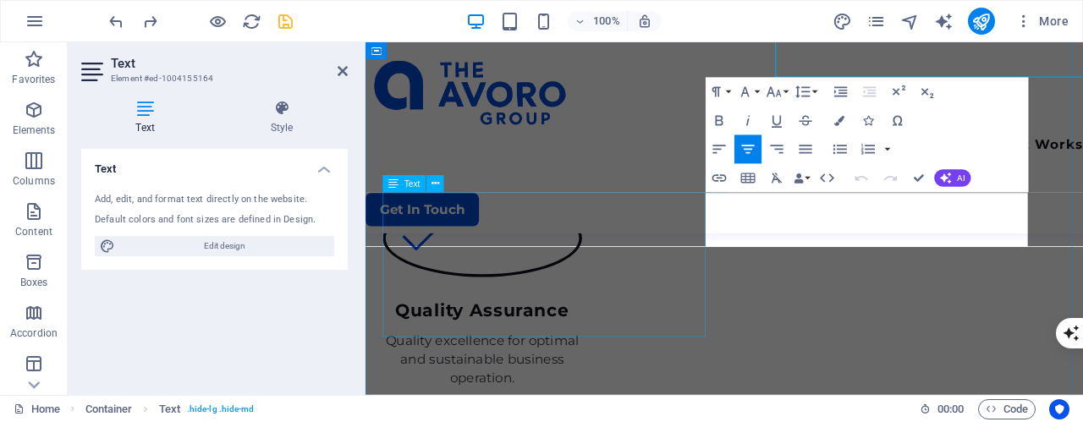
scroll to position [2284, 0]
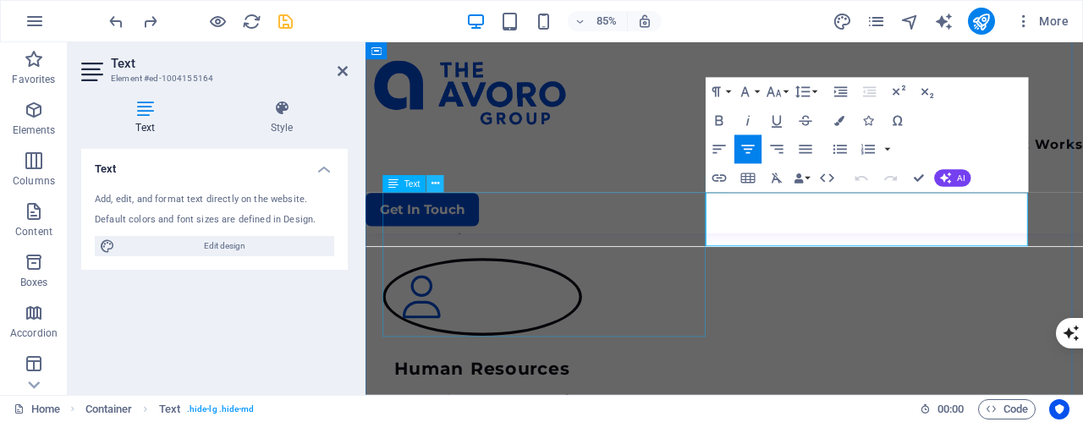
click at [437, 184] on icon at bounding box center [436, 183] width 8 height 15
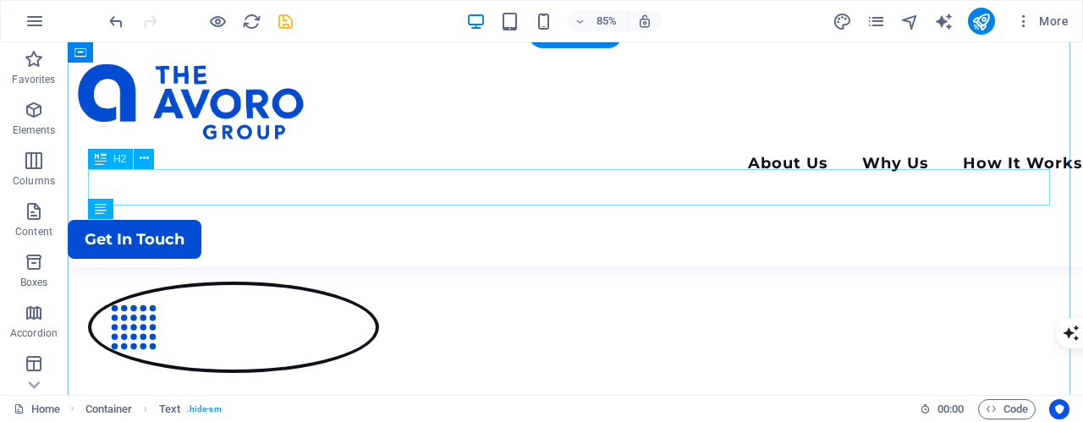
scroll to position [2107, 0]
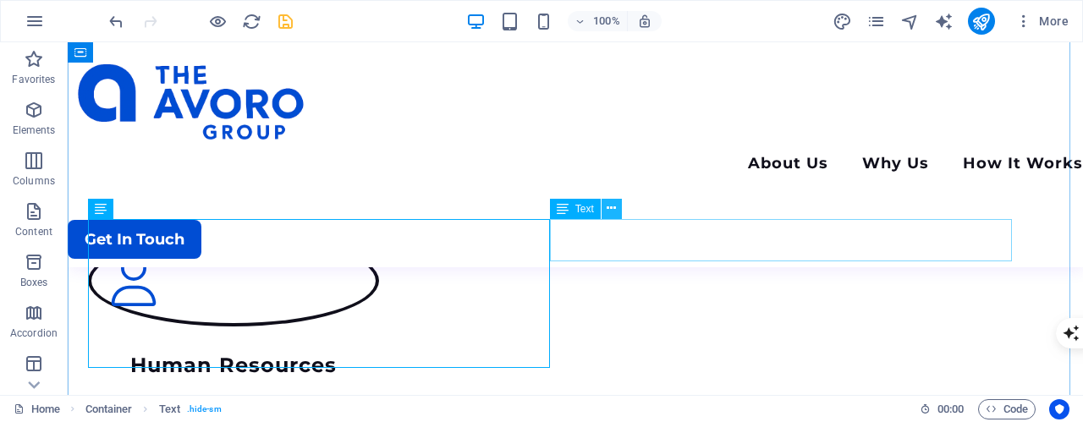
click at [615, 209] on icon at bounding box center [611, 209] width 9 height 18
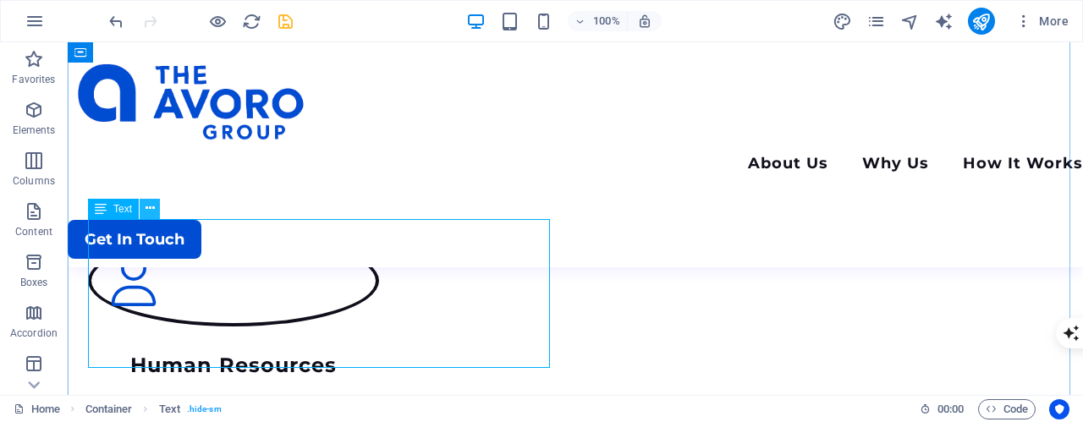
click at [150, 212] on icon at bounding box center [150, 209] width 9 height 18
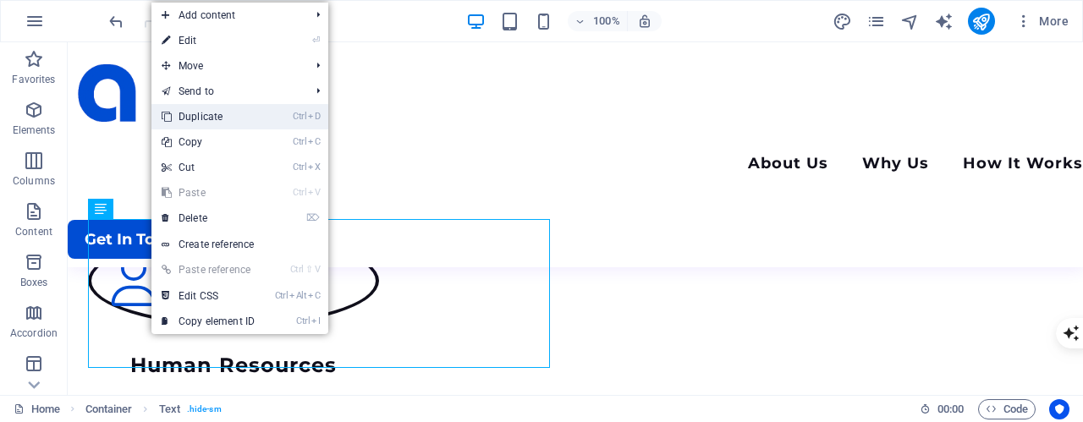
click at [248, 124] on link "Ctrl D Duplicate" at bounding box center [208, 116] width 113 height 25
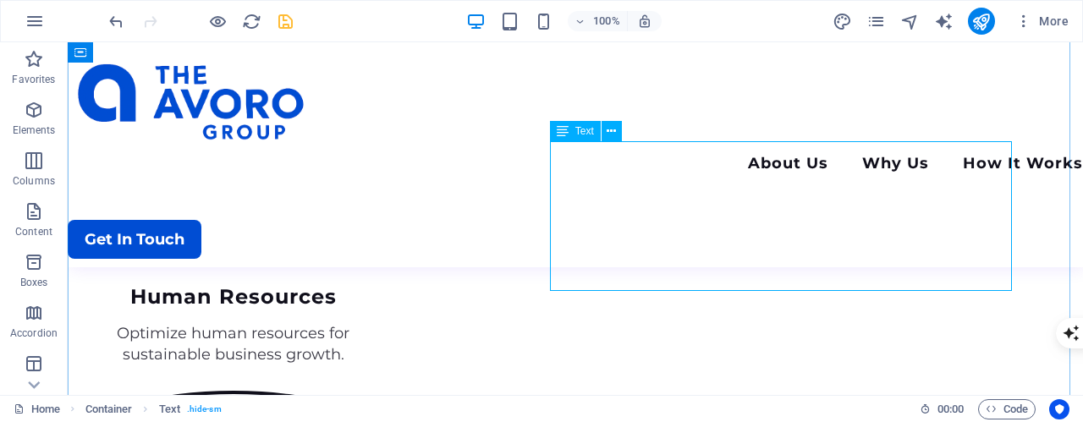
scroll to position [2191, 0]
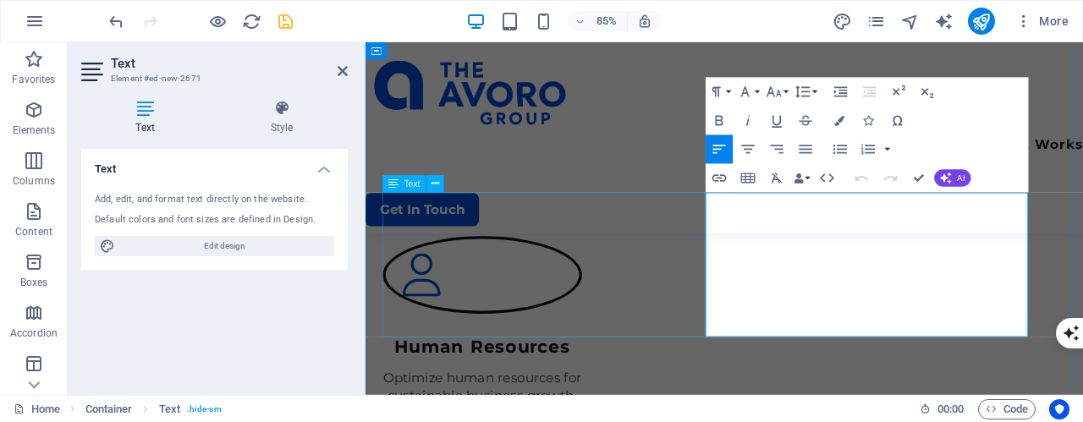
scroll to position [2284, 0]
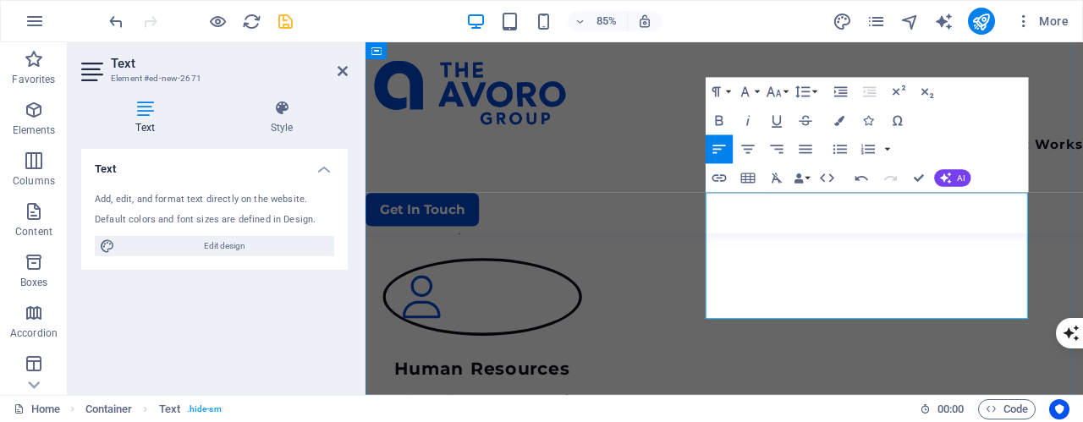
scroll to position [5087, 4]
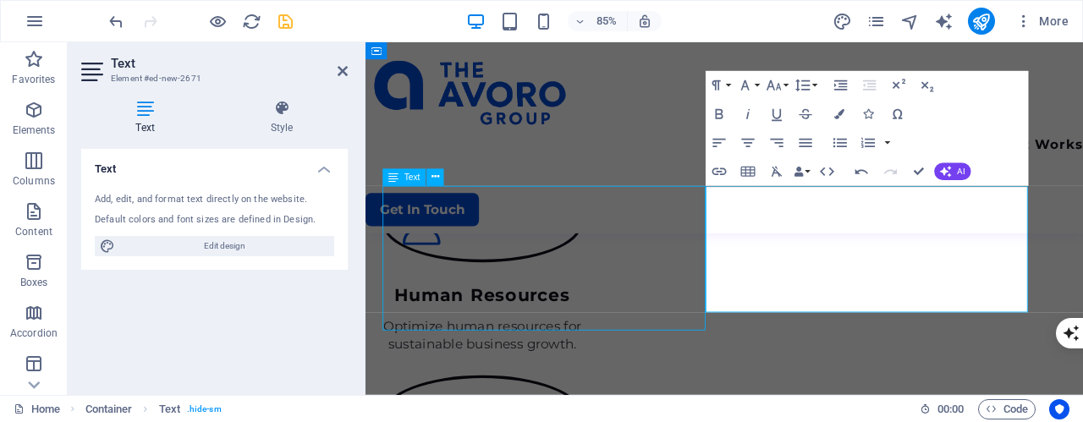
scroll to position [2191, 0]
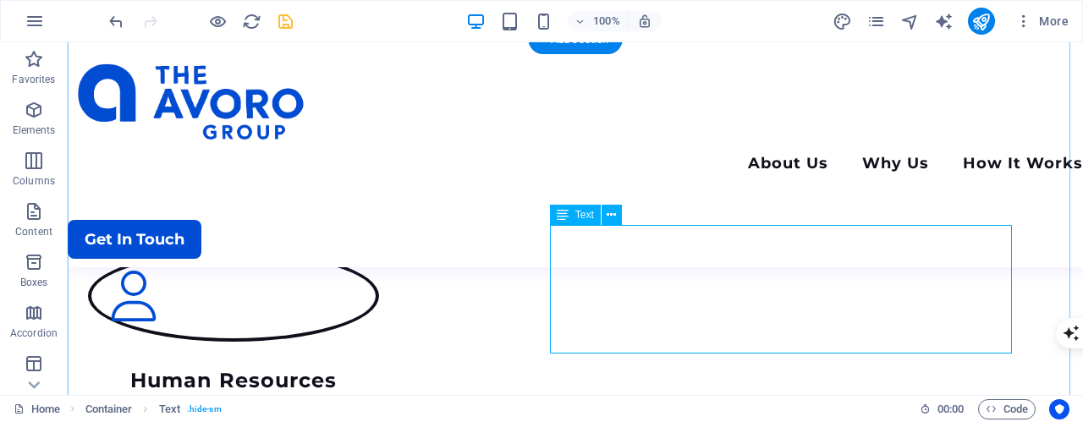
scroll to position [2107, 0]
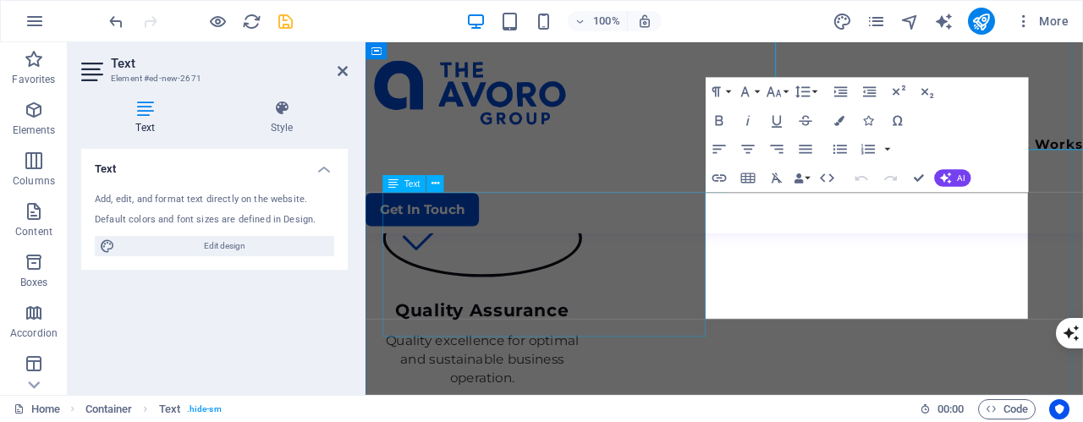
scroll to position [2284, 0]
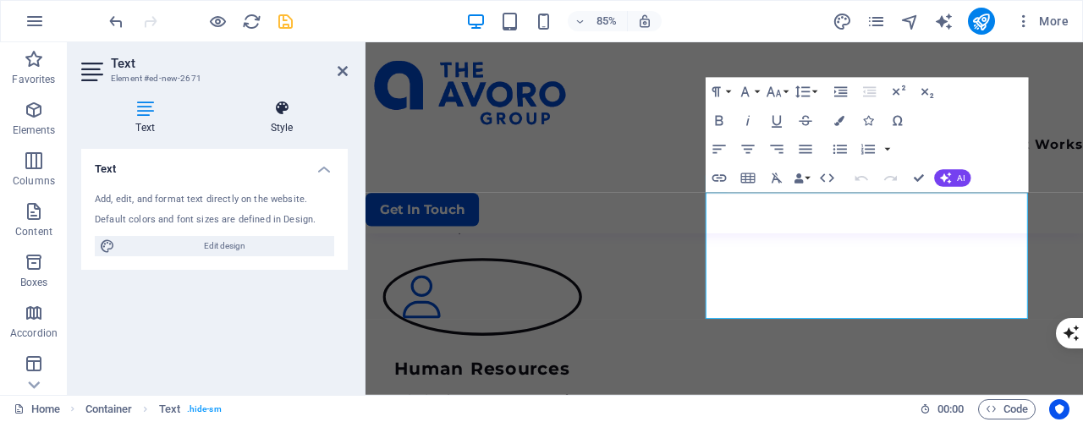
click at [278, 113] on icon at bounding box center [282, 108] width 132 height 17
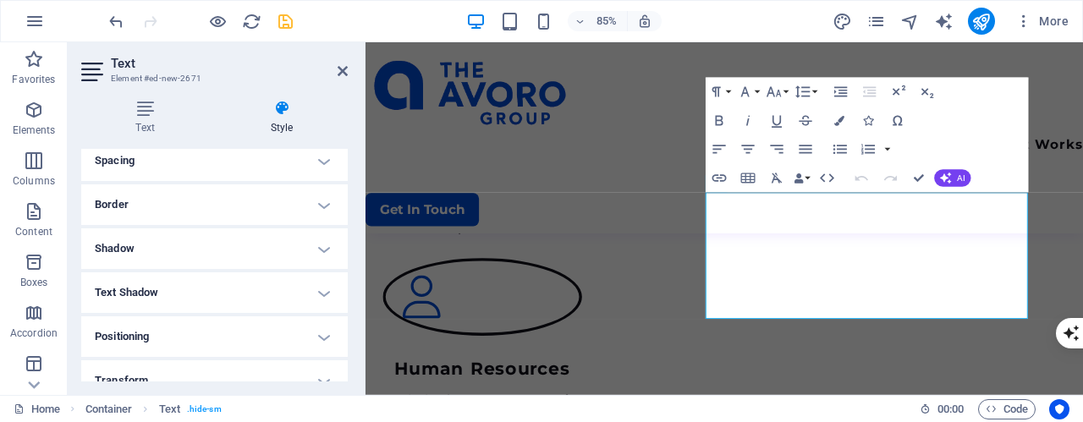
scroll to position [254, 0]
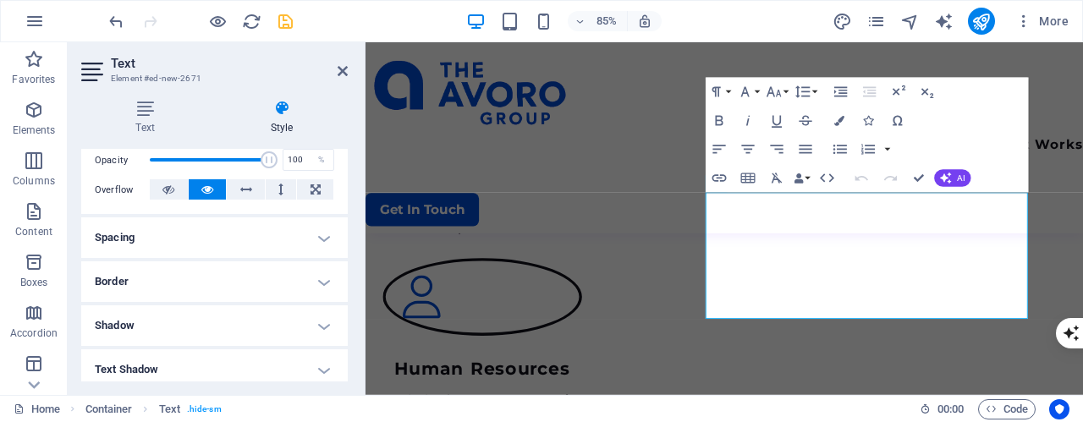
click at [249, 234] on h4 "Spacing" at bounding box center [214, 238] width 267 height 41
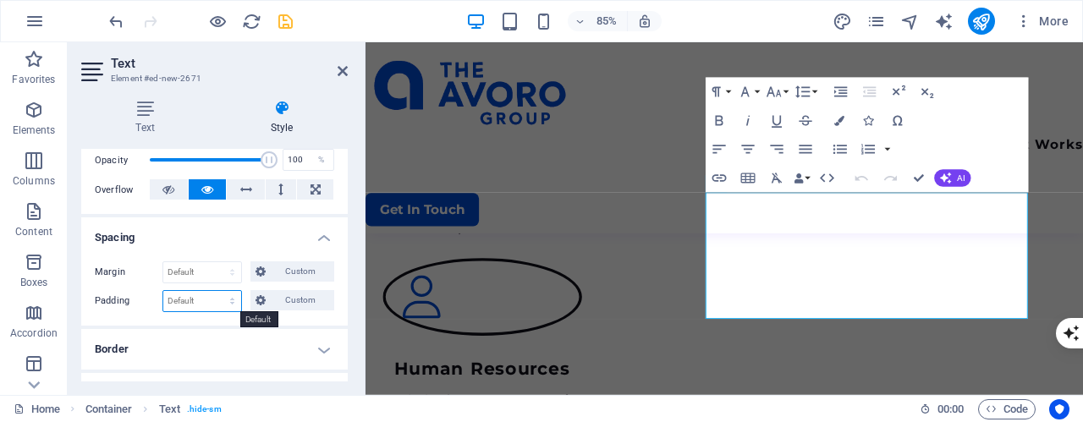
click at [220, 302] on select "Default px rem % vh vw Custom" at bounding box center [202, 301] width 78 height 20
select select "px"
click at [216, 291] on select "Default px rem % vh vw Custom" at bounding box center [202, 301] width 78 height 20
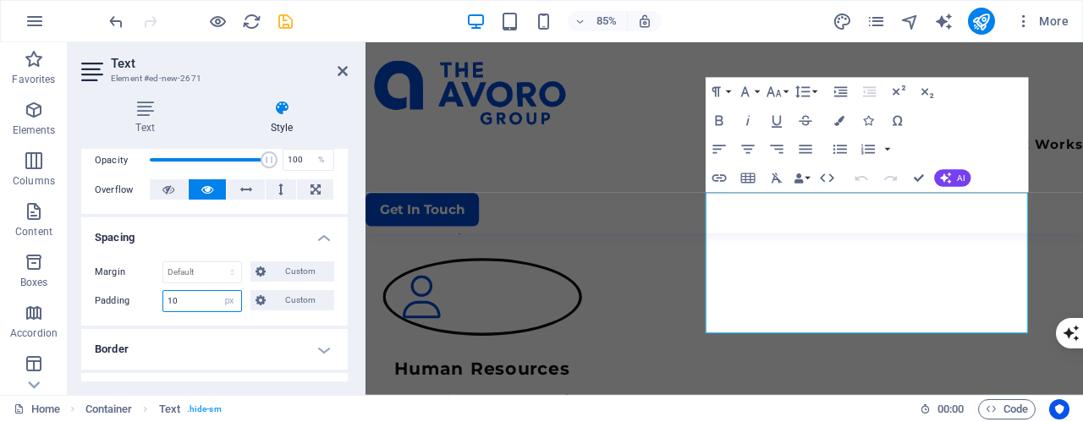
drag, startPoint x: 187, startPoint y: 301, endPoint x: 138, endPoint y: 303, distance: 49.1
click at [138, 303] on div "Padding 10 Default px rem % vh vw Custom Custom" at bounding box center [215, 301] width 240 height 22
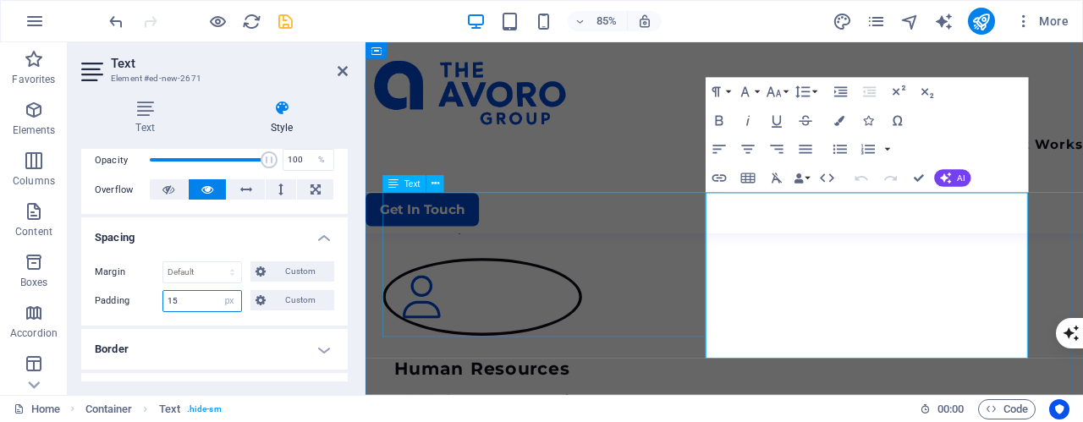
type input "15"
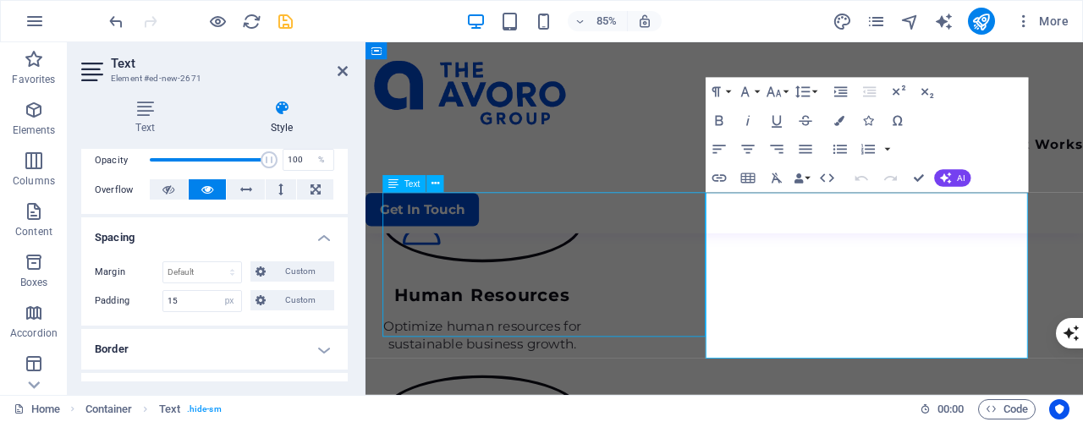
scroll to position [2107, 0]
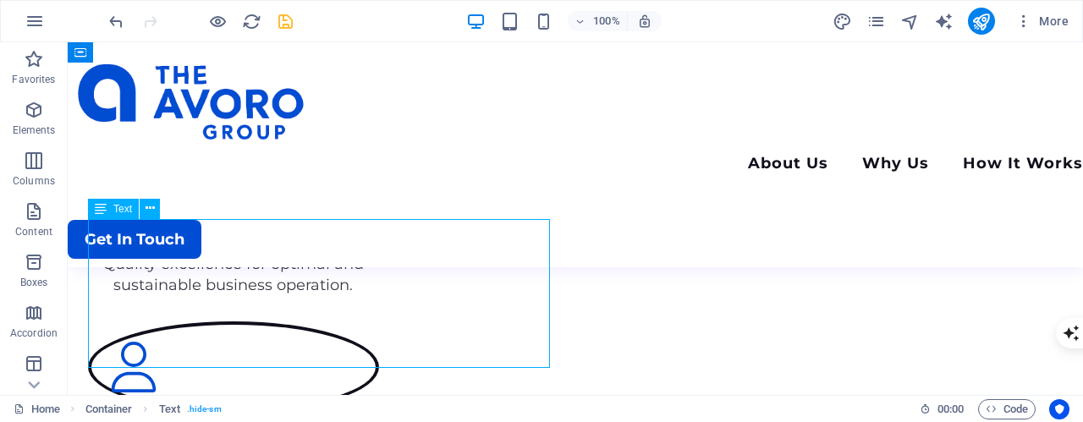
scroll to position [2284, 0]
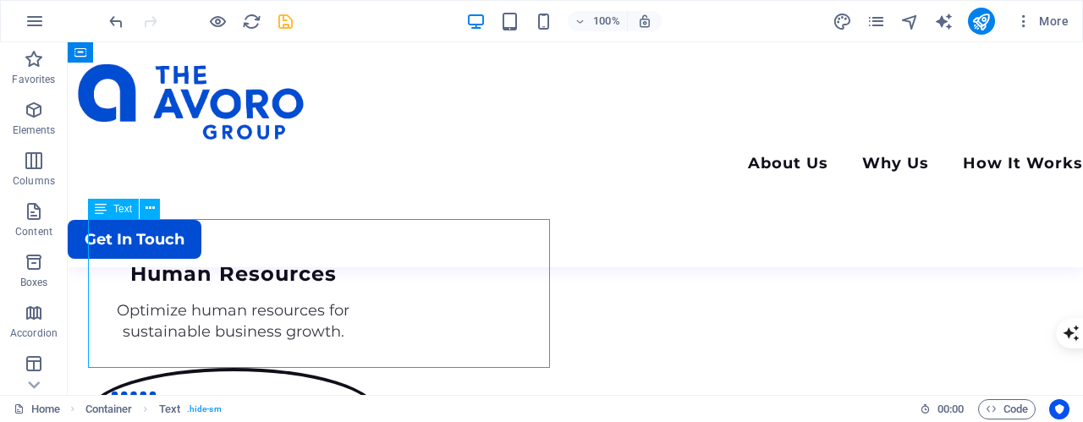
select select "%"
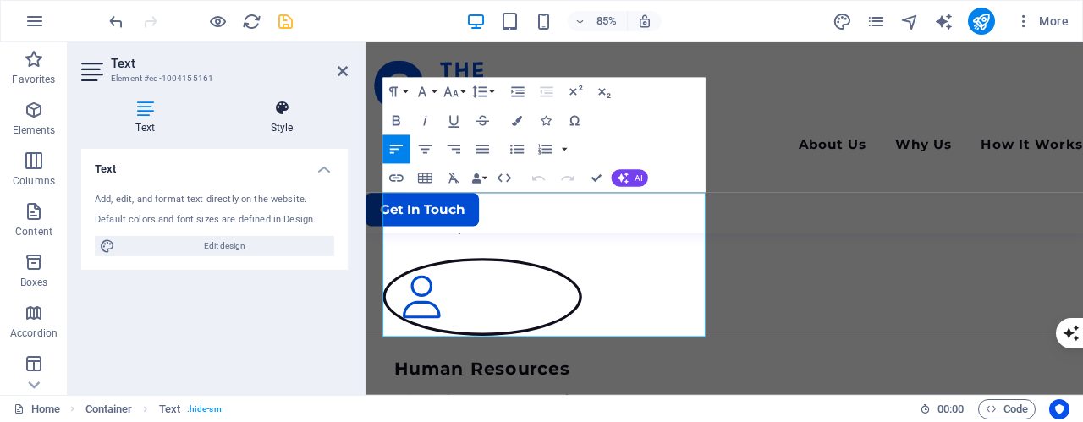
click at [297, 124] on h4 "Style" at bounding box center [282, 118] width 132 height 36
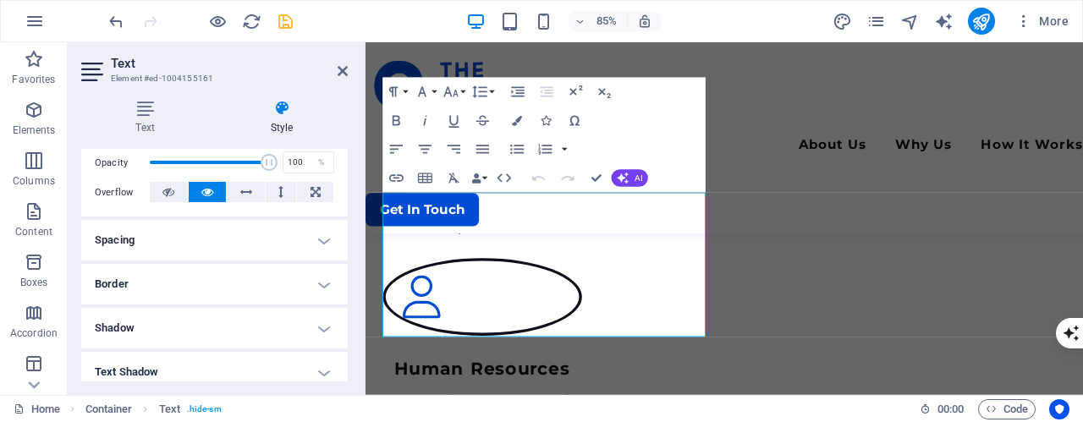
scroll to position [254, 0]
click at [217, 245] on h4 "Spacing" at bounding box center [214, 238] width 267 height 41
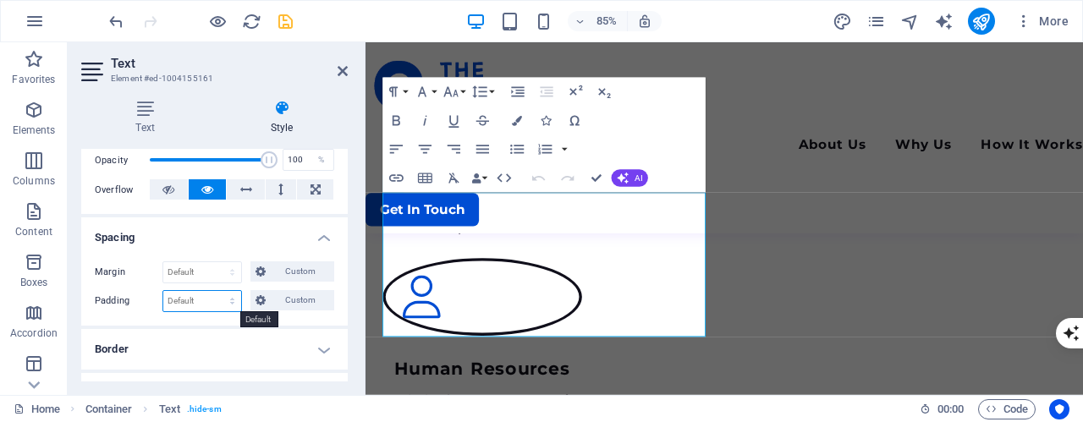
click at [228, 306] on select "Default px rem % vh vw Custom" at bounding box center [202, 301] width 78 height 20
select select "px"
click at [216, 291] on select "Default px rem % vh vw Custom" at bounding box center [202, 301] width 78 height 20
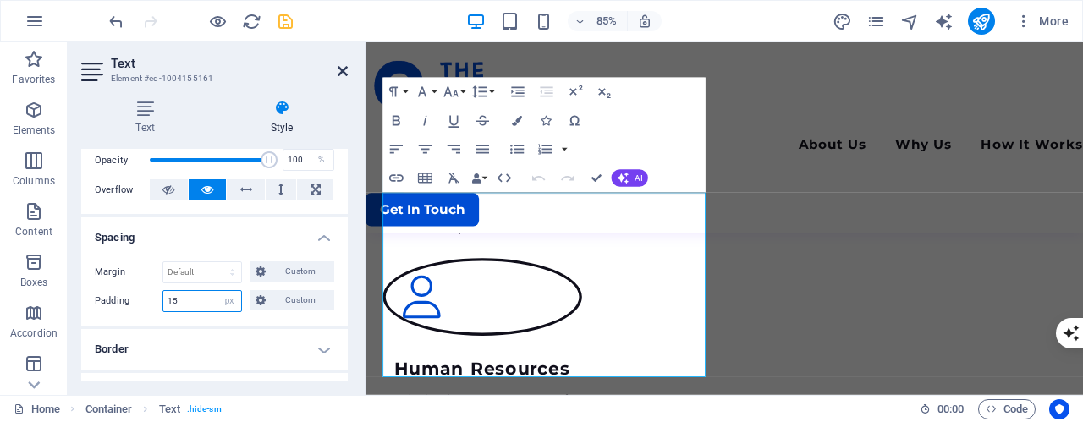
type input "15"
click at [339, 73] on icon at bounding box center [343, 71] width 10 height 14
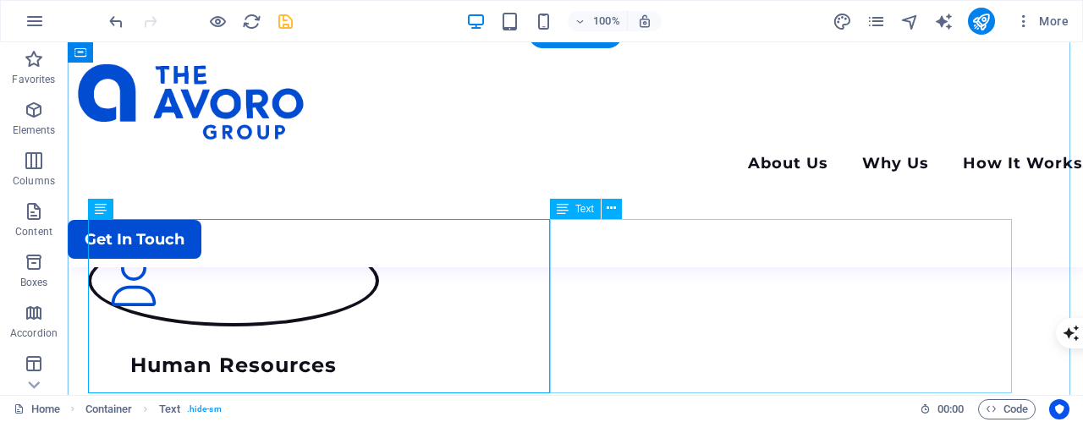
scroll to position [2191, 0]
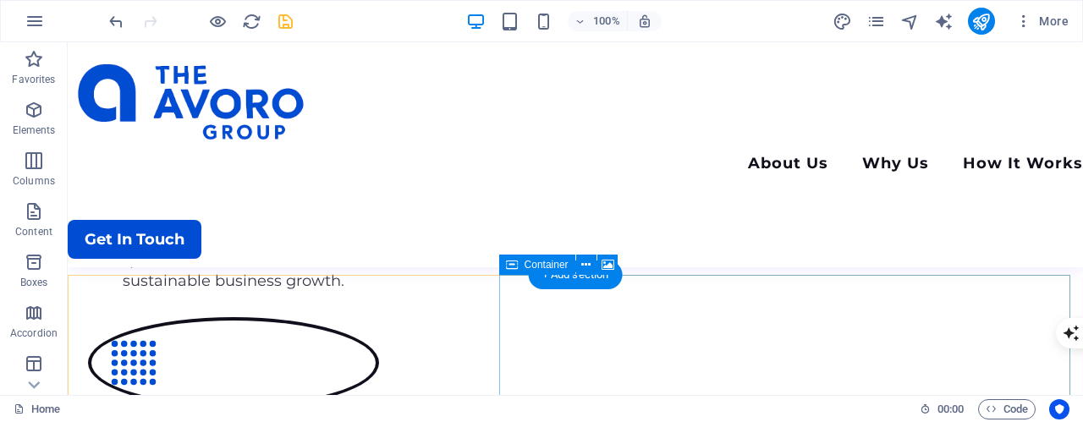
scroll to position [2361, 0]
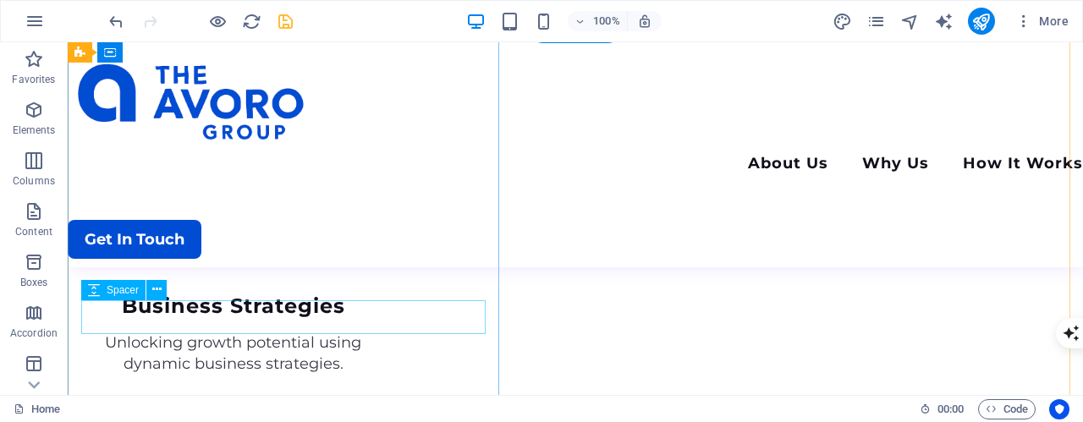
scroll to position [2530, 0]
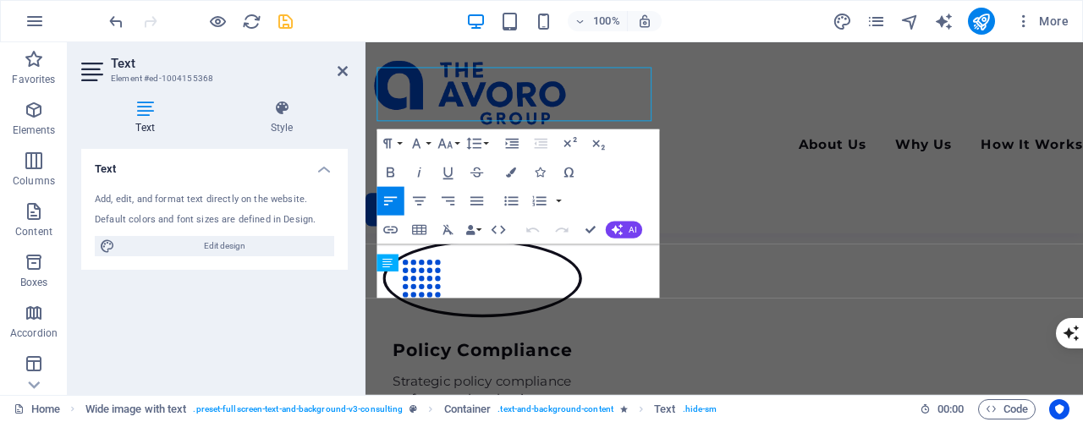
scroll to position [2708, 0]
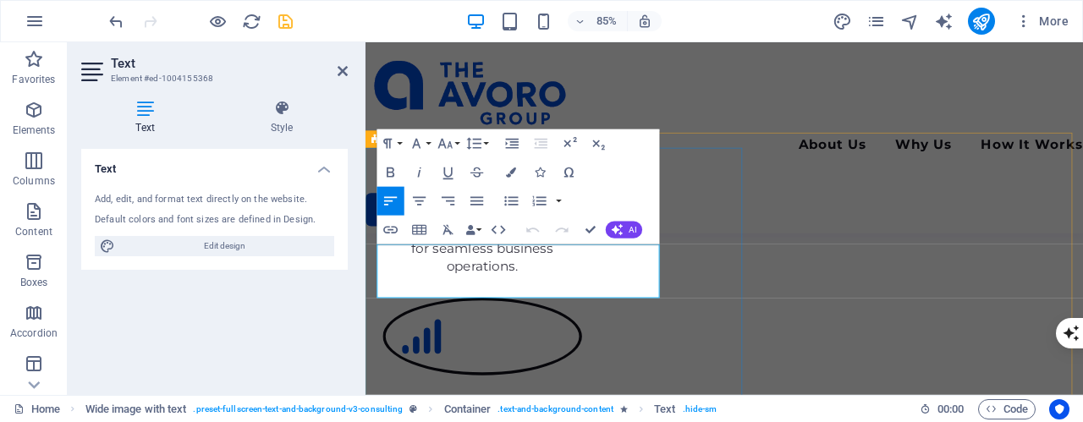
drag, startPoint x: 573, startPoint y: 328, endPoint x: 394, endPoint y: 320, distance: 178.8
drag, startPoint x: 562, startPoint y: 331, endPoint x: 331, endPoint y: 269, distance: 239.2
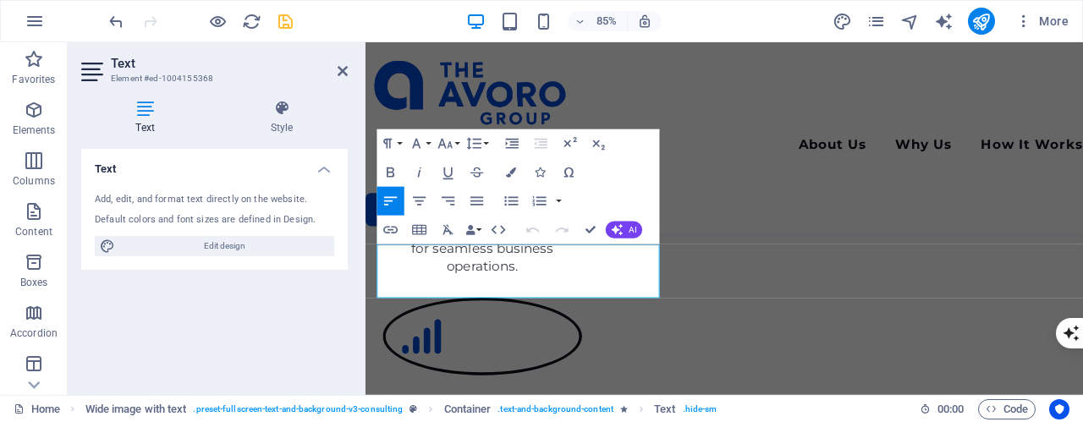
copy p "Your success story begins with a click, explore our consulting solutions for tr…"
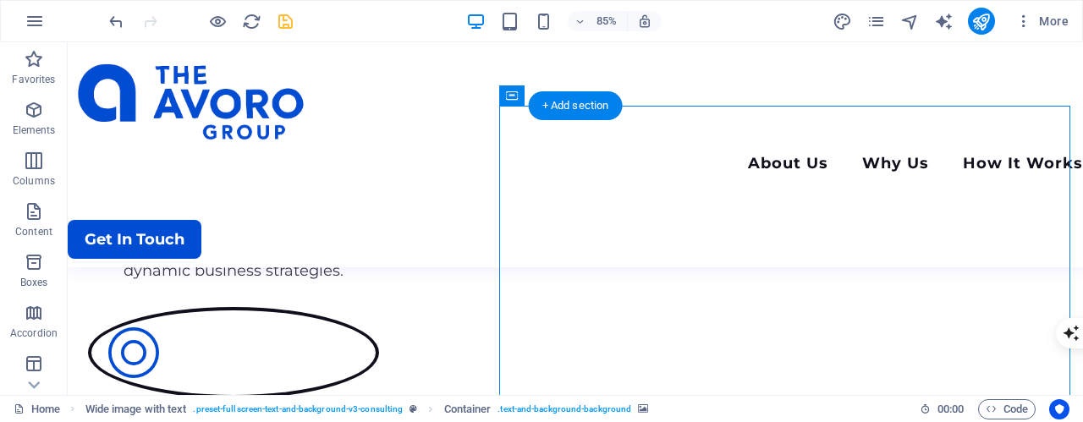
scroll to position [2530, 0]
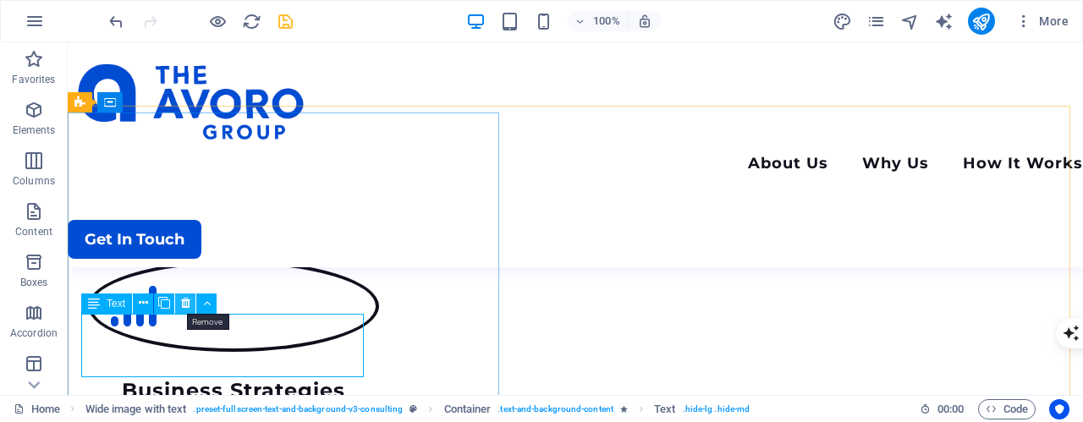
click at [179, 306] on button at bounding box center [185, 304] width 20 height 20
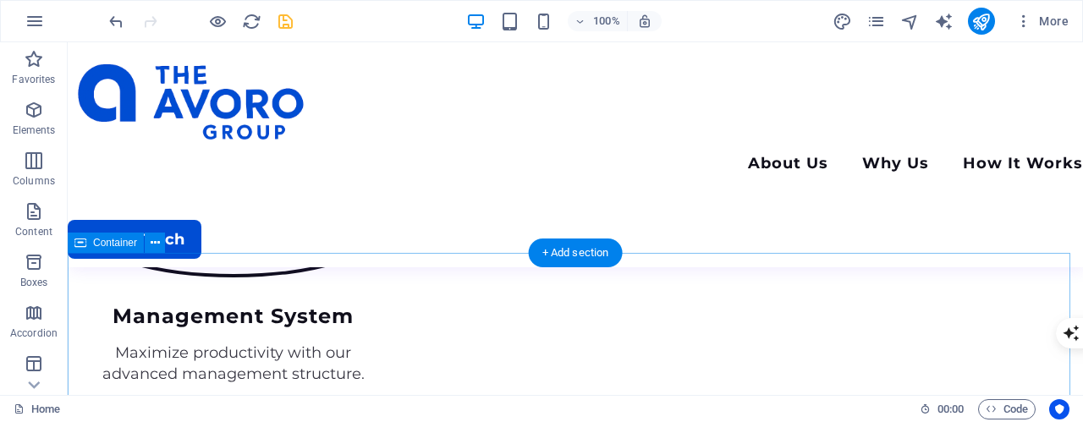
scroll to position [2784, 0]
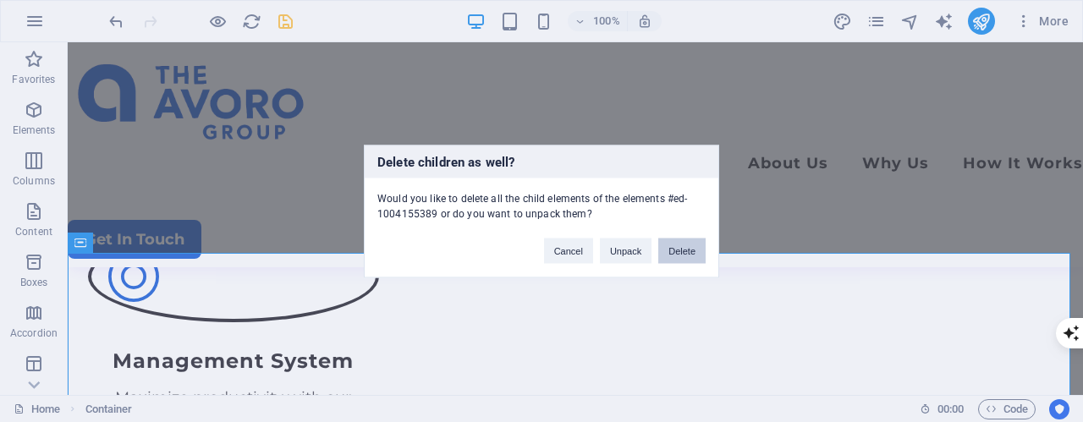
click at [675, 254] on button "Delete" at bounding box center [681, 250] width 47 height 25
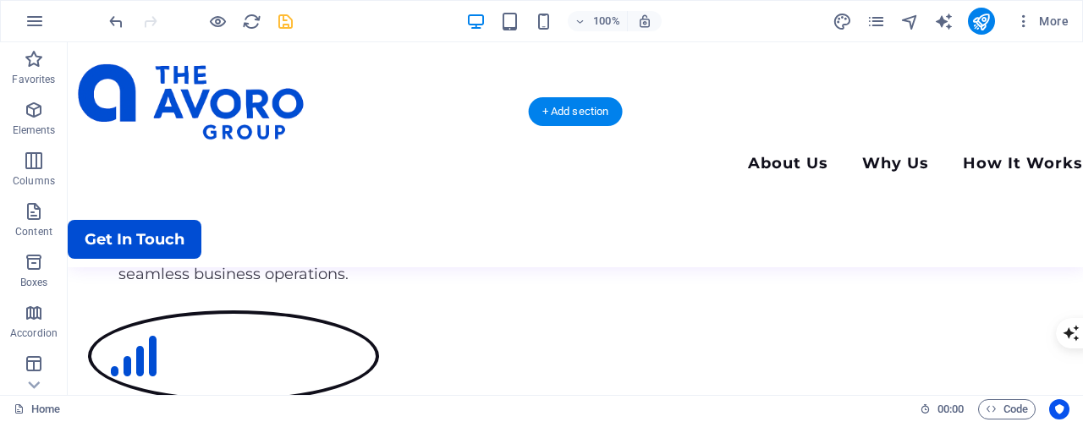
scroll to position [2413, 0]
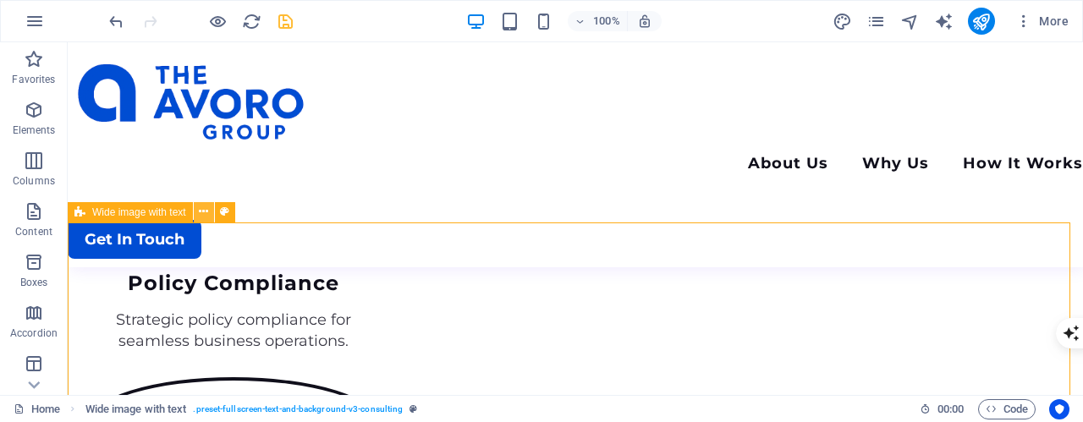
click at [204, 217] on icon at bounding box center [203, 212] width 9 height 18
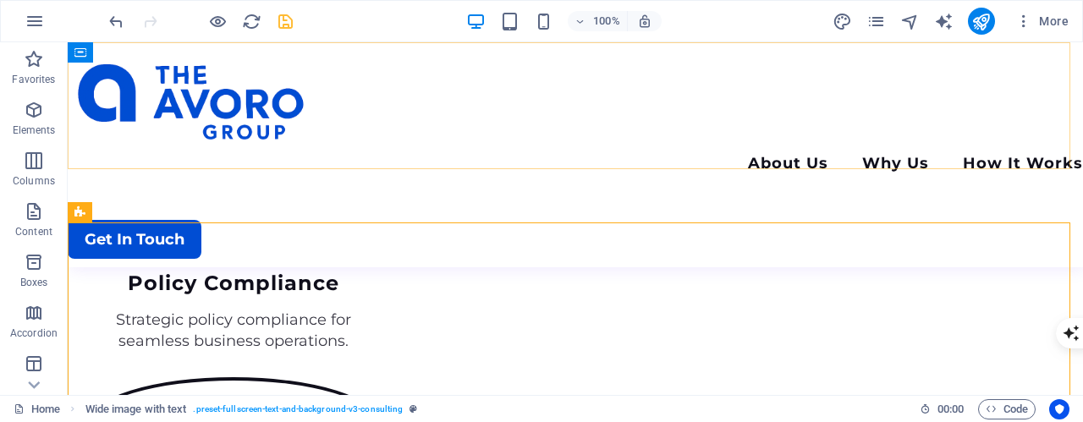
click at [694, 167] on div "Menu About Us Why Us How It Works Get In Touch" at bounding box center [576, 154] width 1016 height 225
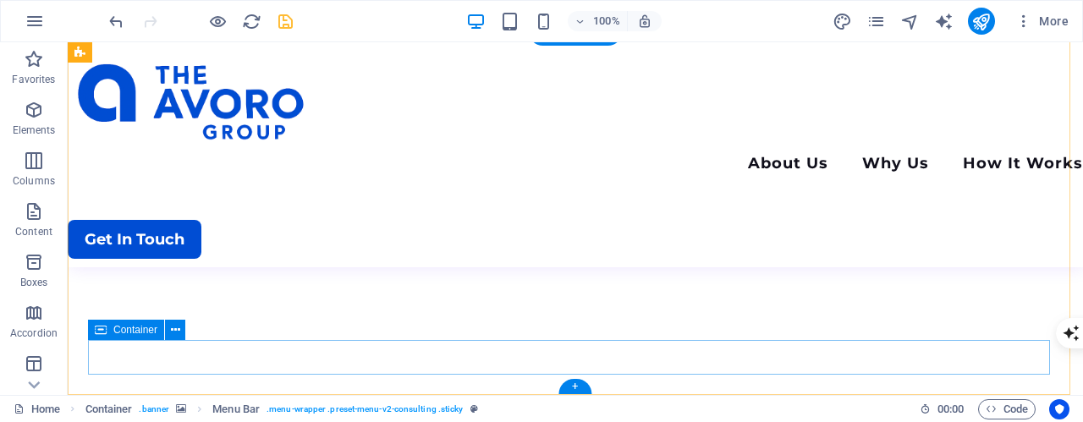
scroll to position [3006, 0]
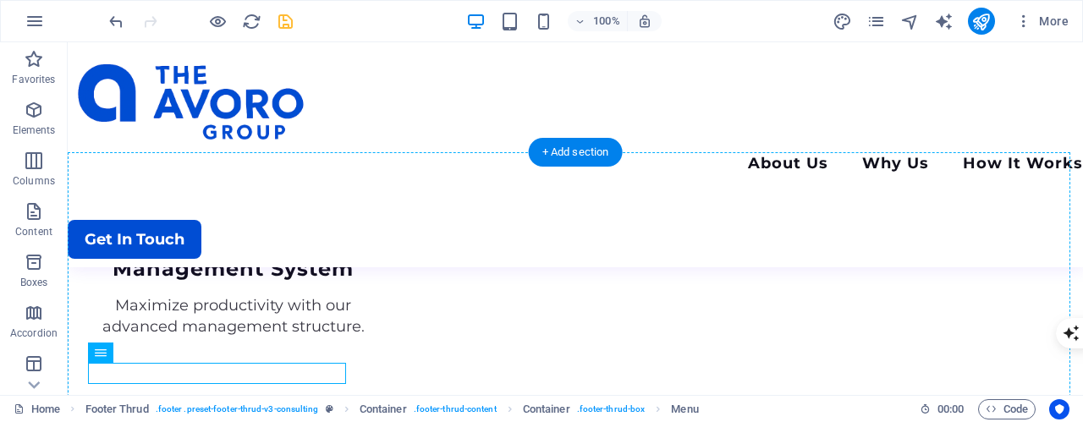
scroll to position [2885, 0]
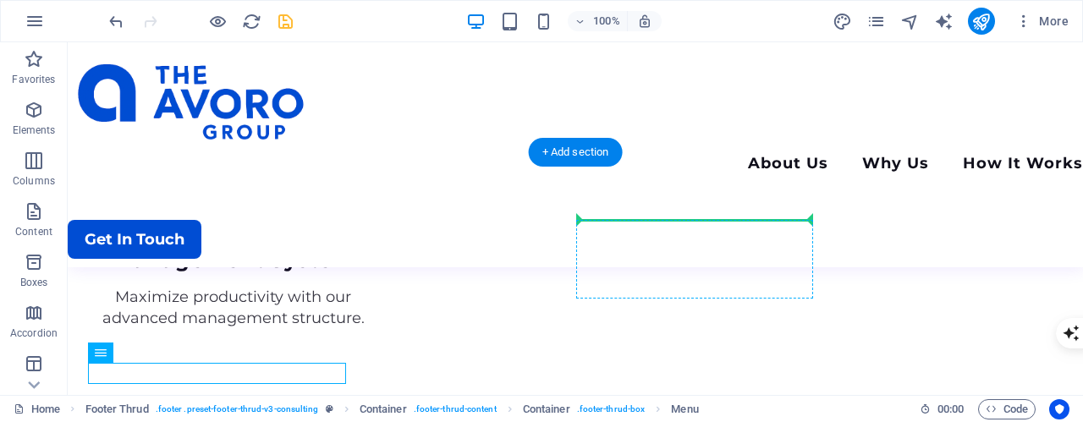
drag, startPoint x: 169, startPoint y: 273, endPoint x: 767, endPoint y: 224, distance: 599.5
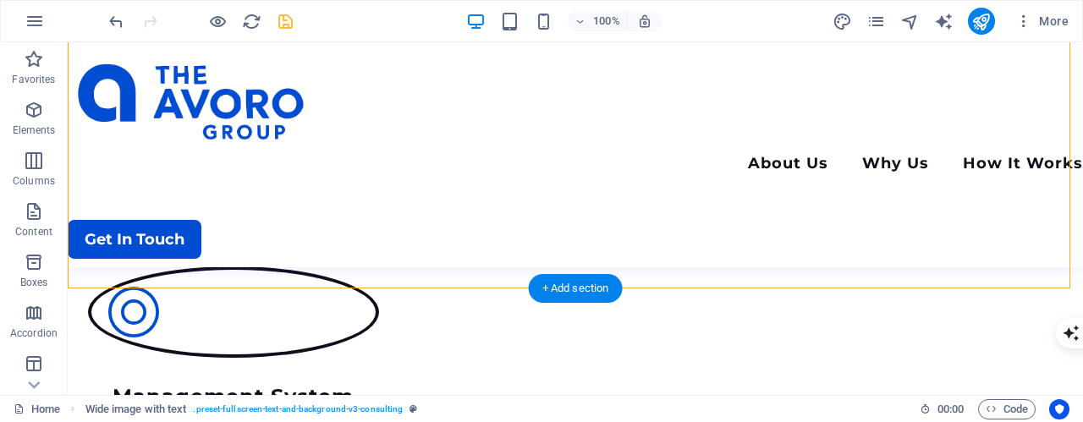
scroll to position [2984, 0]
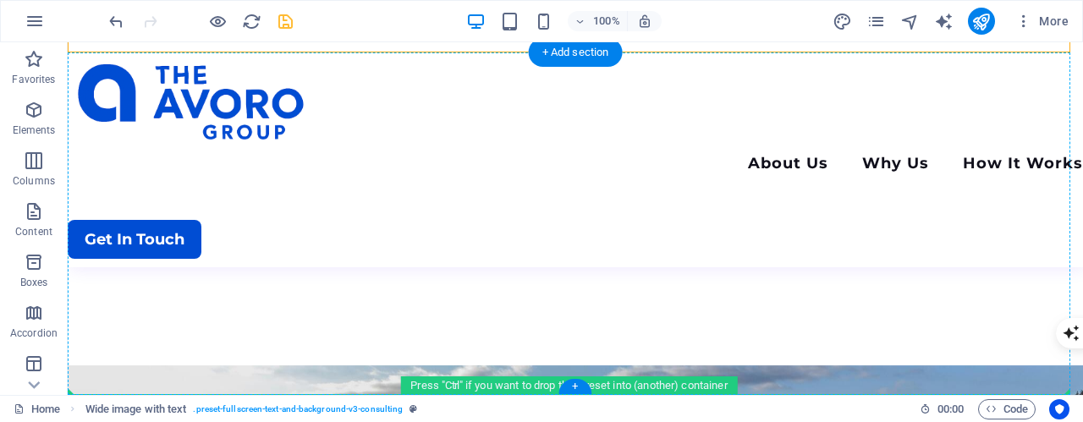
drag, startPoint x: 166, startPoint y: 293, endPoint x: 131, endPoint y: 303, distance: 36.2
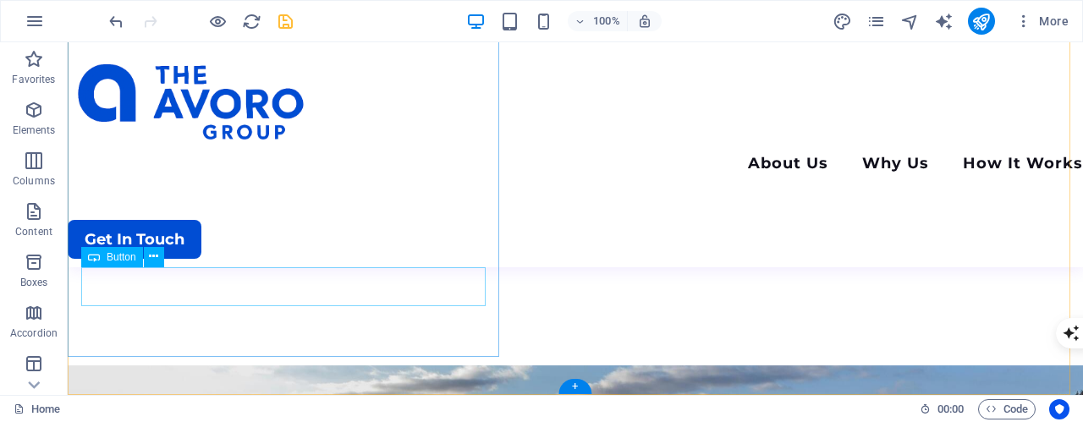
scroll to position [2730, 0]
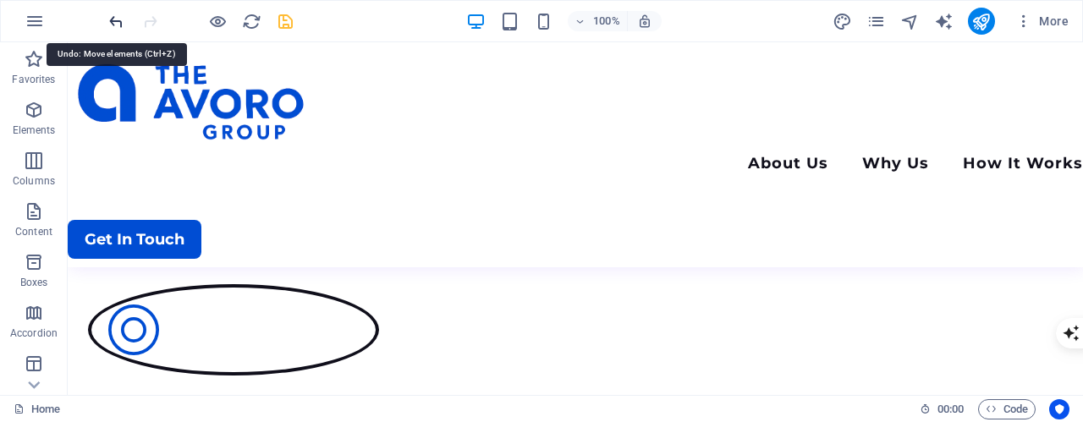
click at [116, 23] on icon "undo" at bounding box center [116, 21] width 19 height 19
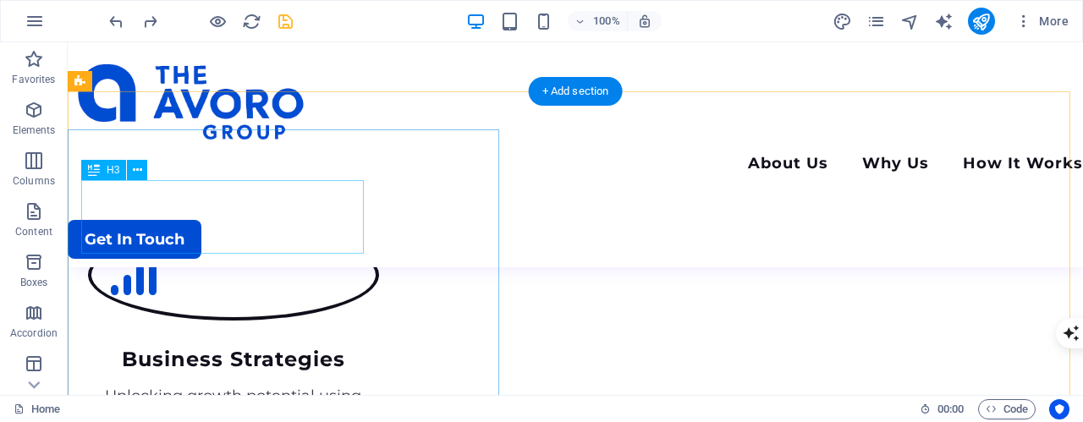
scroll to position [2392, 0]
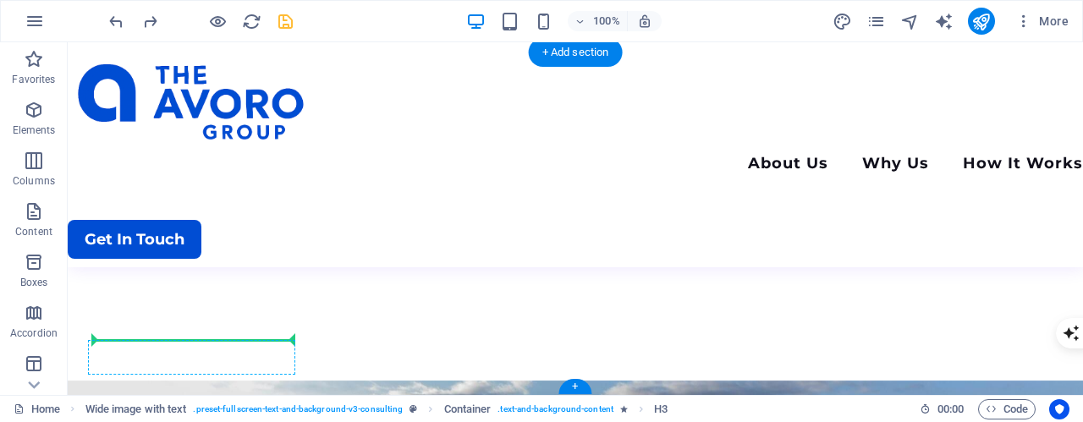
scroll to position [2984, 0]
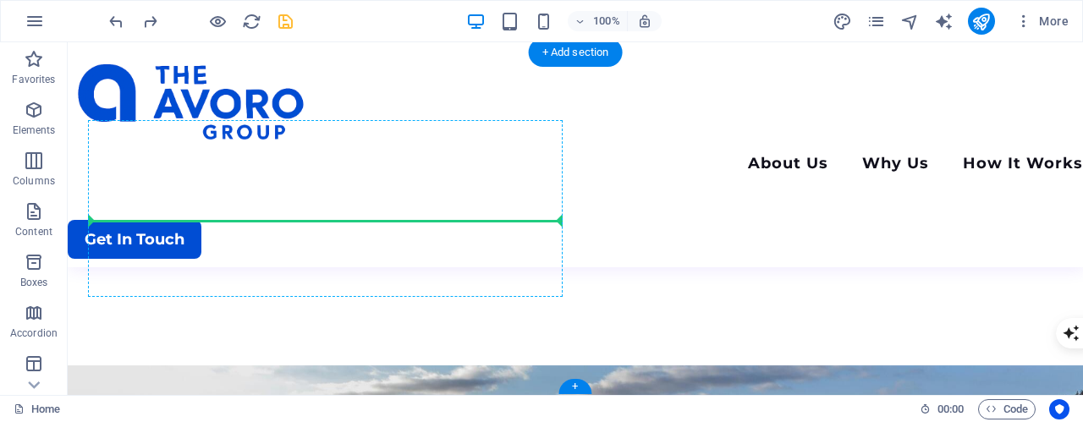
drag, startPoint x: 179, startPoint y: 277, endPoint x: 169, endPoint y: 228, distance: 50.0
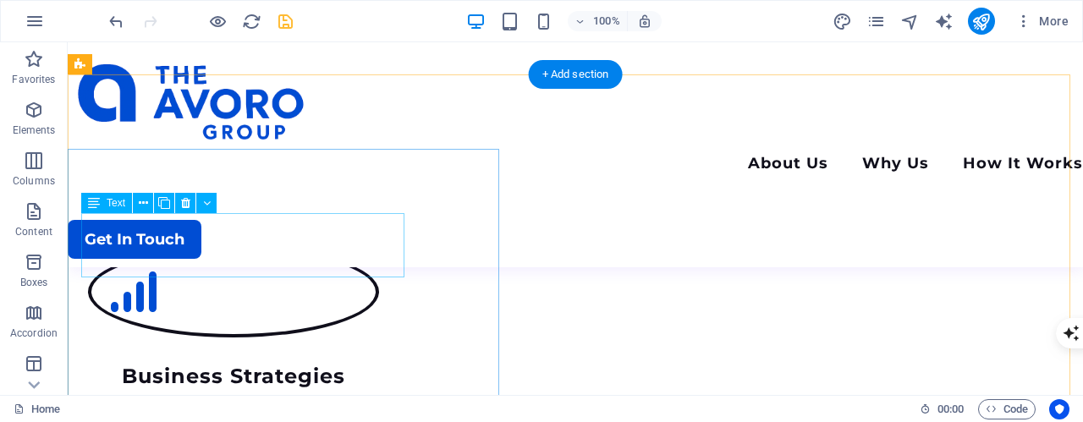
scroll to position [2561, 0]
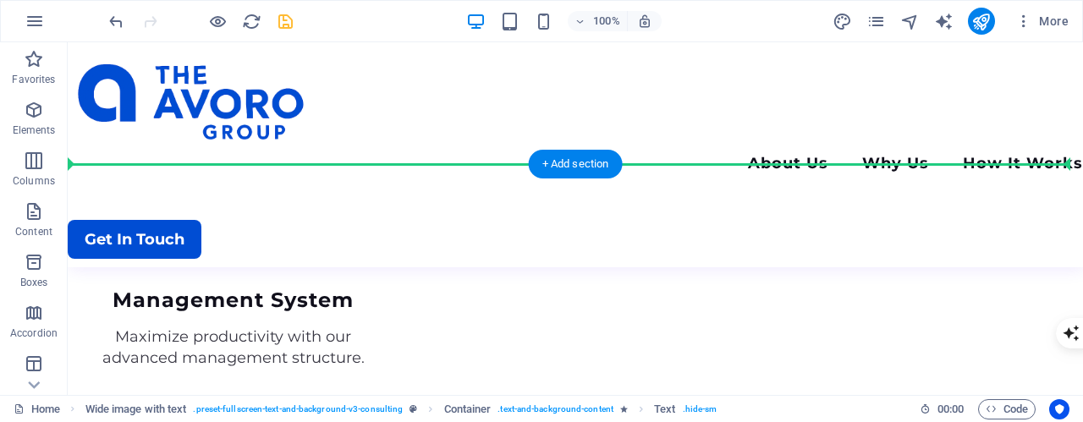
scroll to position [2948, 0]
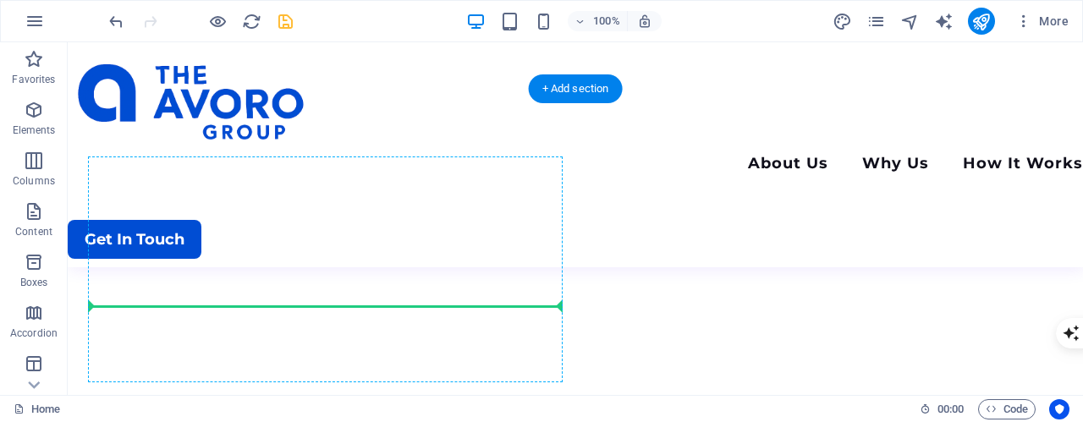
drag, startPoint x: 188, startPoint y: 246, endPoint x: 129, endPoint y: 314, distance: 90.0
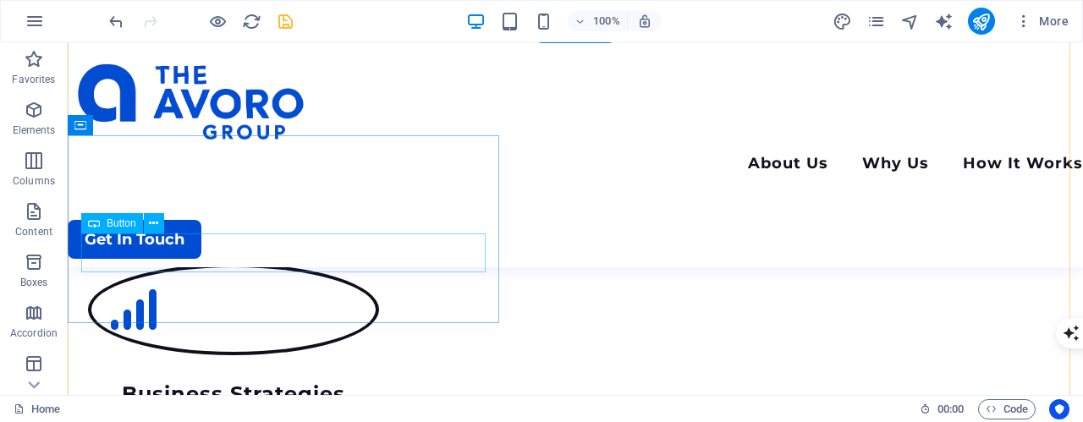
scroll to position [2609, 0]
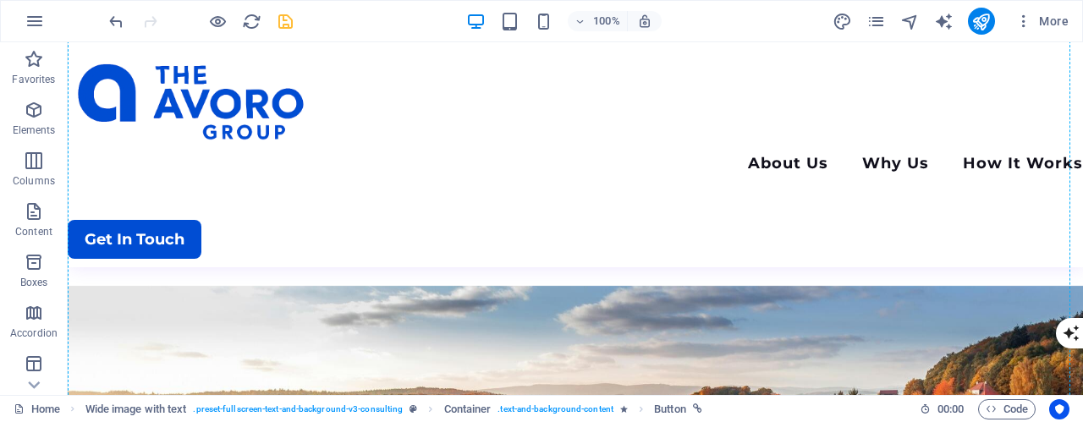
scroll to position [3067, 0]
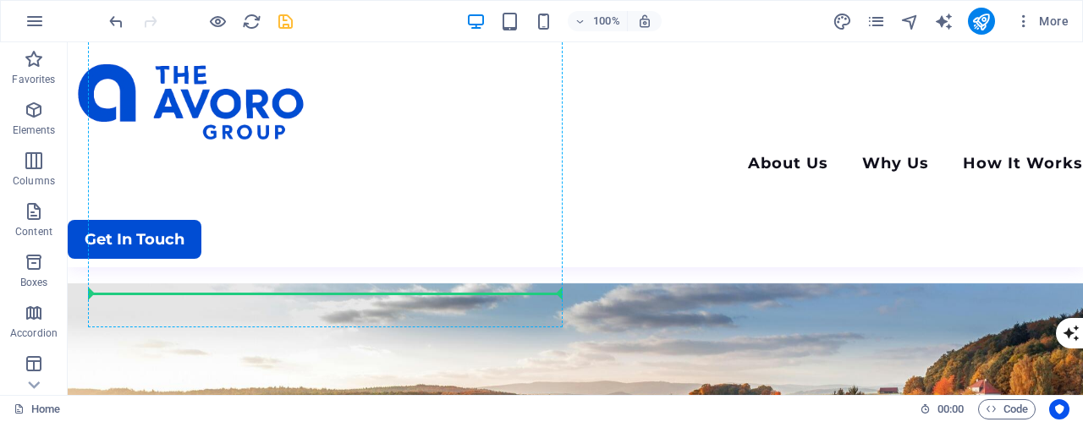
drag, startPoint x: 190, startPoint y: 262, endPoint x: 146, endPoint y: 281, distance: 47.0
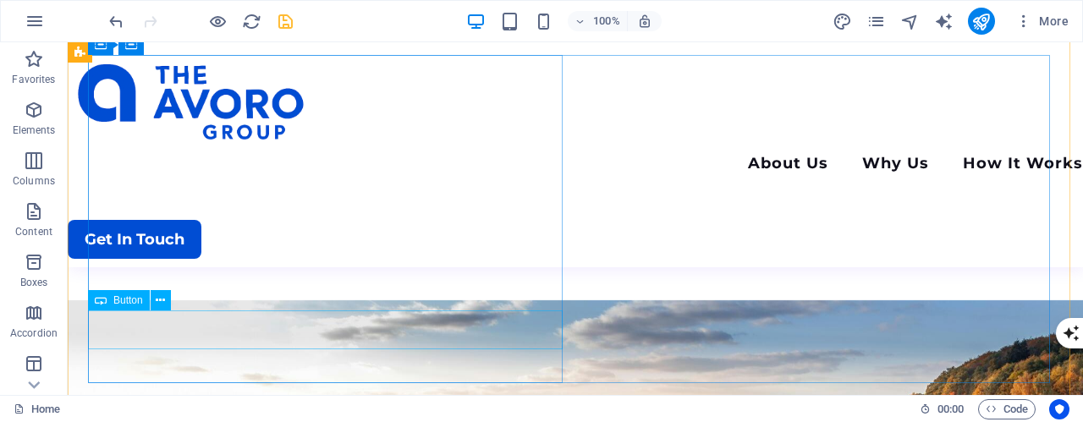
scroll to position [3136, 0]
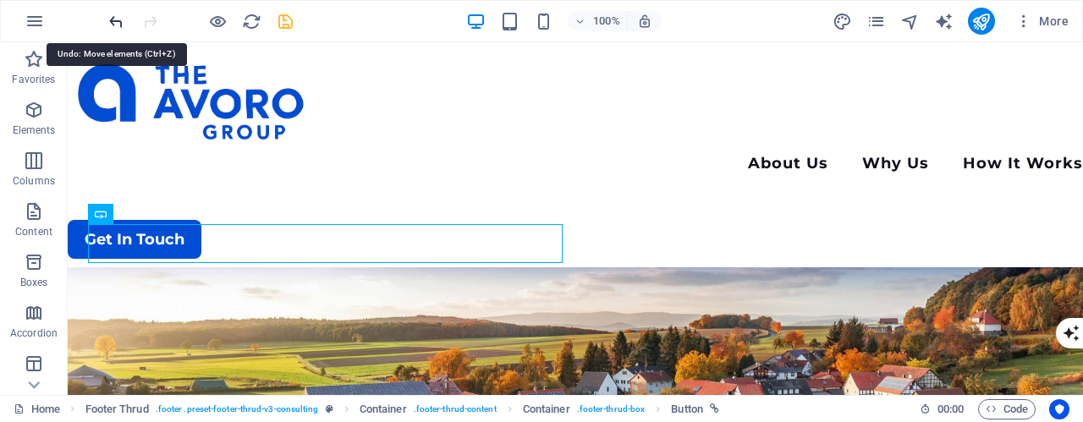
click at [117, 23] on icon "undo" at bounding box center [116, 21] width 19 height 19
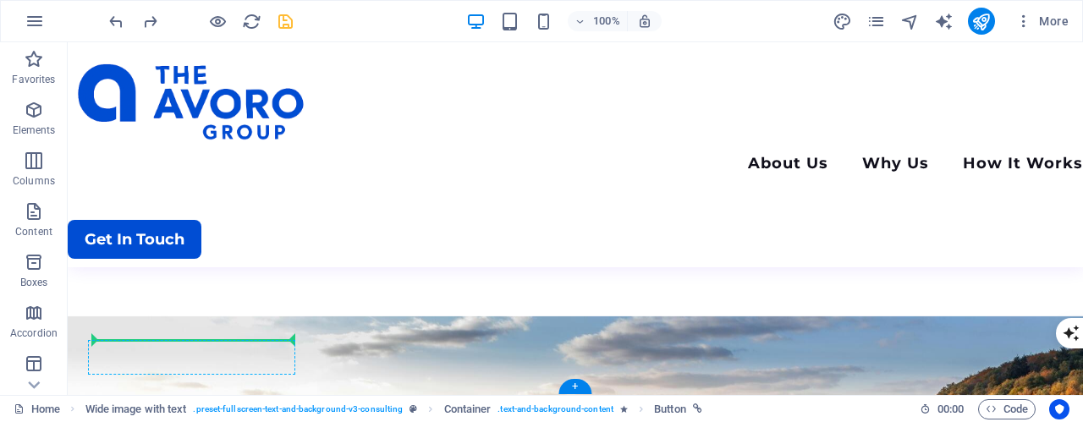
scroll to position [3097, 0]
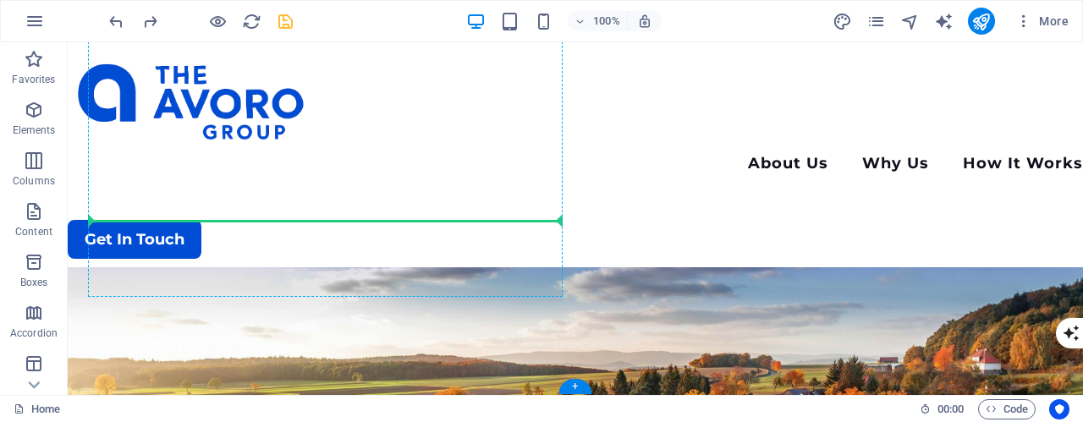
drag, startPoint x: 180, startPoint y: 229, endPoint x: 135, endPoint y: 233, distance: 45.0
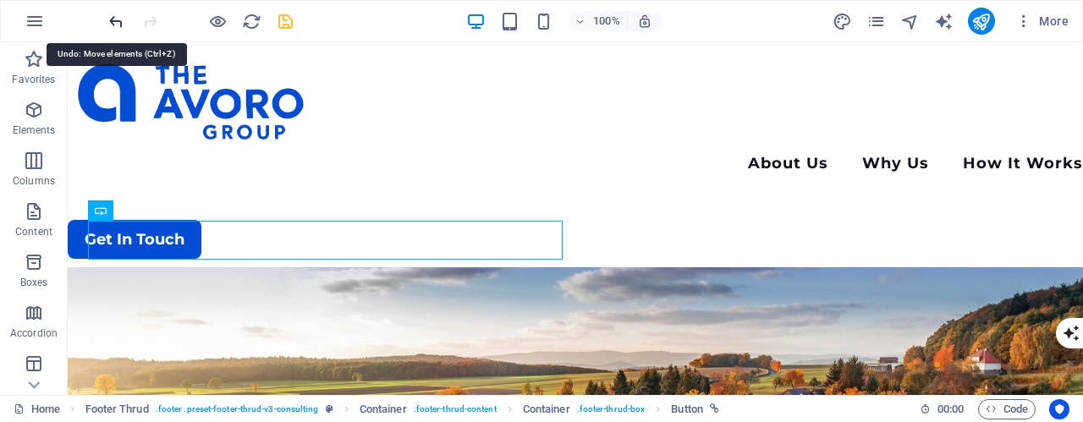
click at [111, 22] on icon "undo" at bounding box center [116, 21] width 19 height 19
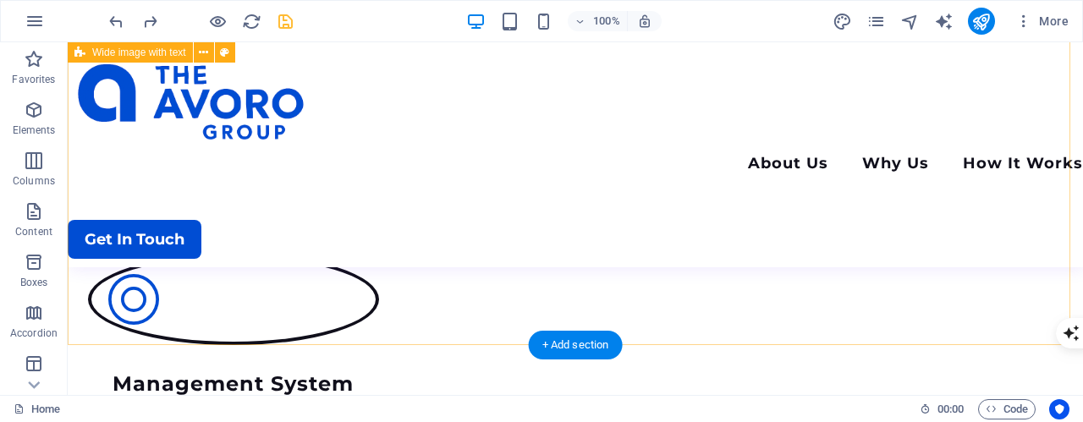
scroll to position [2642, 0]
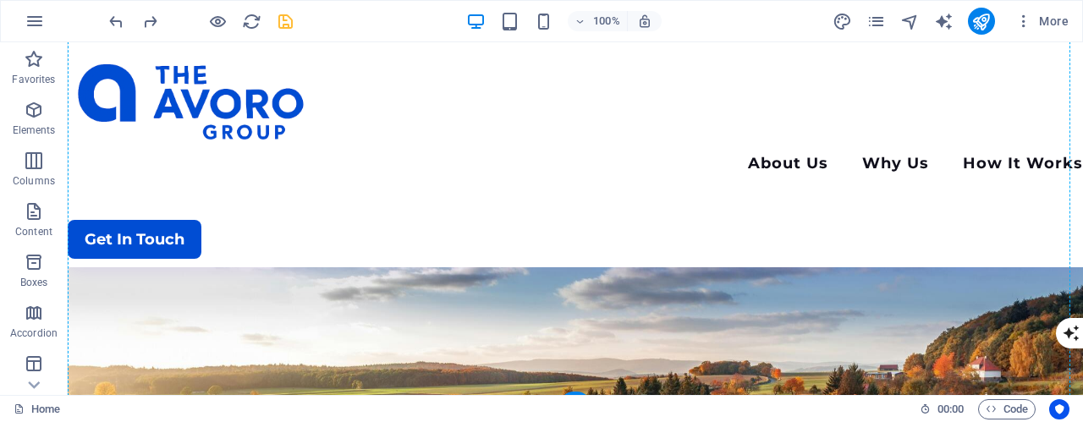
scroll to position [3097, 0]
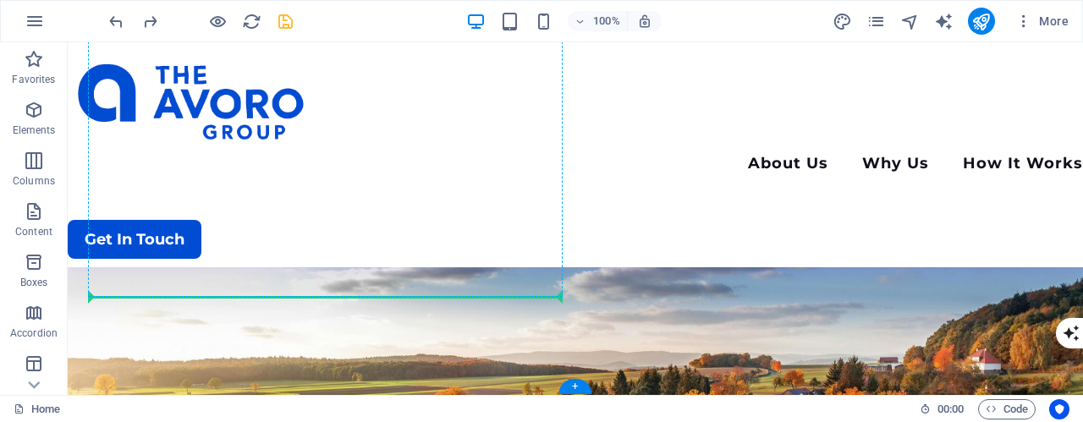
drag, startPoint x: 184, startPoint y: 228, endPoint x: 127, endPoint y: 284, distance: 80.2
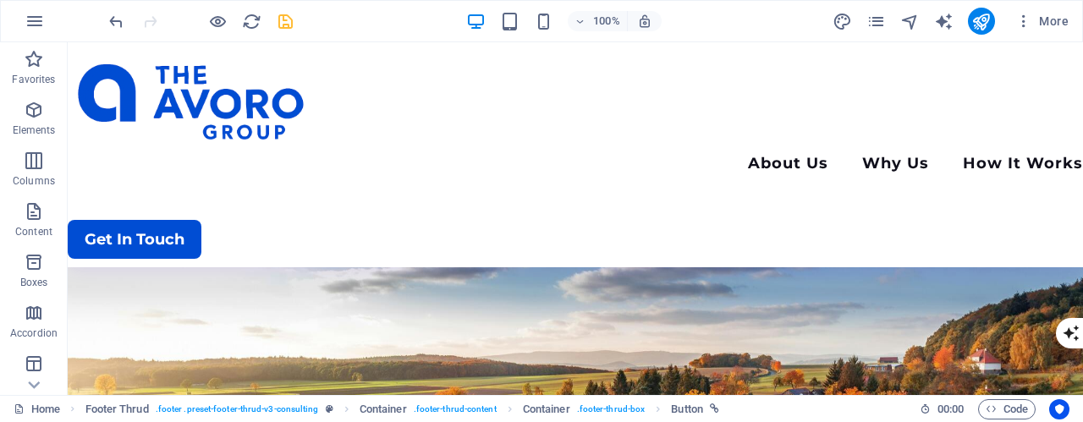
drag, startPoint x: 165, startPoint y: 328, endPoint x: 111, endPoint y: 228, distance: 113.6
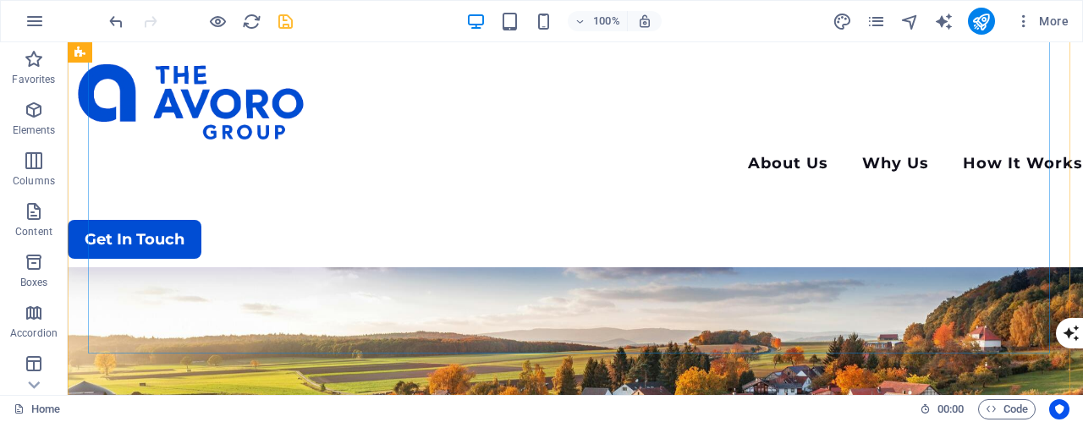
scroll to position [3136, 0]
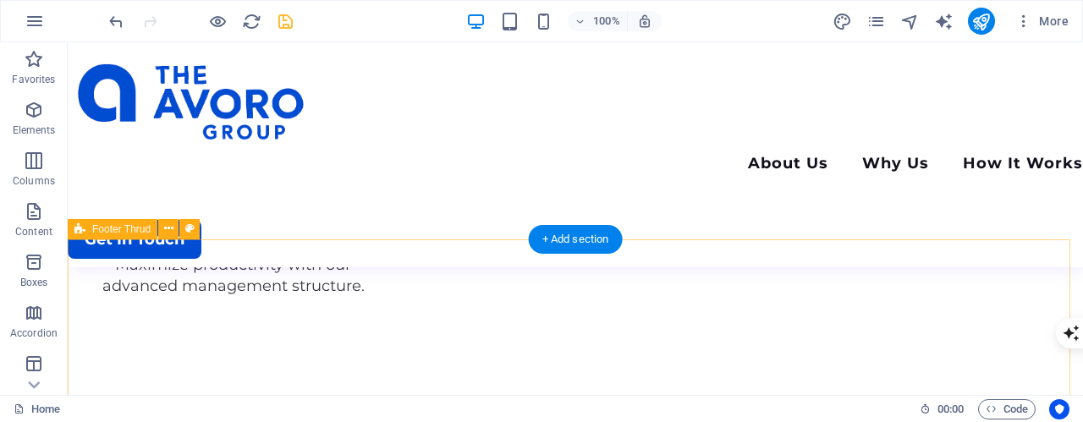
scroll to position [2797, 0]
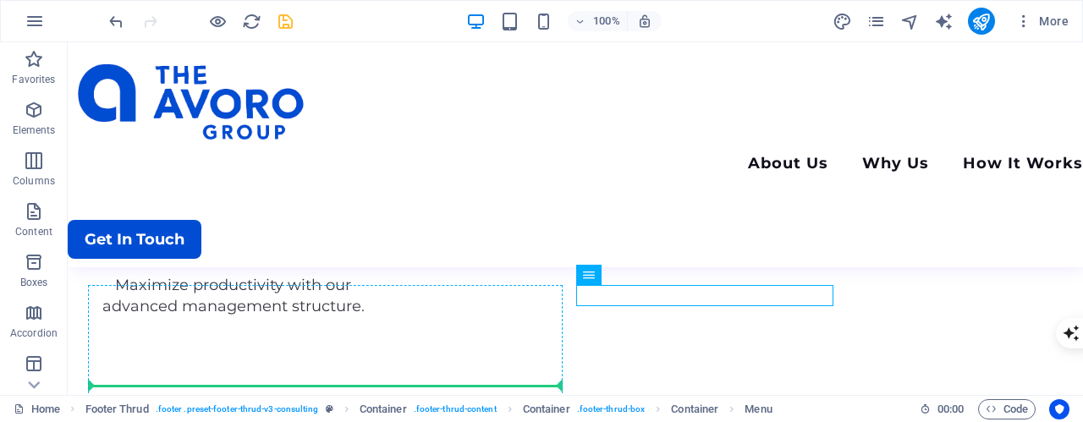
scroll to position [2918, 0]
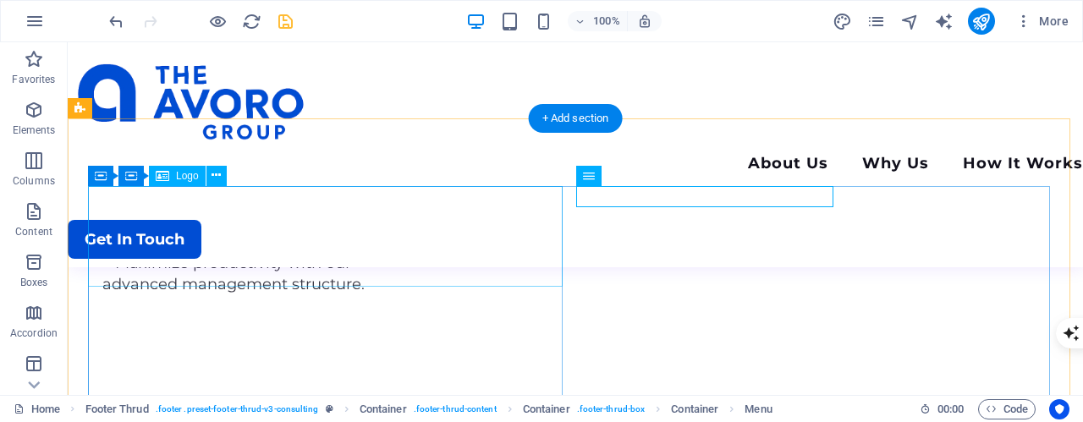
drag, startPoint x: 740, startPoint y: 339, endPoint x: 436, endPoint y: 227, distance: 323.7
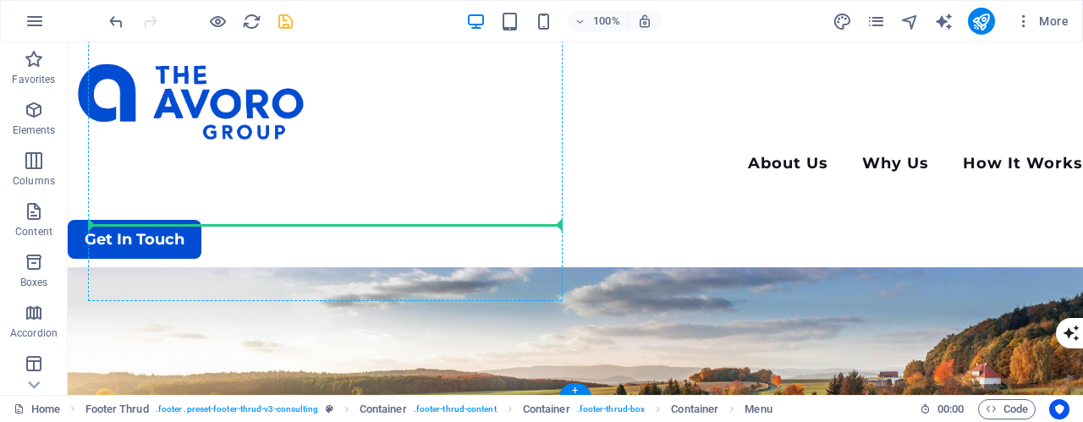
scroll to position [3136, 0]
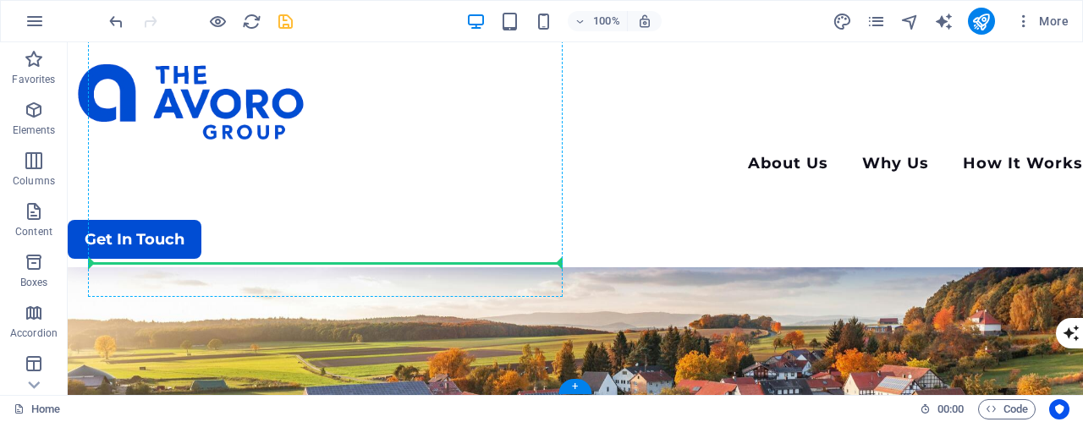
drag, startPoint x: 729, startPoint y: 221, endPoint x: 295, endPoint y: 253, distance: 434.5
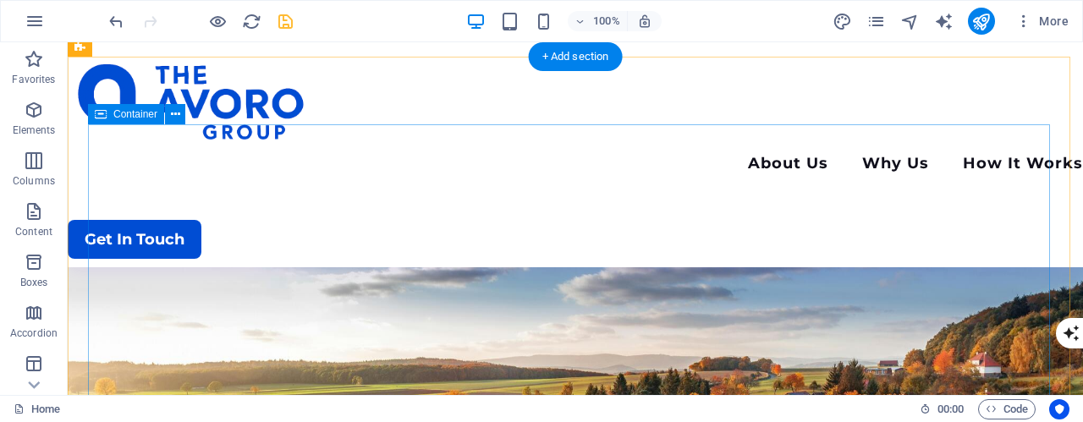
scroll to position [3094, 0]
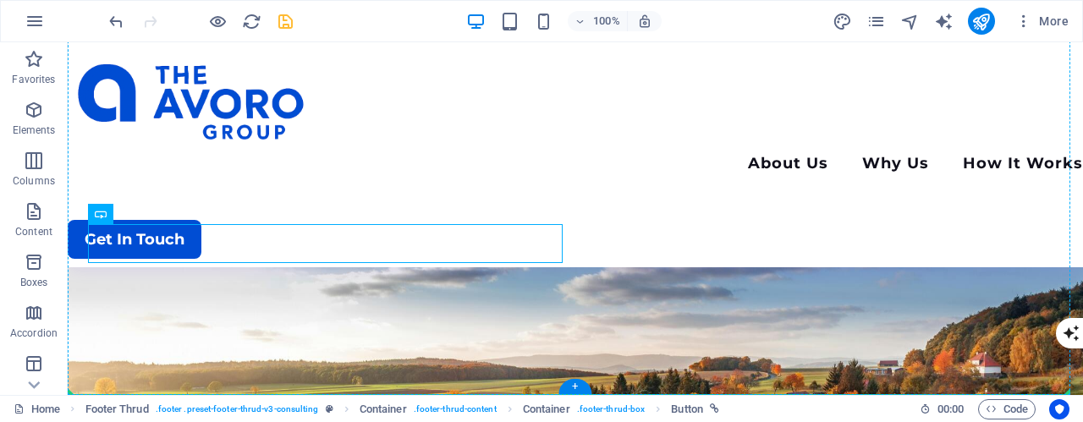
drag, startPoint x: 179, startPoint y: 257, endPoint x: 142, endPoint y: 308, distance: 62.5
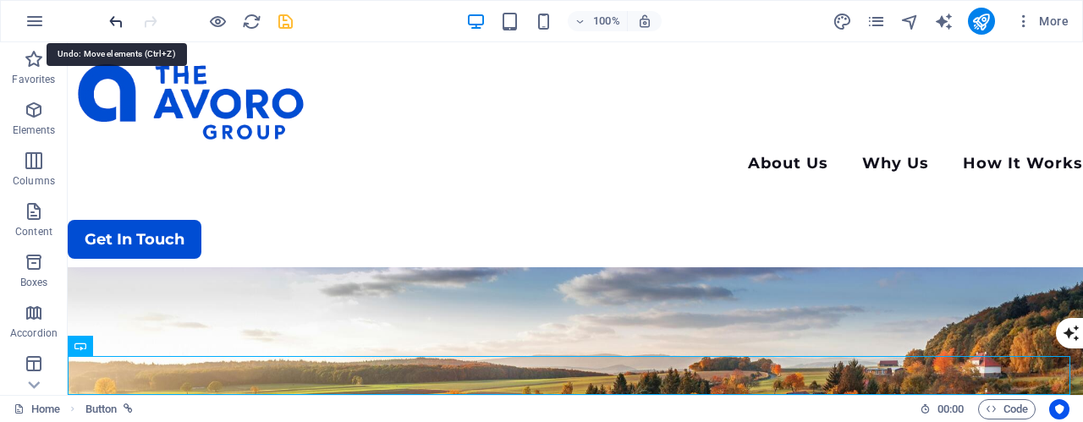
click at [110, 14] on icon "undo" at bounding box center [116, 21] width 19 height 19
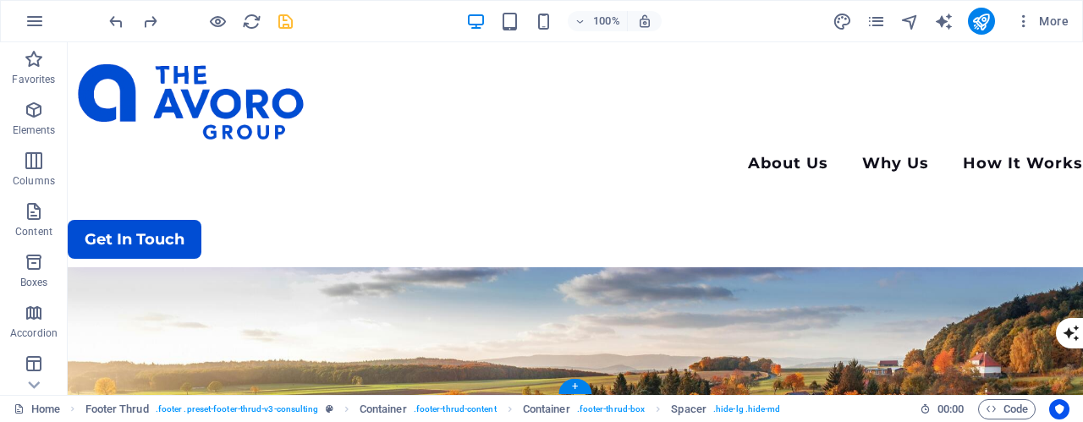
drag, startPoint x: 186, startPoint y: 299, endPoint x: 131, endPoint y: 250, distance: 73.7
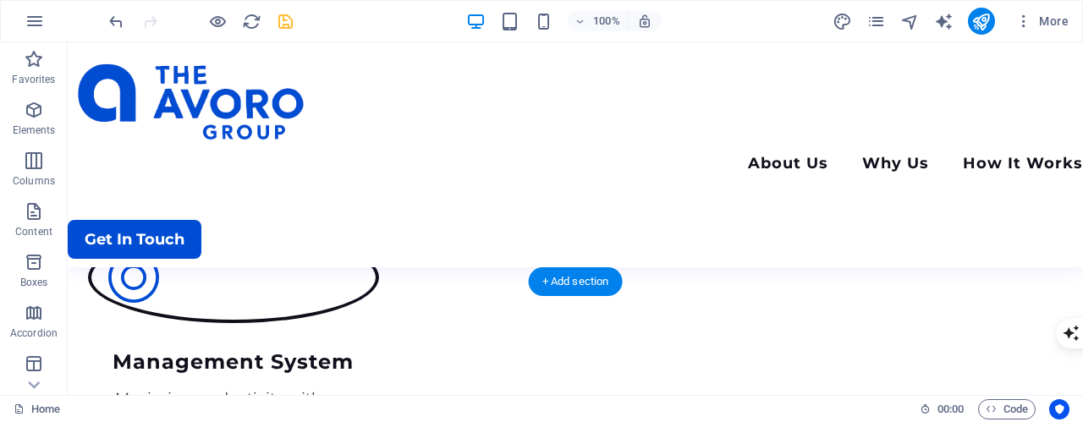
scroll to position [2755, 0]
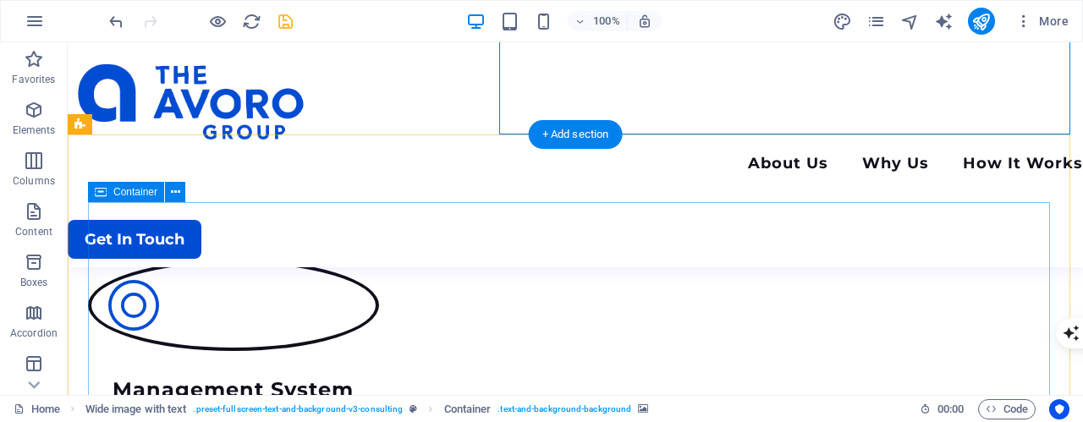
scroll to position [3094, 0]
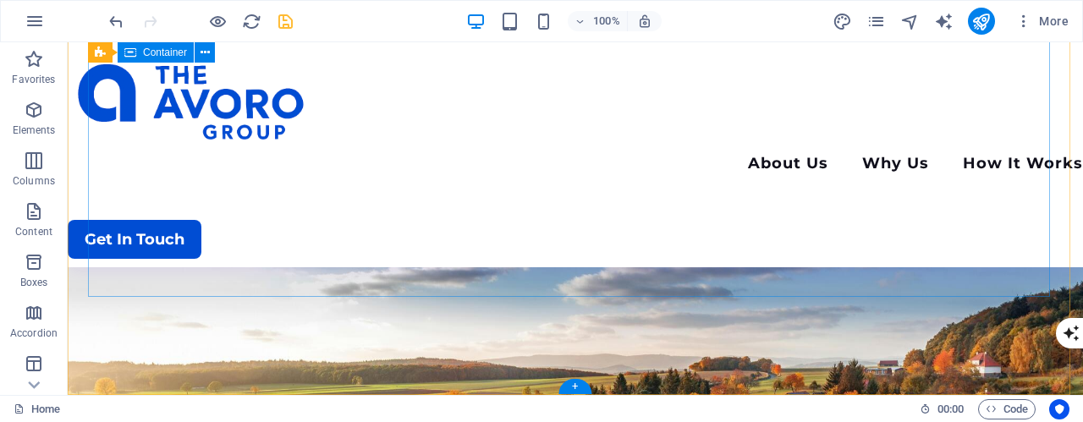
drag, startPoint x: 753, startPoint y: 226, endPoint x: 737, endPoint y: 224, distance: 16.2
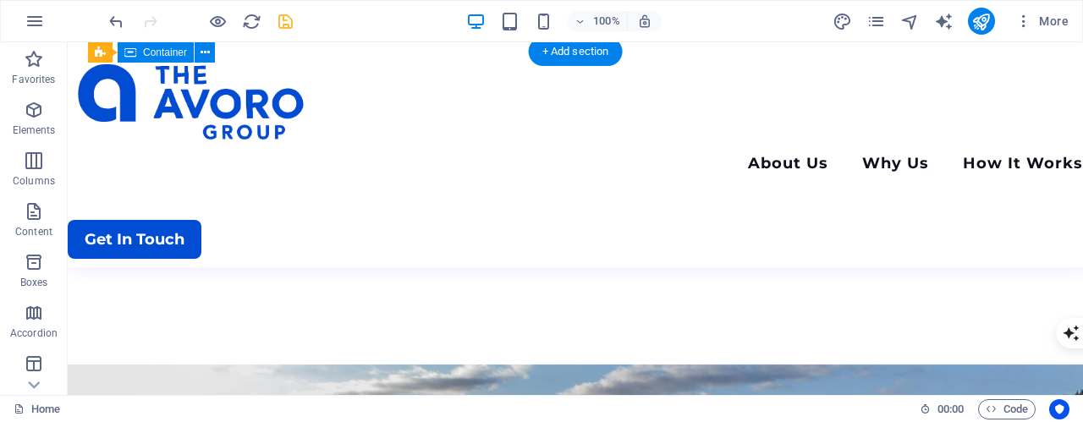
scroll to position [2924, 0]
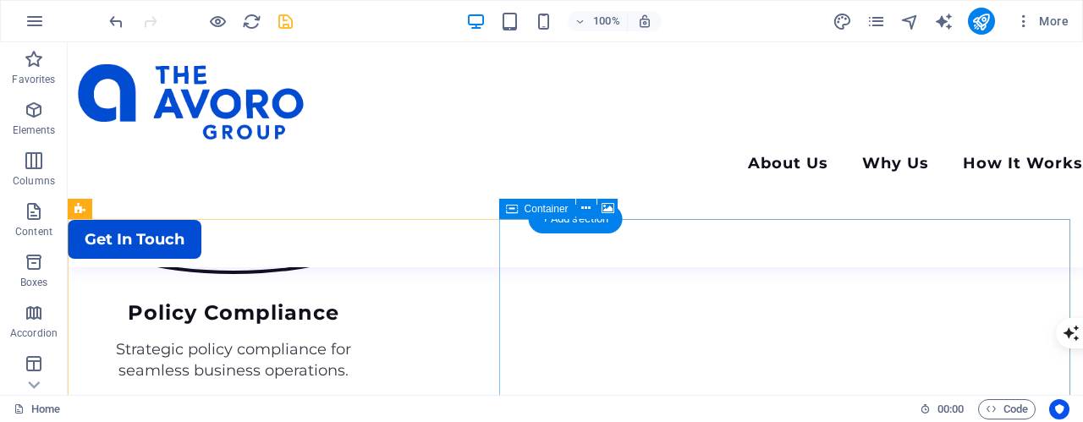
scroll to position [2416, 0]
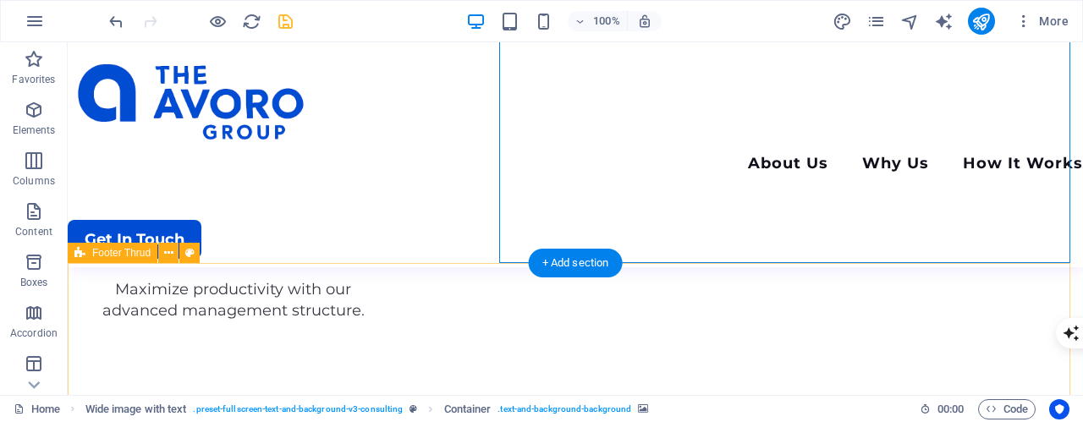
scroll to position [2924, 0]
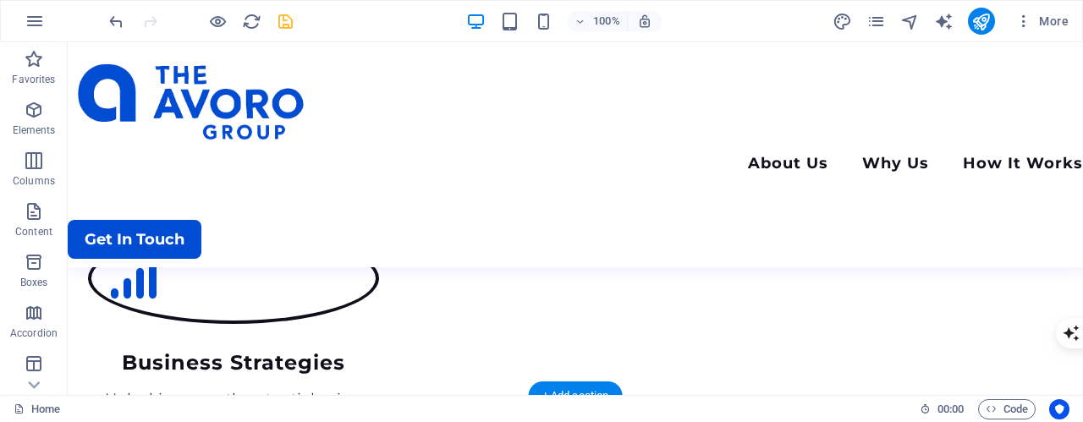
scroll to position [2416, 0]
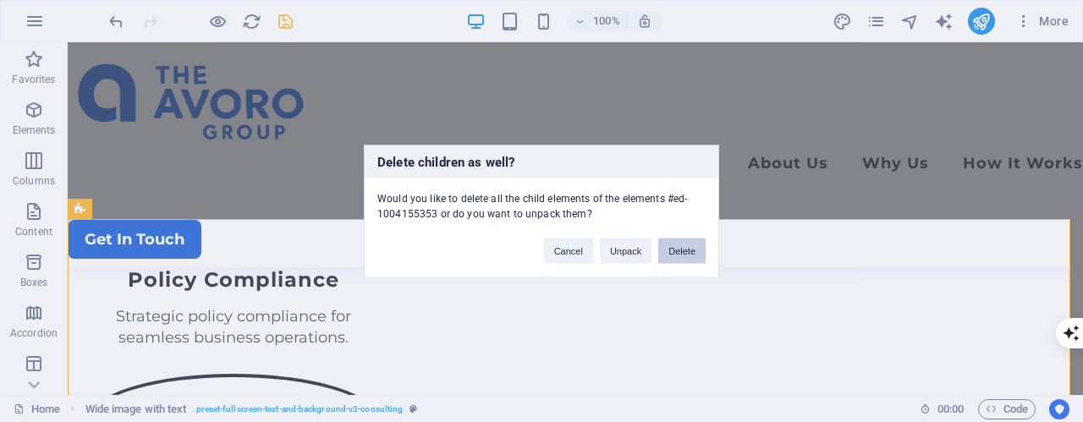
click at [696, 249] on button "Delete" at bounding box center [681, 250] width 47 height 25
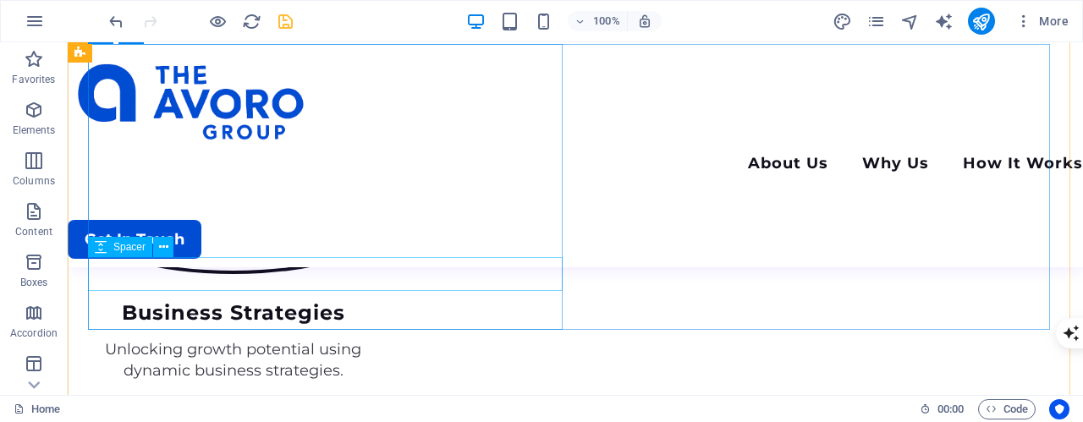
scroll to position [2692, 0]
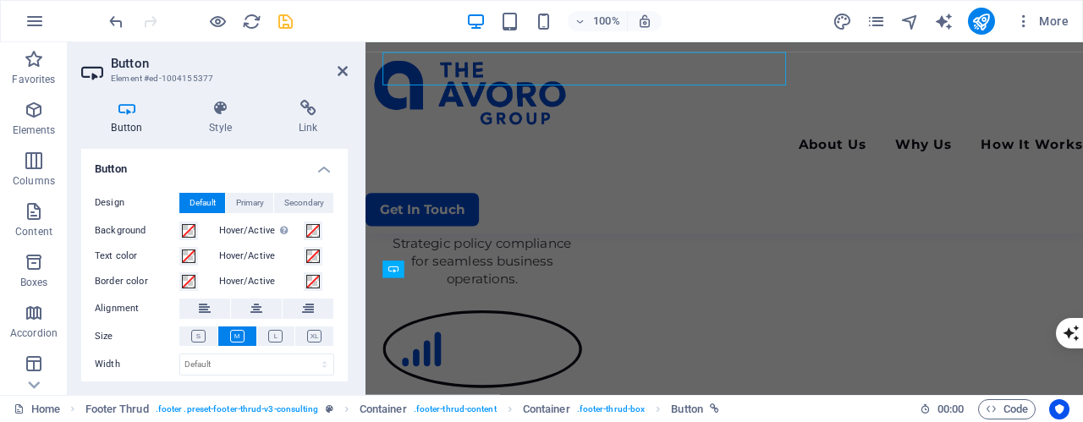
scroll to position [2896, 0]
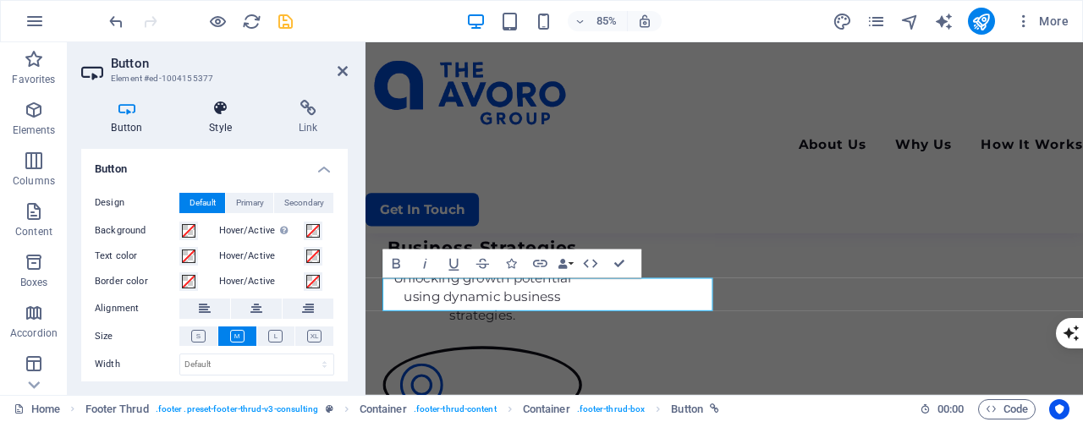
click at [221, 115] on icon at bounding box center [220, 108] width 83 height 17
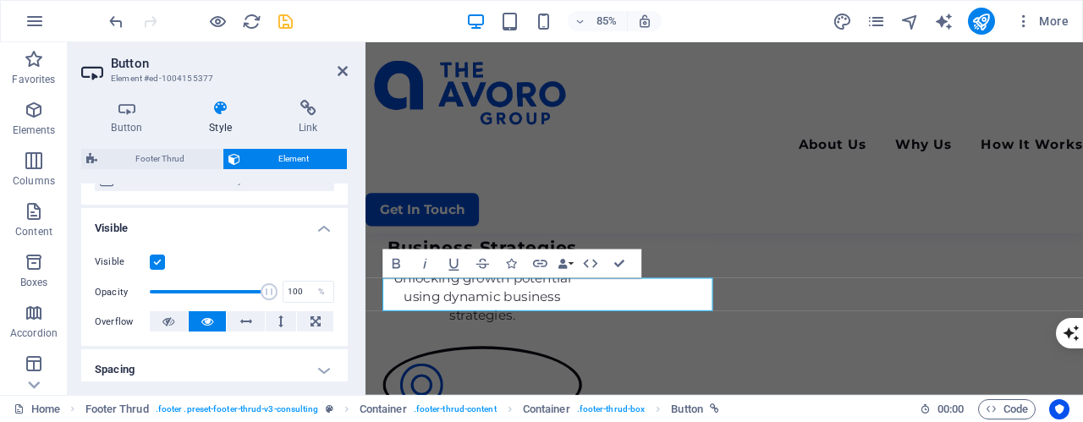
scroll to position [0, 0]
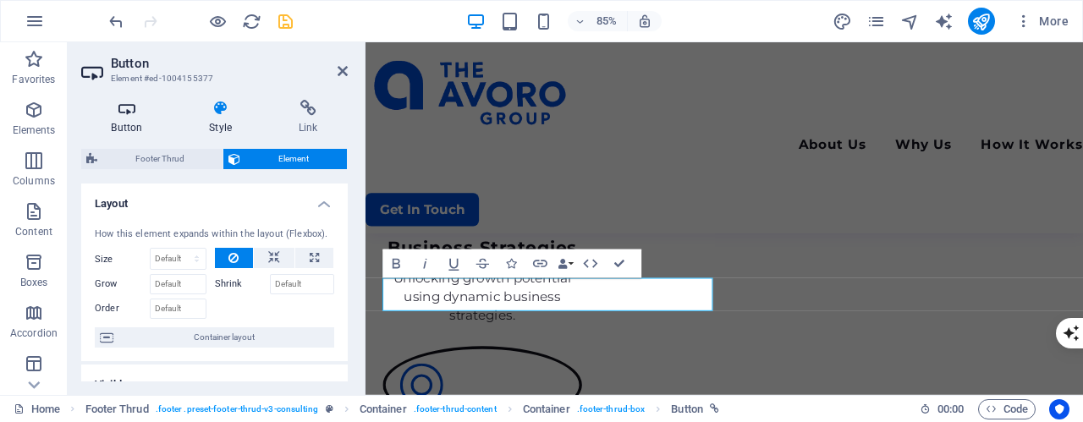
click at [130, 123] on h4 "Button" at bounding box center [130, 118] width 98 height 36
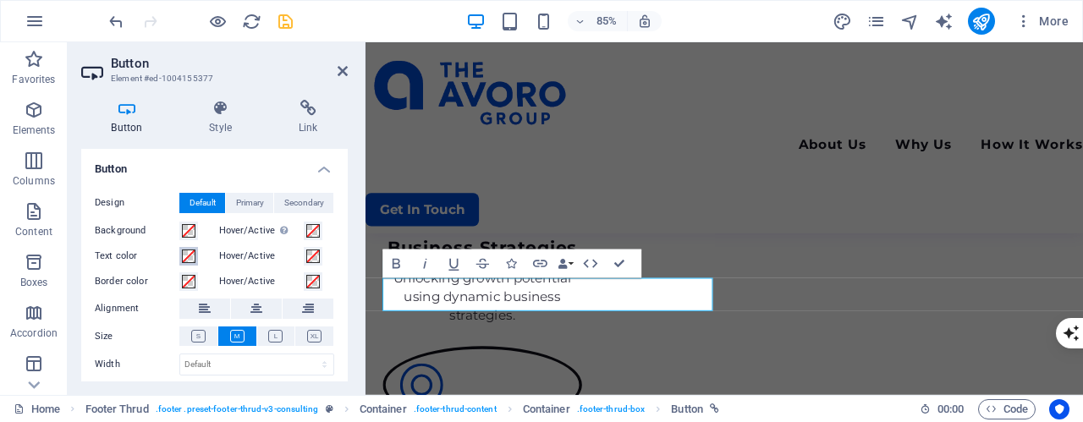
click at [185, 258] on span at bounding box center [189, 257] width 14 height 14
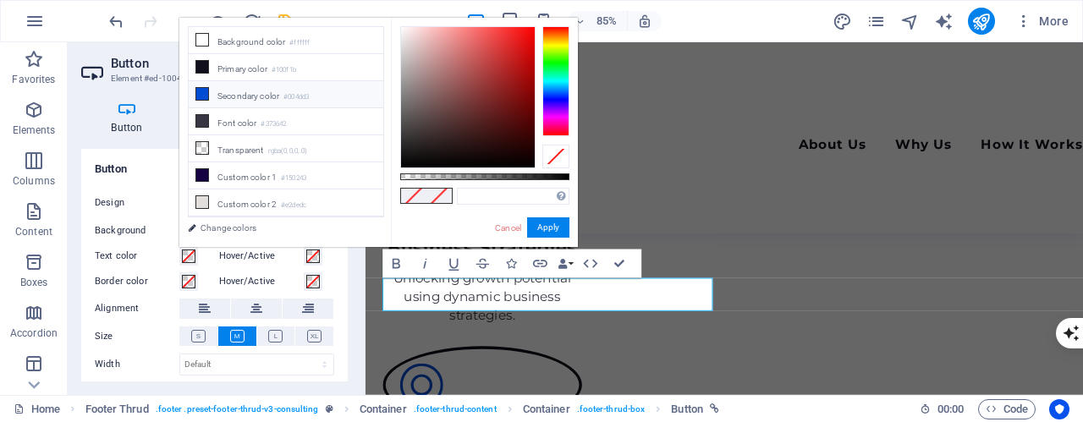
click at [228, 95] on li "Secondary color #004dd3" at bounding box center [286, 94] width 195 height 27
type input "#004dd3"
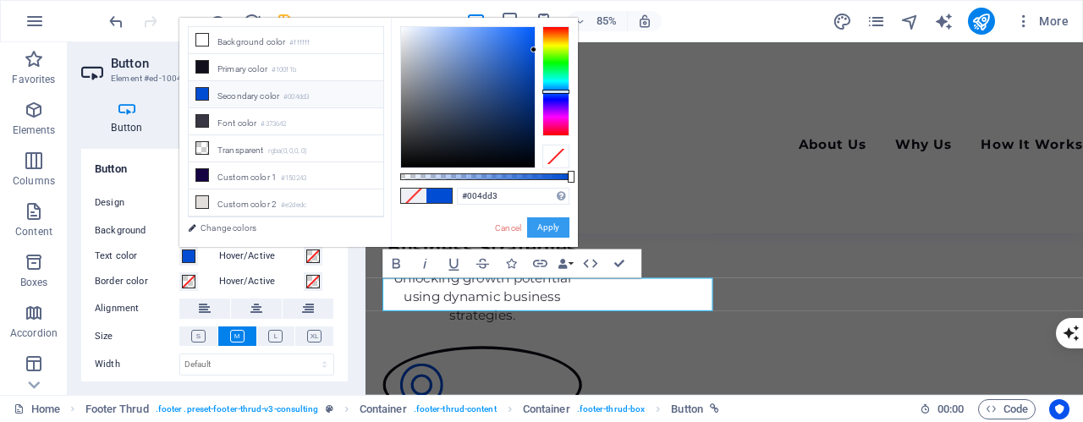
click at [559, 234] on button "Apply" at bounding box center [548, 228] width 42 height 20
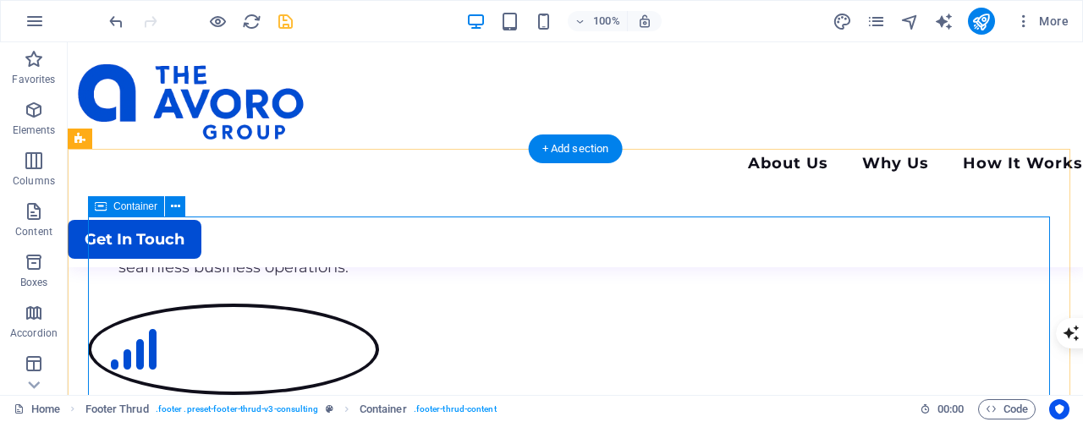
scroll to position [2507, 0]
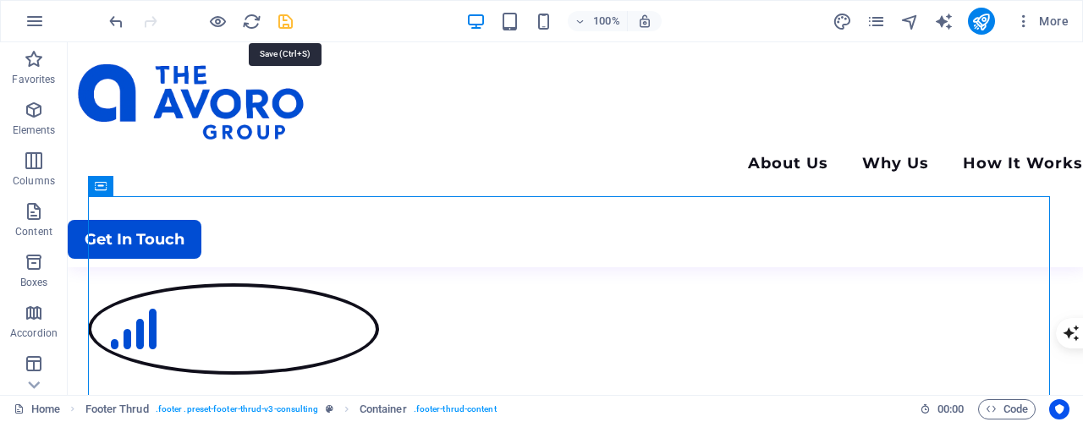
click at [291, 15] on icon "save" at bounding box center [285, 21] width 19 height 19
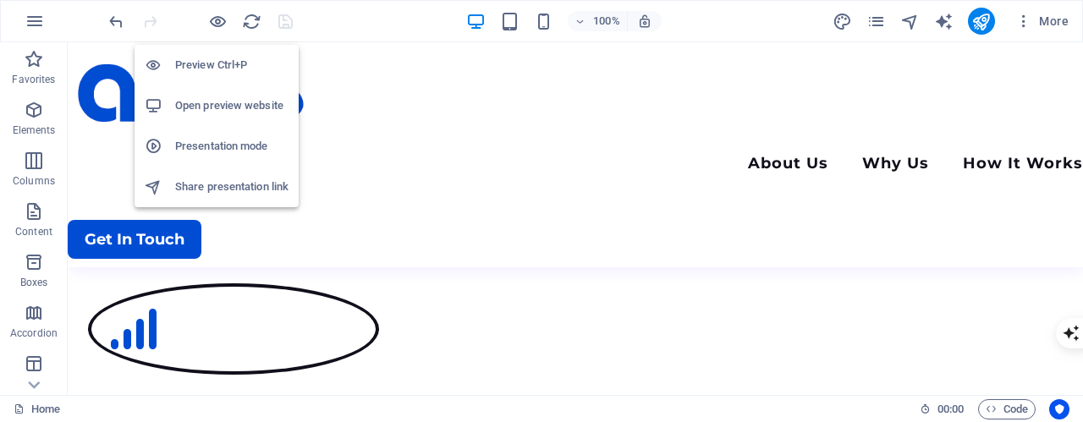
click at [210, 109] on h6 "Open preview website" at bounding box center [231, 106] width 113 height 20
